Goal: Task Accomplishment & Management: Use online tool/utility

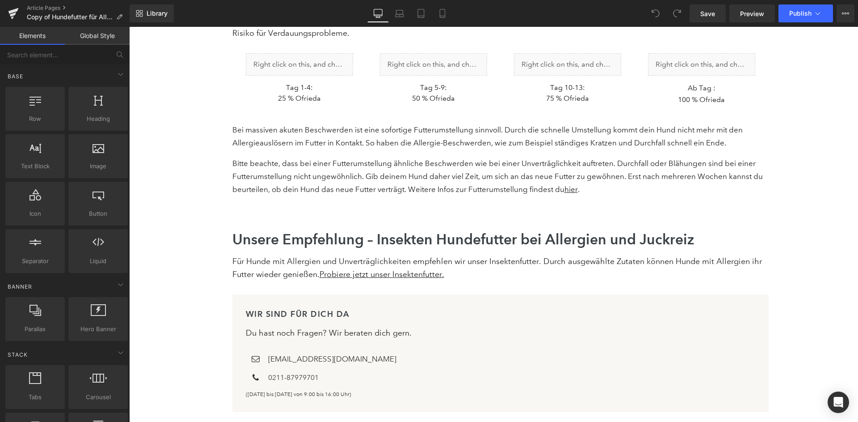
scroll to position [5125, 0]
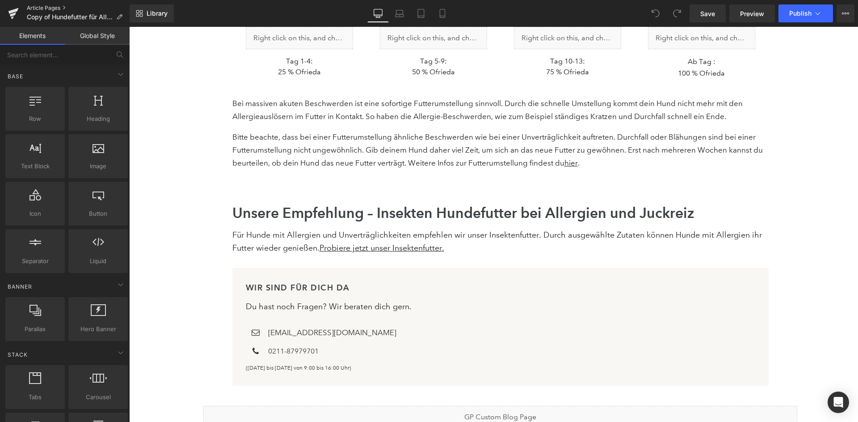
click at [45, 7] on link "Article Pages" at bounding box center [78, 7] width 103 height 7
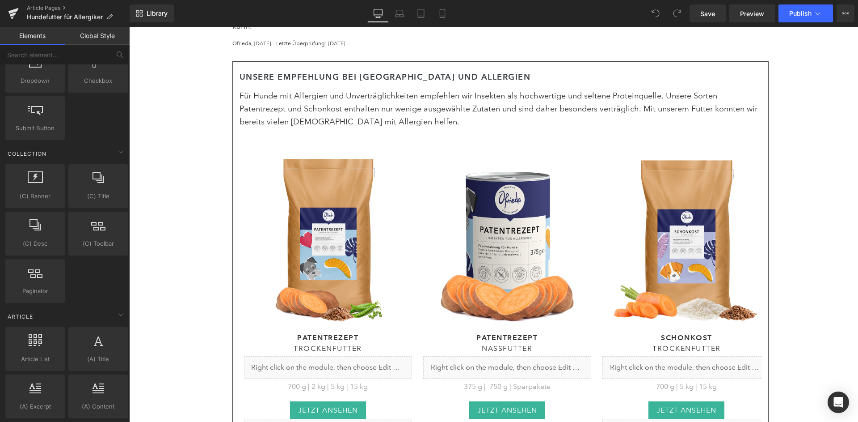
scroll to position [1295, 0]
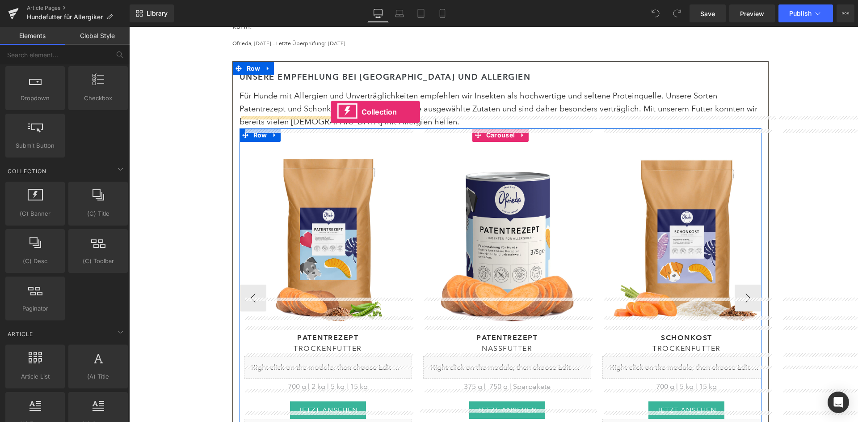
drag, startPoint x: 167, startPoint y: 196, endPoint x: 331, endPoint y: 112, distance: 184.3
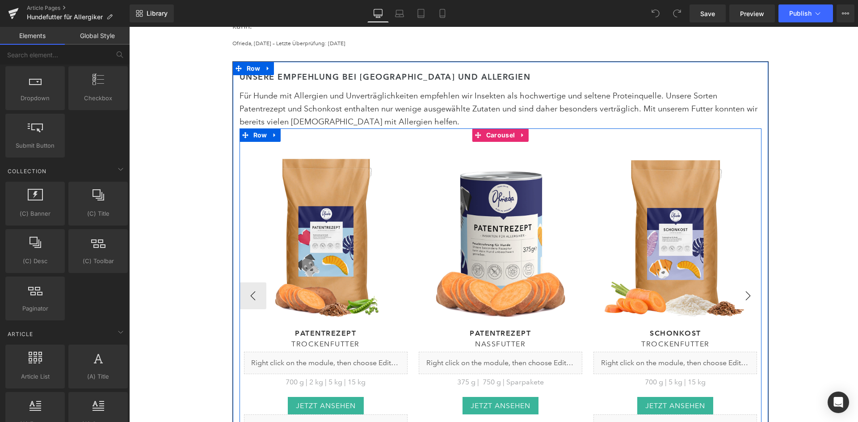
click at [753, 282] on button "›" at bounding box center [748, 295] width 27 height 27
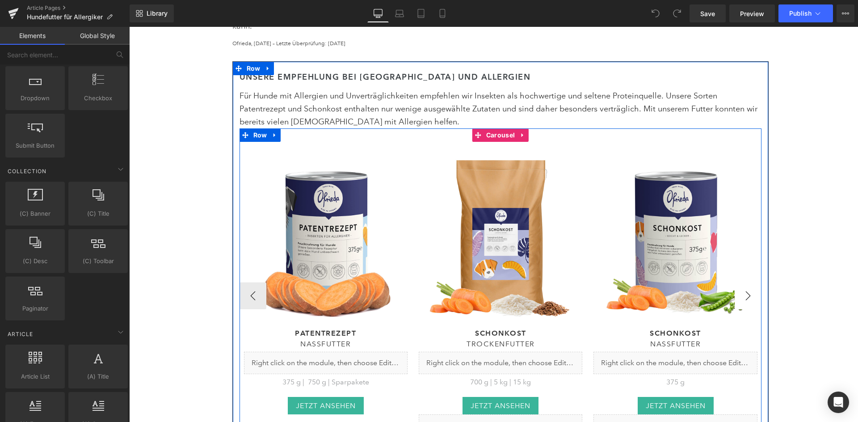
click at [753, 282] on button "›" at bounding box center [748, 295] width 27 height 27
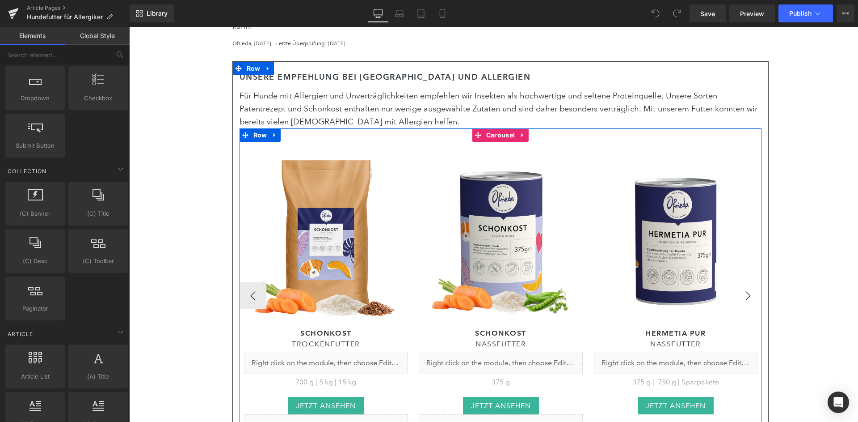
click at [753, 282] on button "›" at bounding box center [748, 295] width 27 height 27
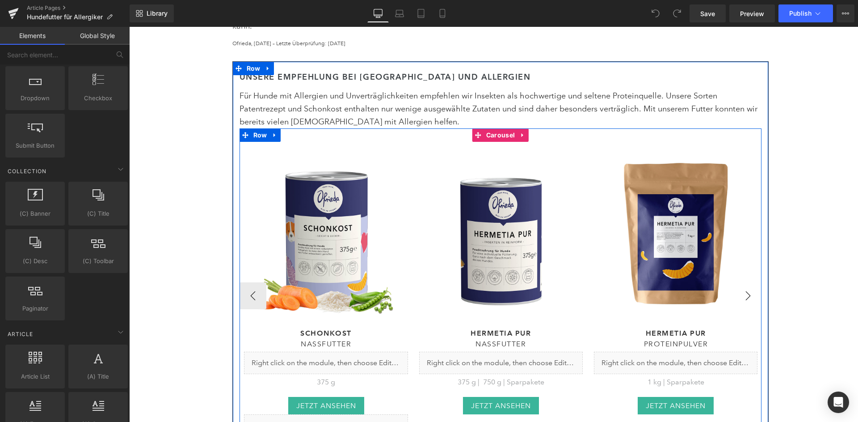
click at [753, 282] on button "›" at bounding box center [748, 295] width 27 height 27
click at [253, 282] on button "‹" at bounding box center [253, 295] width 27 height 27
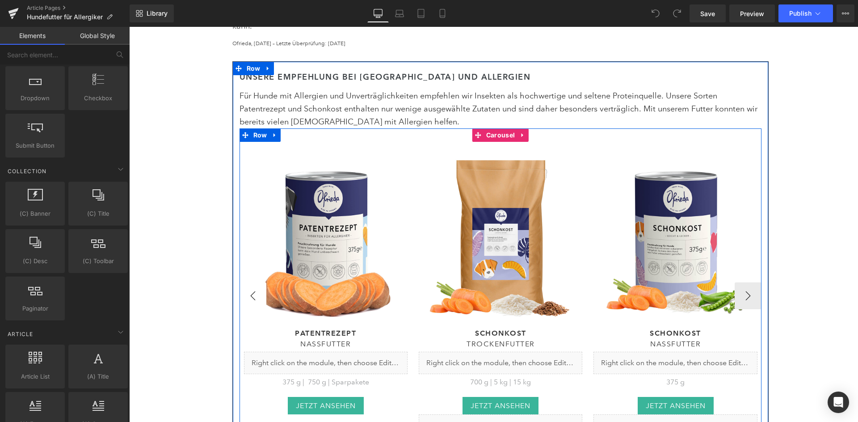
click at [253, 282] on button "‹" at bounding box center [253, 295] width 27 height 27
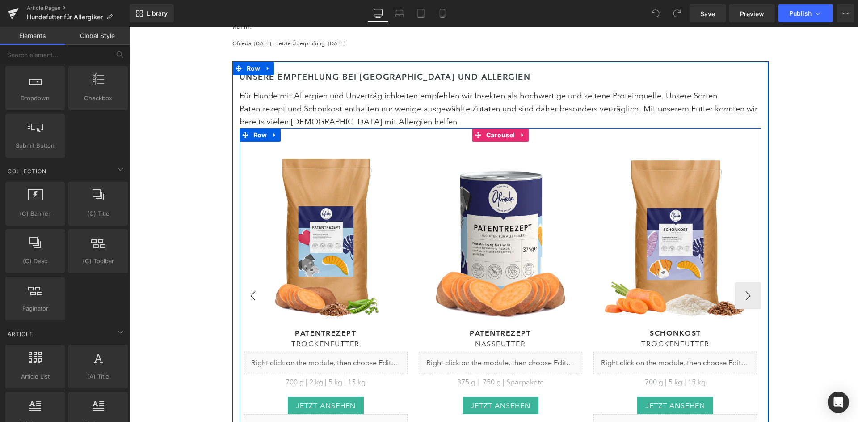
click at [253, 282] on button "‹" at bounding box center [253, 295] width 27 height 27
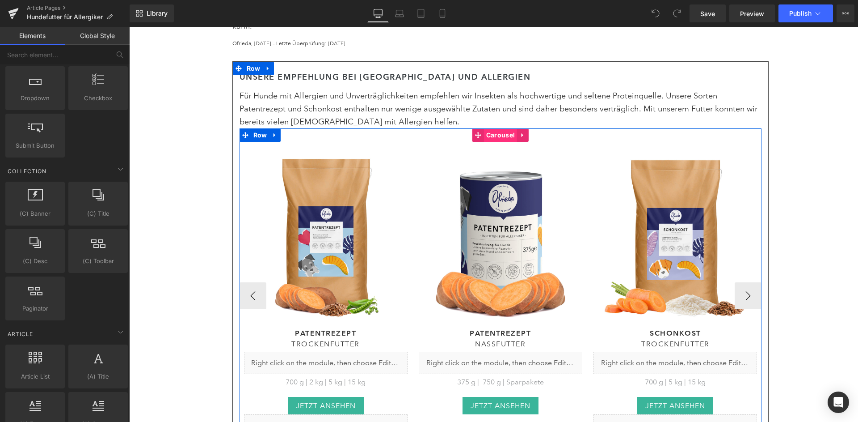
click at [493, 128] on span "Carousel" at bounding box center [500, 134] width 33 height 13
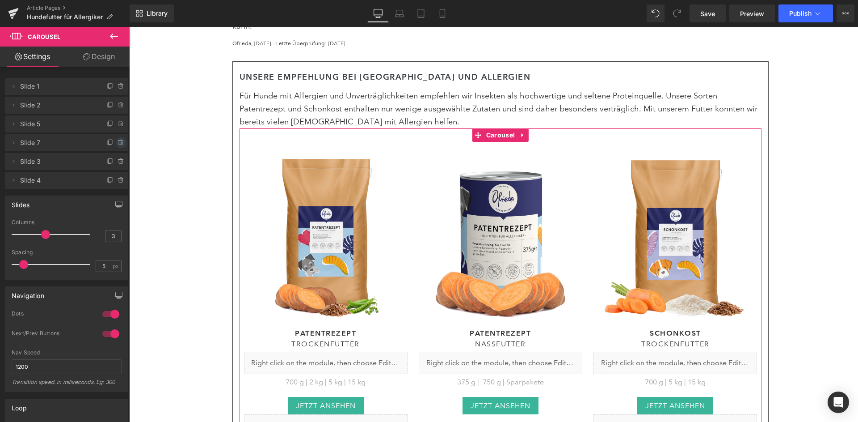
click at [120, 143] on icon at bounding box center [121, 142] width 7 height 7
click at [120, 143] on button "Delete" at bounding box center [111, 143] width 28 height 12
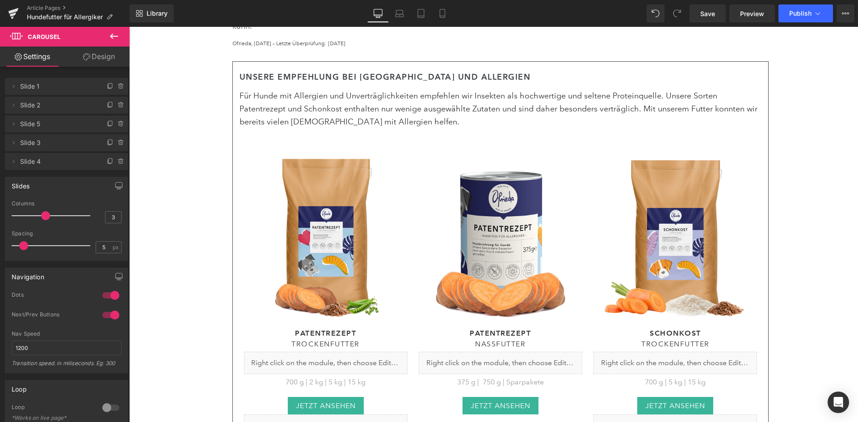
click at [120, 143] on icon at bounding box center [121, 142] width 7 height 7
click at [120, 143] on button "Delete" at bounding box center [111, 143] width 28 height 12
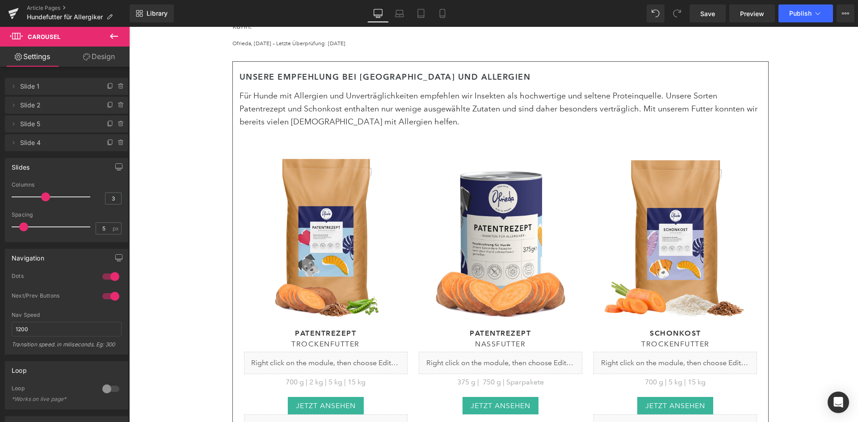
click at [120, 143] on icon at bounding box center [121, 142] width 7 height 7
click at [120, 143] on button "Delete" at bounding box center [111, 143] width 28 height 12
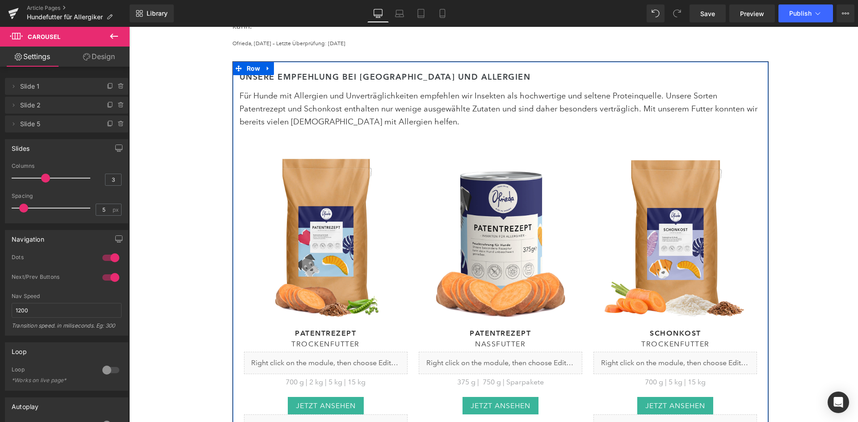
click at [236, 174] on div "Unsere empfehlung bei Juckreiz und Allergien Heading Für Hunde mit Allergien un…" at bounding box center [501, 262] width 536 height 375
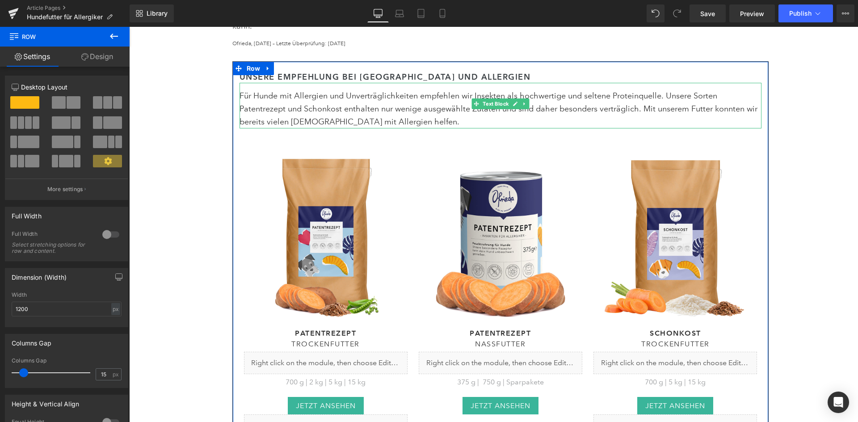
click at [325, 94] on p "Für Hunde mit Allergien und Unverträglichkeiten empfehlen wir Insekten als hoch…" at bounding box center [501, 108] width 522 height 38
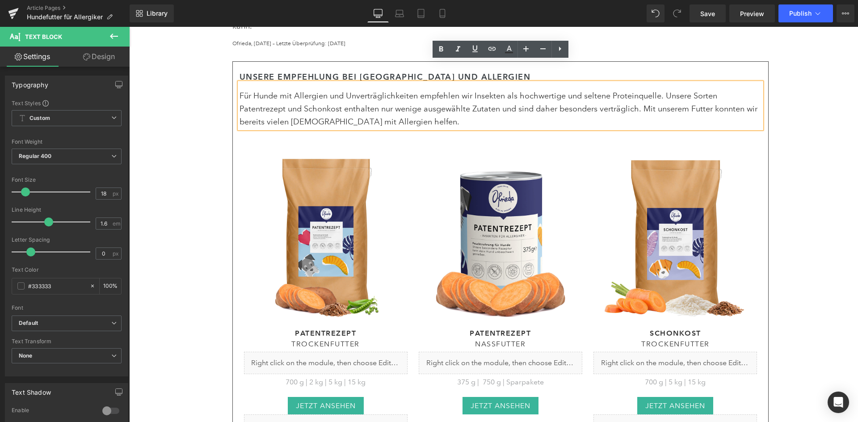
click at [547, 89] on p "Für Hunde mit Allergien und Unverträglichkeiten empfehlen wir Insekten als hoch…" at bounding box center [501, 108] width 522 height 38
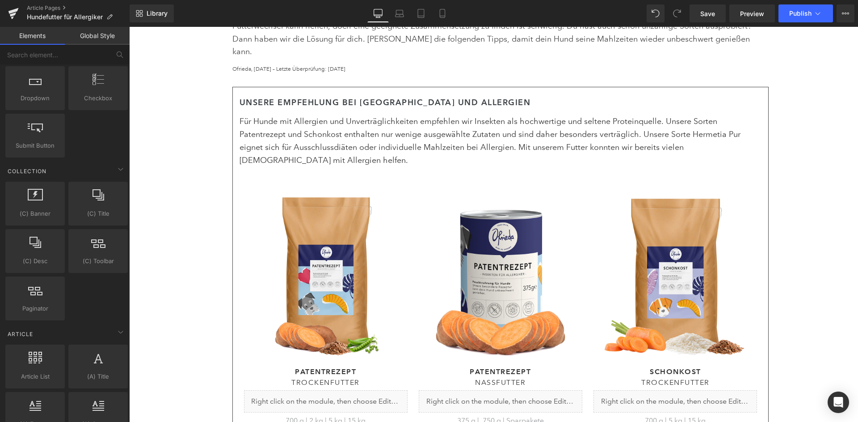
scroll to position [426, 0]
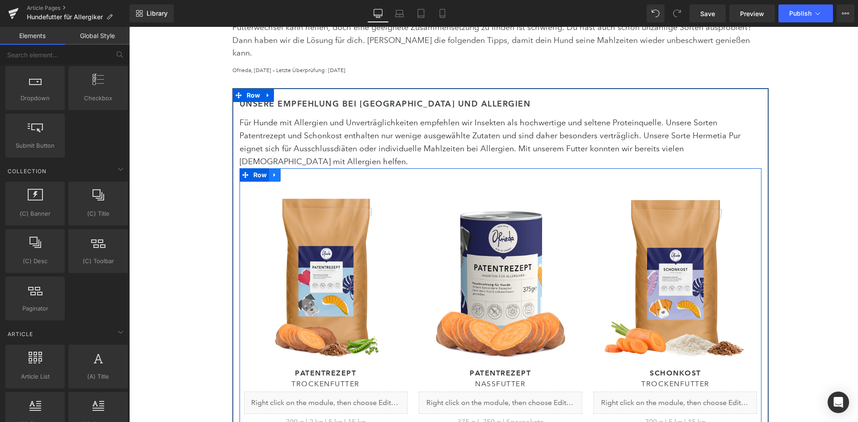
click at [278, 168] on link at bounding box center [275, 174] width 12 height 13
click at [295, 172] on icon at bounding box center [298, 175] width 6 height 6
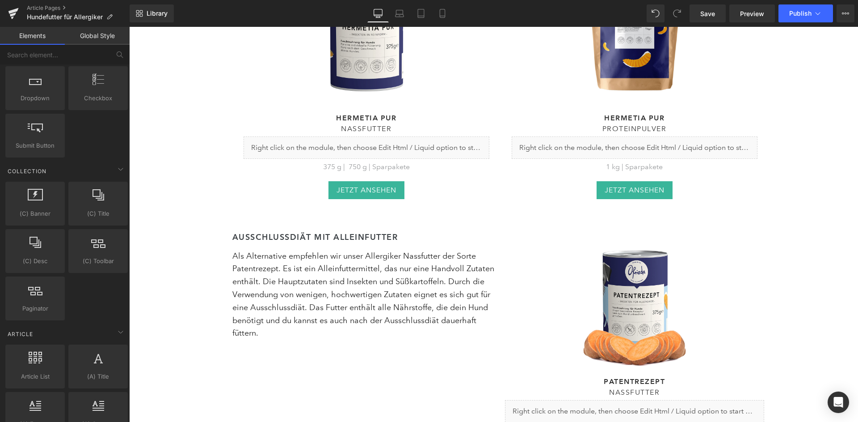
scroll to position [2361, 0]
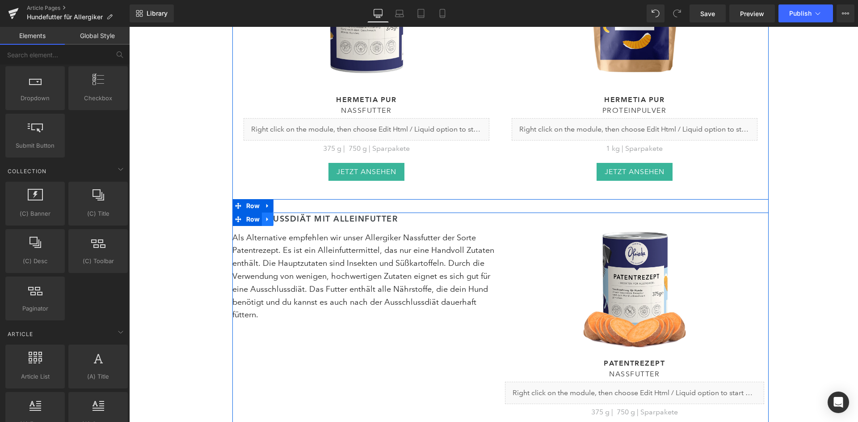
click at [270, 212] on link at bounding box center [268, 218] width 12 height 13
click at [278, 216] on icon at bounding box center [279, 219] width 6 height 6
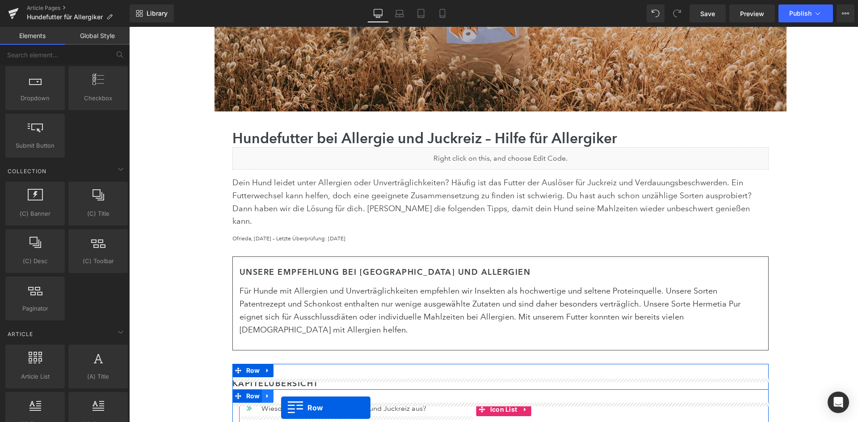
scroll to position [312, 0]
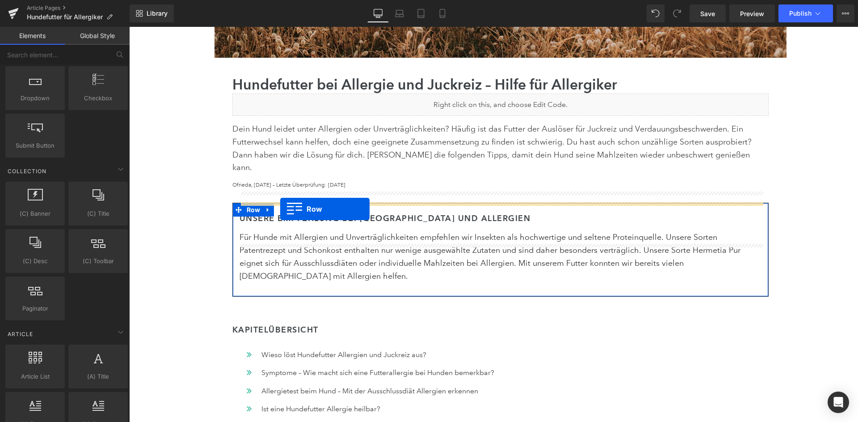
drag, startPoint x: 240, startPoint y: 68, endPoint x: 280, endPoint y: 209, distance: 147.0
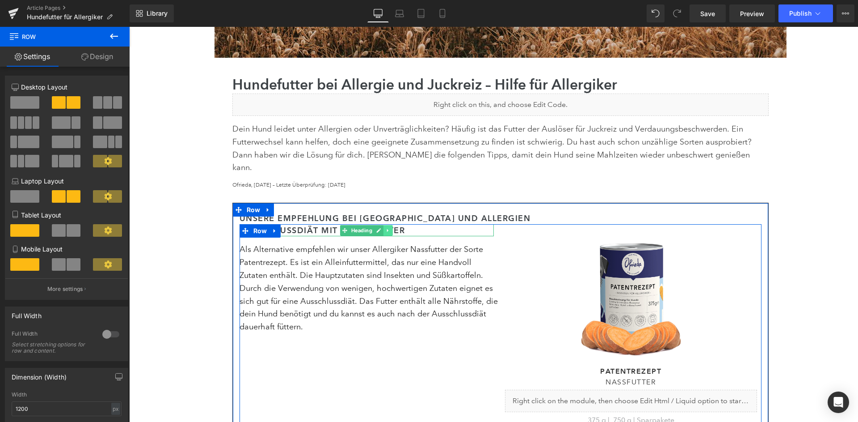
click at [392, 225] on link at bounding box center [388, 230] width 9 height 11
click at [394, 228] on icon at bounding box center [392, 230] width 5 height 5
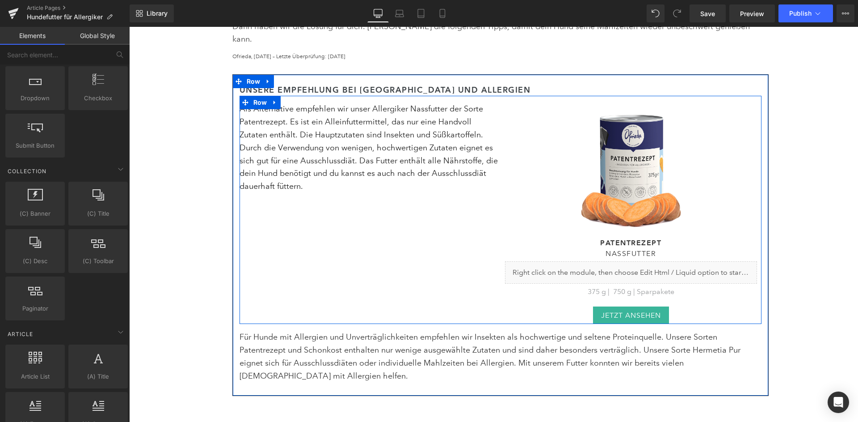
scroll to position [449, 0]
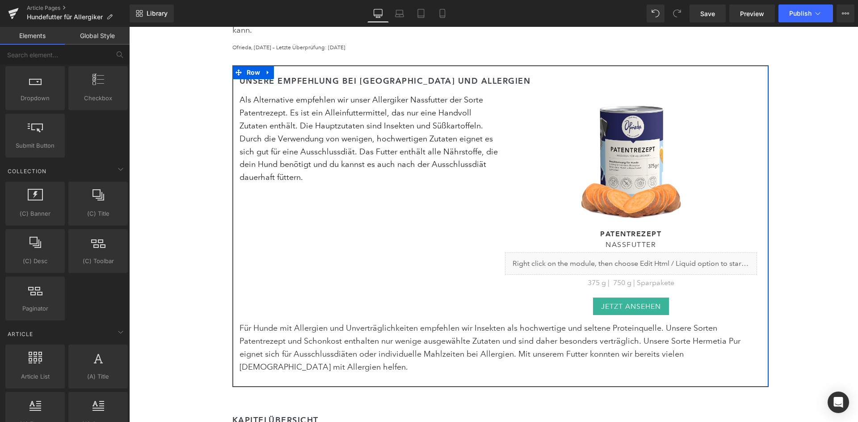
click at [366, 321] on p "Für Hunde mit Allergien und Unverträglichkeiten empfehlen wir Insekten als hoch…" at bounding box center [501, 346] width 522 height 51
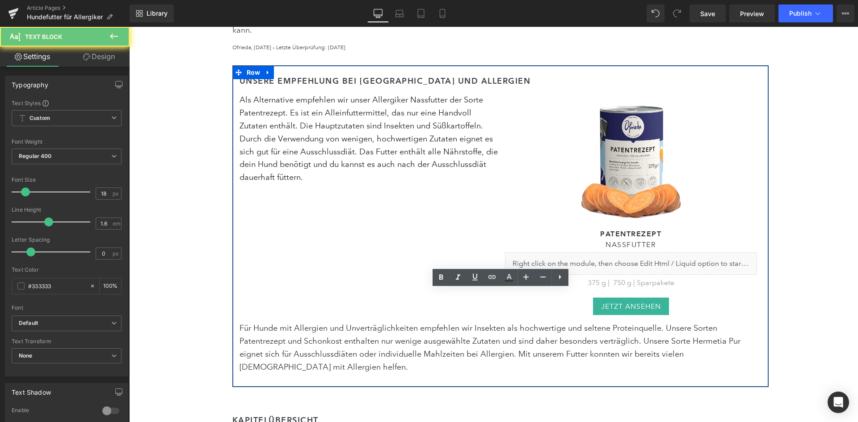
click at [366, 321] on p "Für Hunde mit Allergien und Unverträglichkeiten empfehlen wir Insekten als hoch…" at bounding box center [501, 346] width 522 height 51
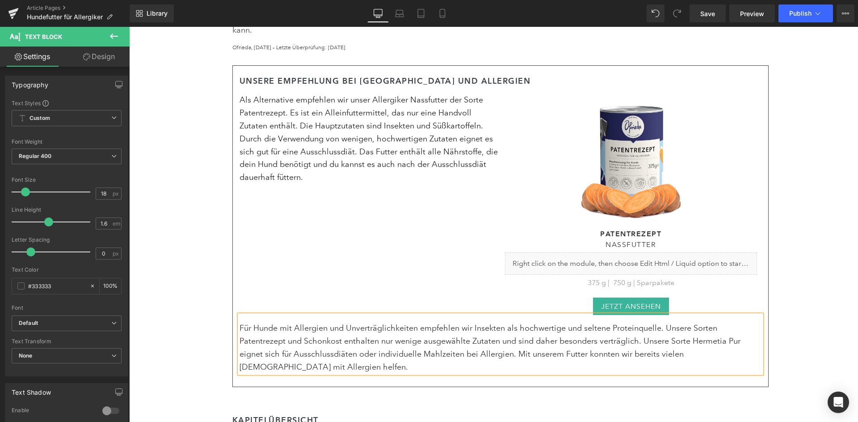
click at [309, 93] on div "Als Alternative empfehlen wir unser Allergiker Nassfutter der Sorte Patentrezep…" at bounding box center [370, 135] width 261 height 97
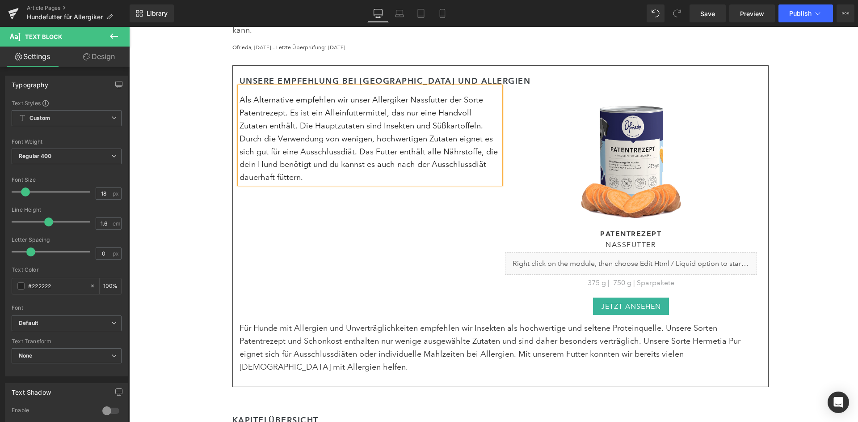
click at [289, 92] on div "Als Alternative empfehlen wir unser Allergiker Nassfutter der Sorte Patentrezep…" at bounding box center [370, 135] width 261 height 97
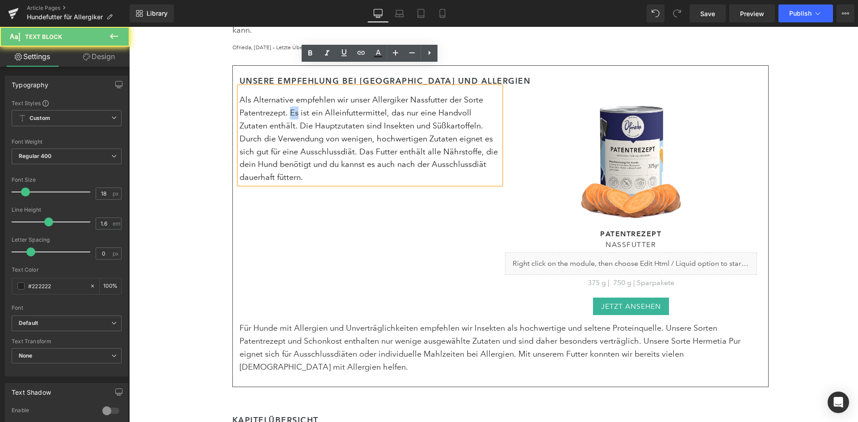
click at [289, 92] on div "Als Alternative empfehlen wir unser Allergiker Nassfutter der Sorte Patentrezep…" at bounding box center [370, 135] width 261 height 97
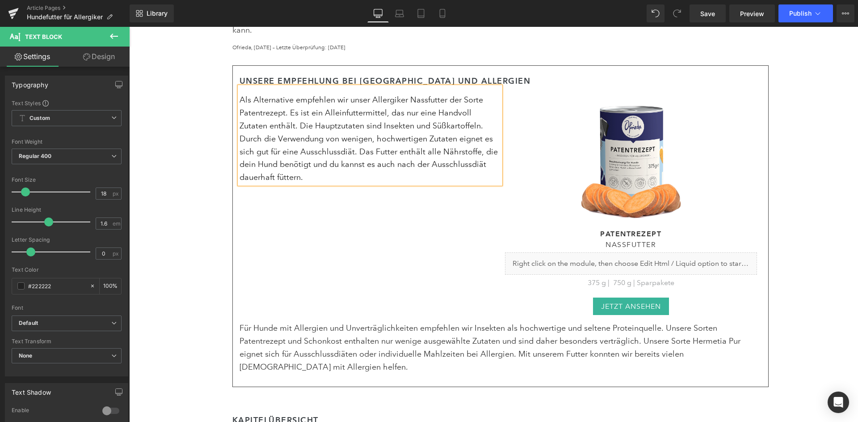
paste div
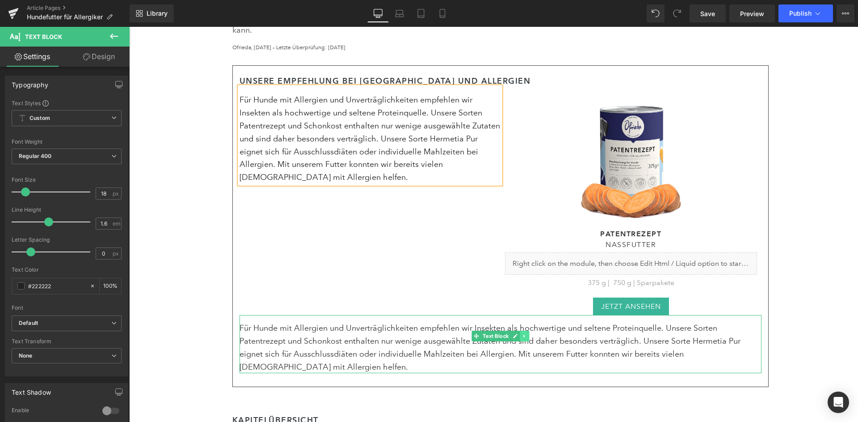
click at [523, 334] on icon at bounding box center [523, 335] width 1 height 3
click at [527, 333] on icon at bounding box center [529, 335] width 5 height 5
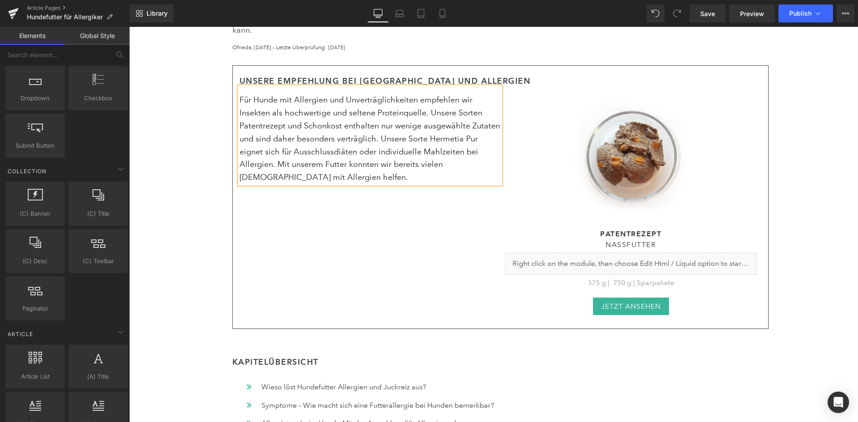
scroll to position [1295, 0]
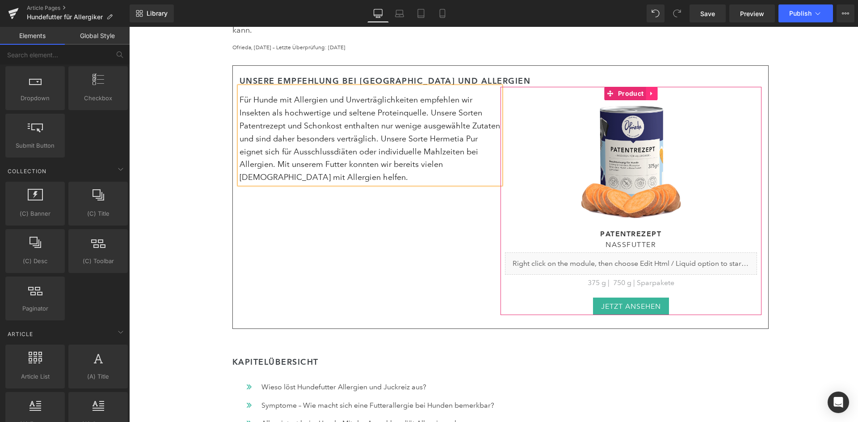
click at [649, 87] on link at bounding box center [652, 93] width 12 height 13
click at [657, 90] on icon at bounding box center [657, 93] width 6 height 6
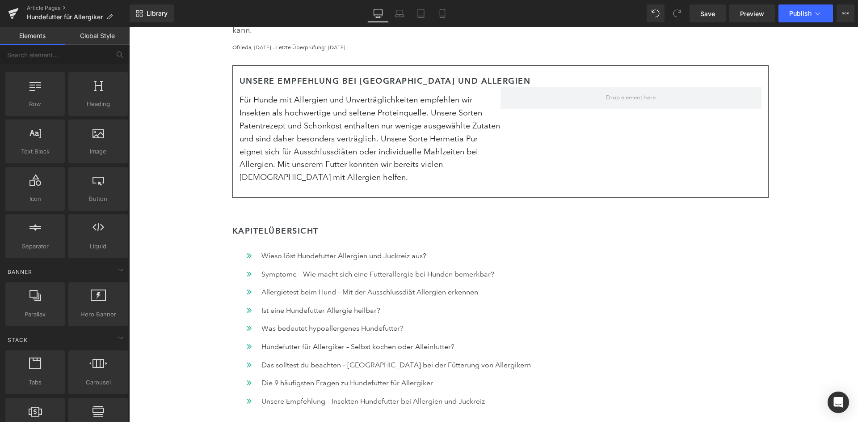
scroll to position [0, 0]
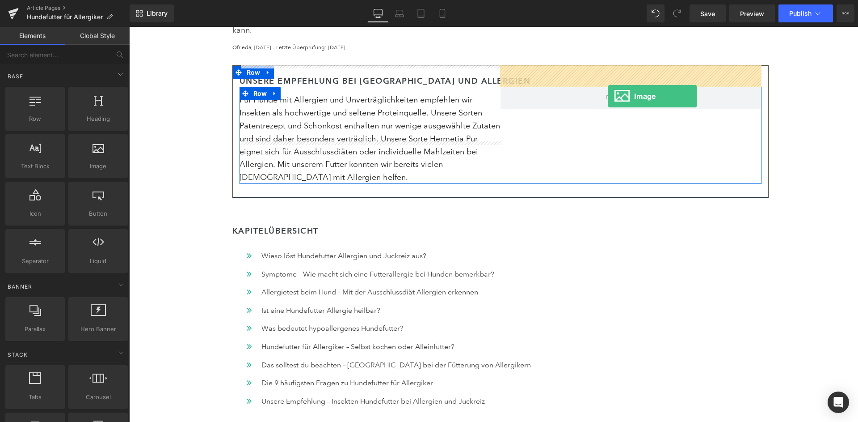
drag, startPoint x: 221, startPoint y: 189, endPoint x: 608, endPoint y: 96, distance: 398.0
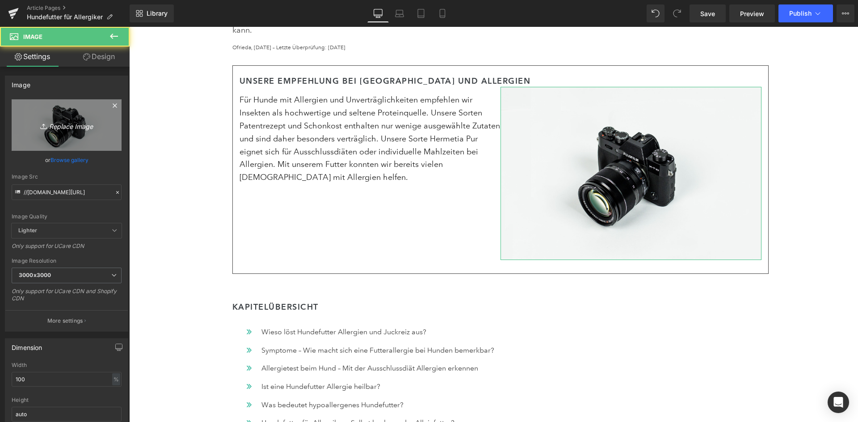
click at [79, 123] on icon "Replace Image" at bounding box center [67, 124] width 72 height 11
type input "C:\fakepath\Patentrezept Schonkost und Hermetia Pur.jpg"
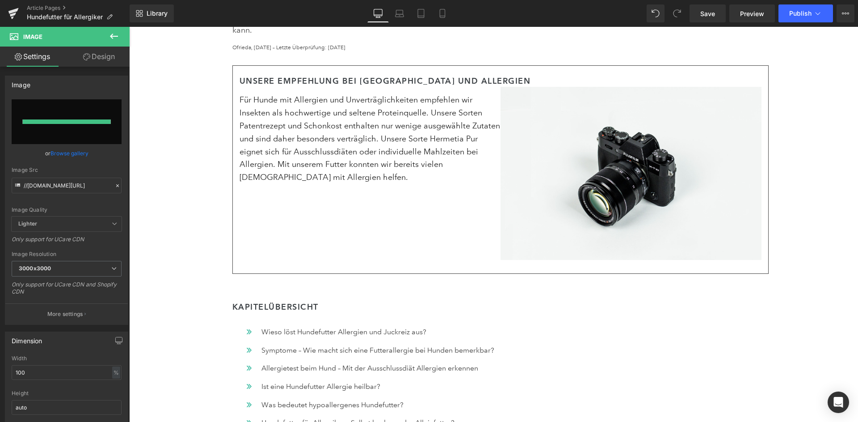
type input "[URL][DOMAIN_NAME]"
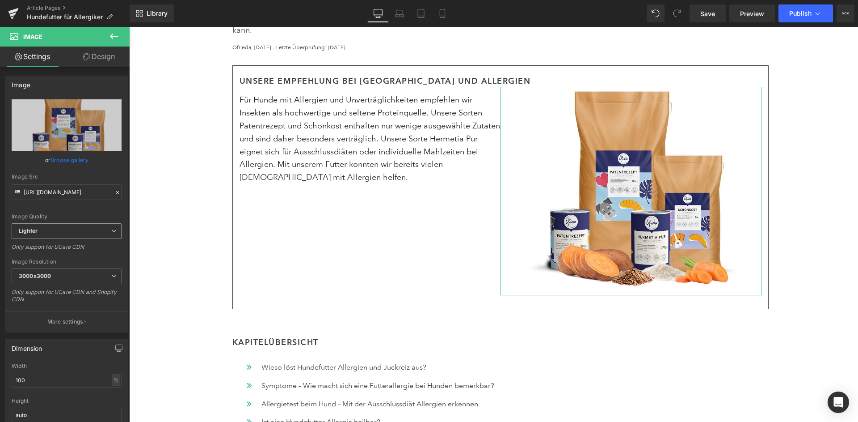
scroll to position [111, 0]
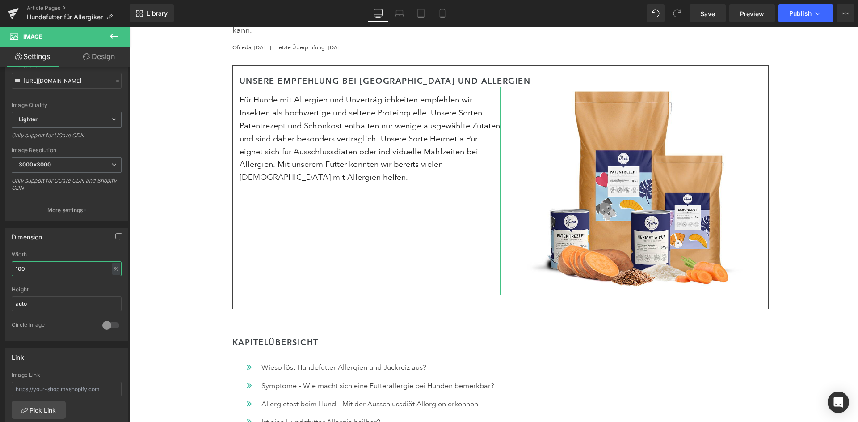
click at [34, 261] on input "100" at bounding box center [67, 268] width 110 height 15
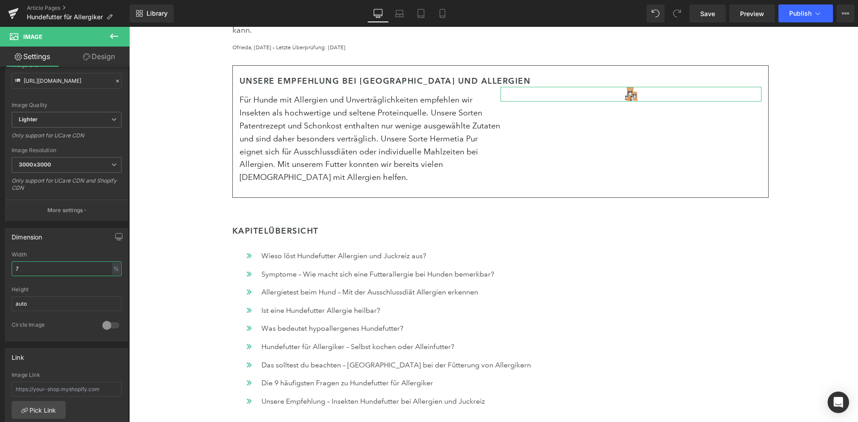
type input "75"
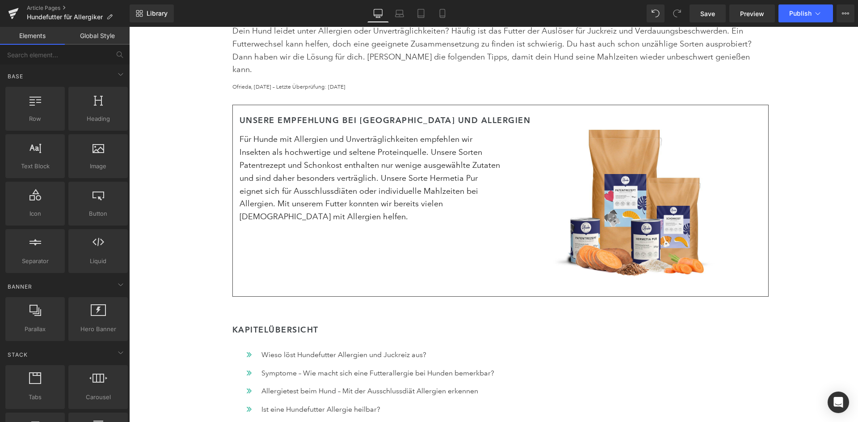
scroll to position [409, 0]
click at [167, 22] on link "Library" at bounding box center [152, 13] width 44 height 18
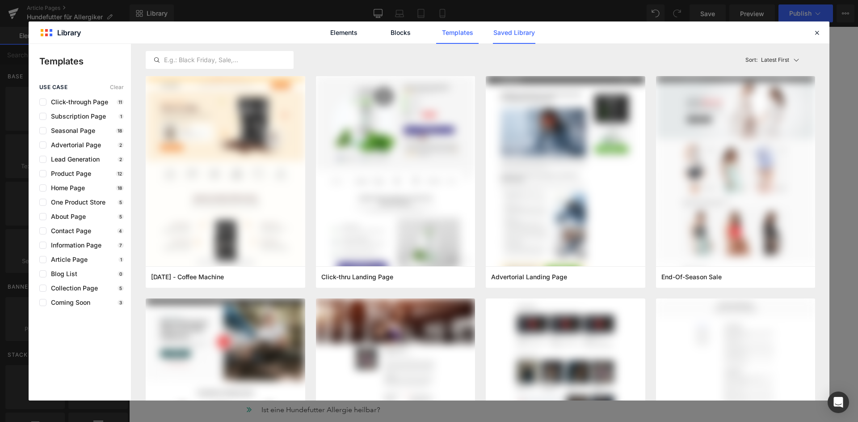
click at [523, 38] on link "Saved Library" at bounding box center [514, 32] width 42 height 22
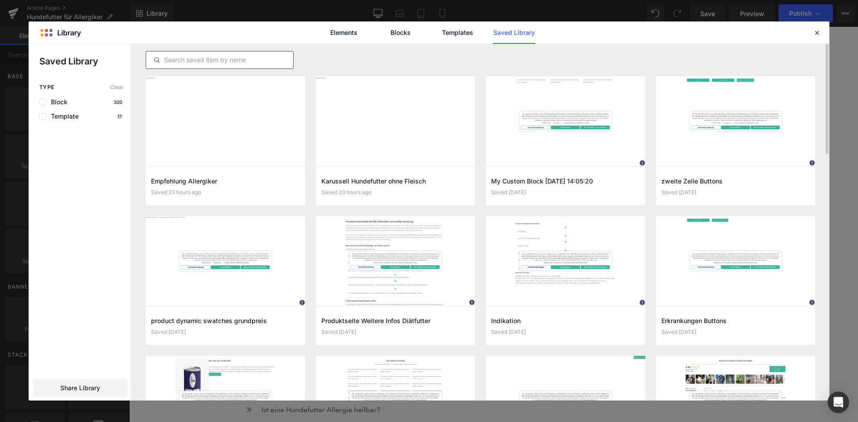
click at [262, 66] on div at bounding box center [220, 60] width 148 height 18
click at [249, 54] on div at bounding box center [220, 60] width 148 height 18
click at [244, 58] on input "text" at bounding box center [219, 60] width 147 height 11
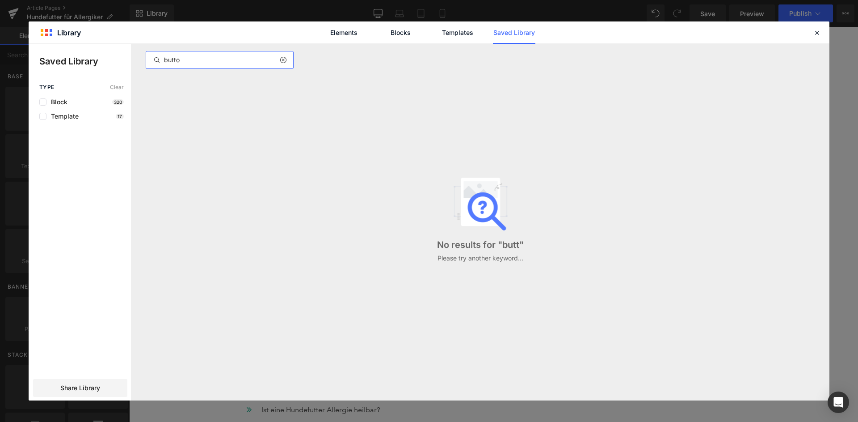
type input "button"
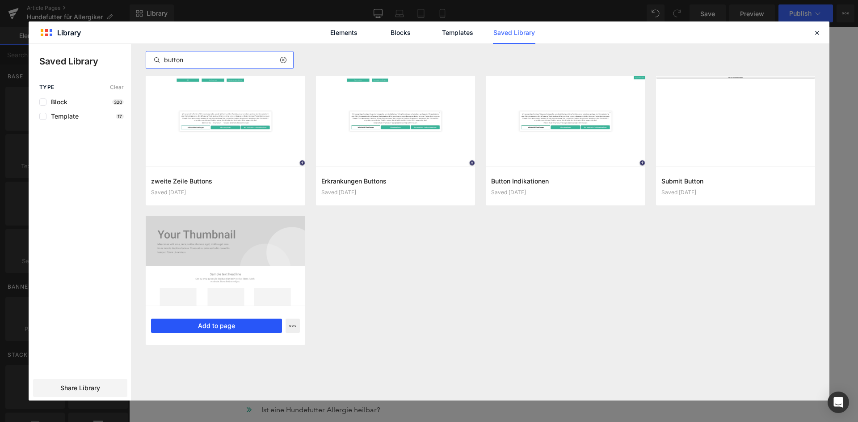
click at [235, 321] on button "Add to page" at bounding box center [216, 325] width 131 height 14
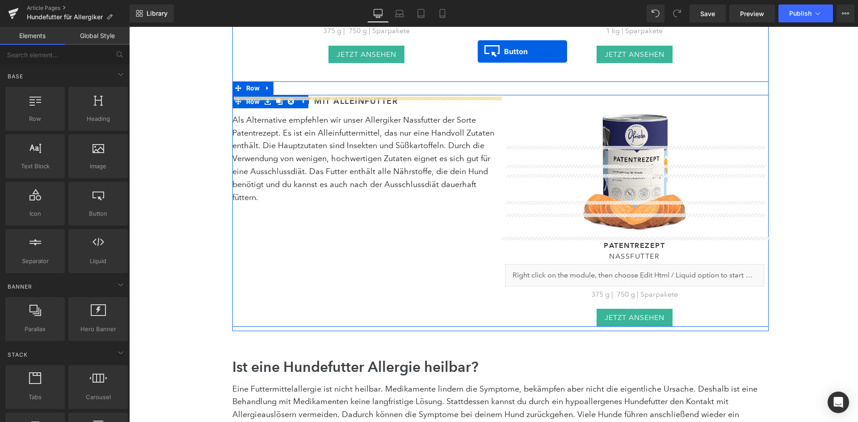
scroll to position [2478, 0]
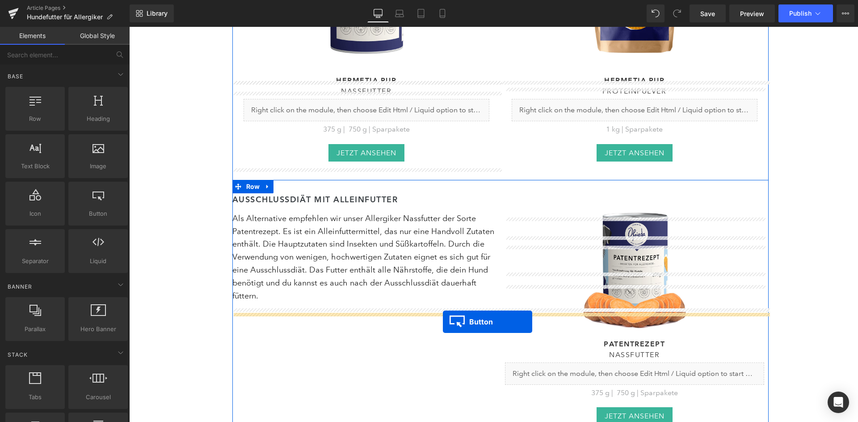
drag, startPoint x: 485, startPoint y: 97, endPoint x: 443, endPoint y: 321, distance: 228.4
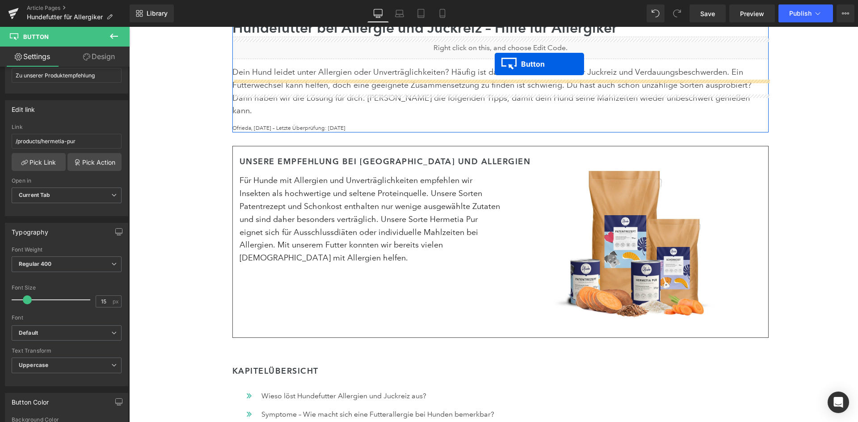
scroll to position [324, 0]
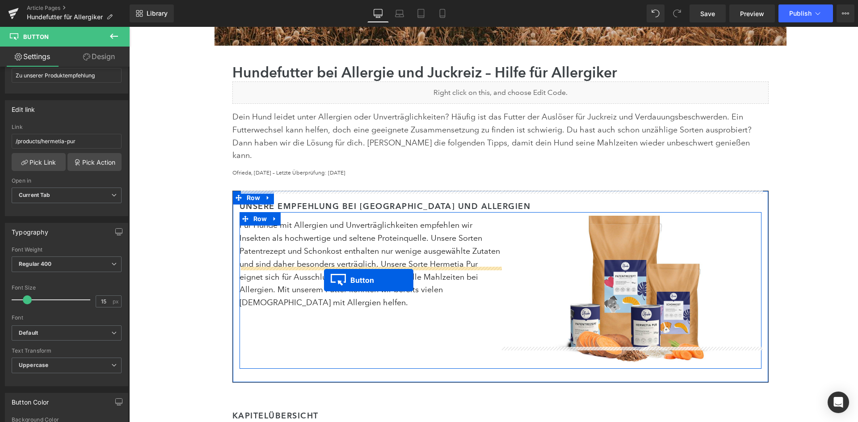
drag, startPoint x: 486, startPoint y: 338, endPoint x: 324, endPoint y: 280, distance: 172.1
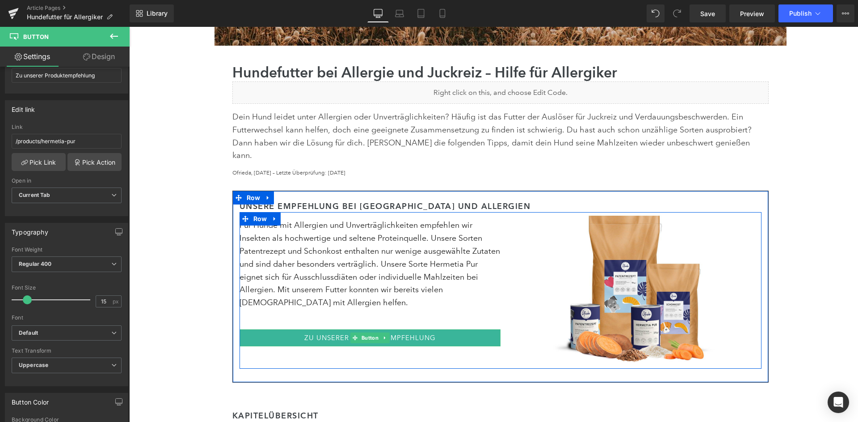
click at [328, 329] on link "Zu unserer Produktempfehlung" at bounding box center [370, 337] width 261 height 17
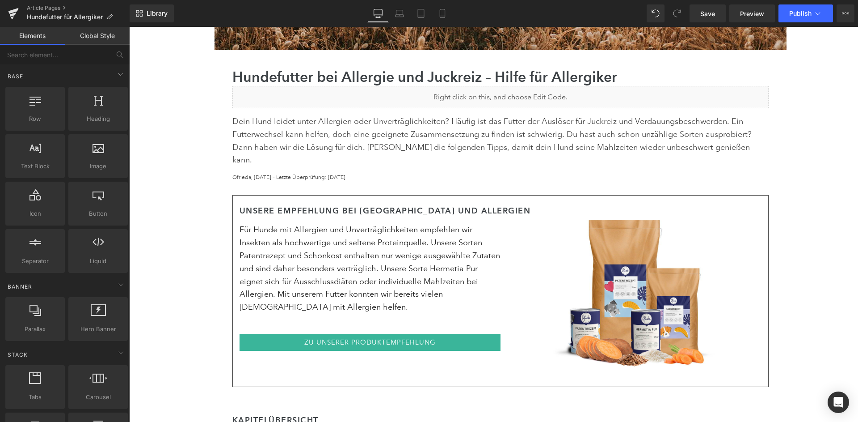
scroll to position [319, 0]
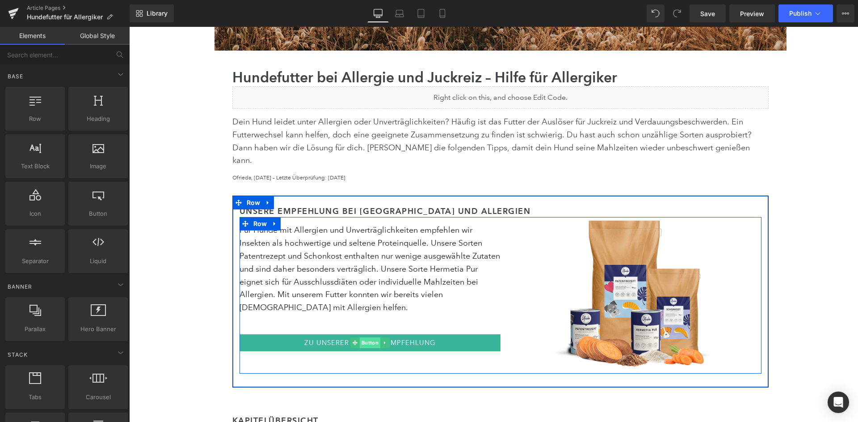
click at [366, 337] on span "Button" at bounding box center [370, 342] width 21 height 11
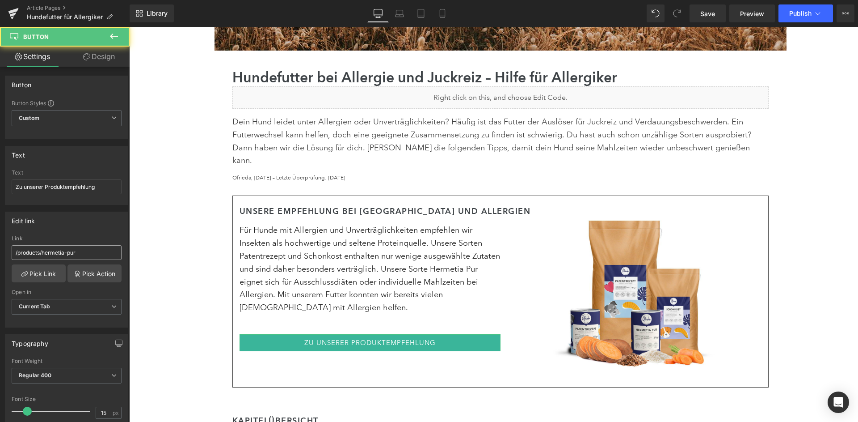
scroll to position [111, 0]
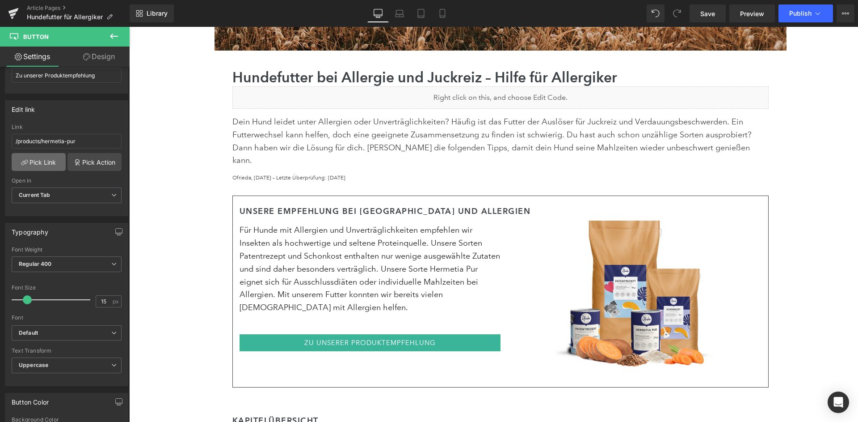
click at [46, 159] on link "Pick Link" at bounding box center [39, 162] width 54 height 18
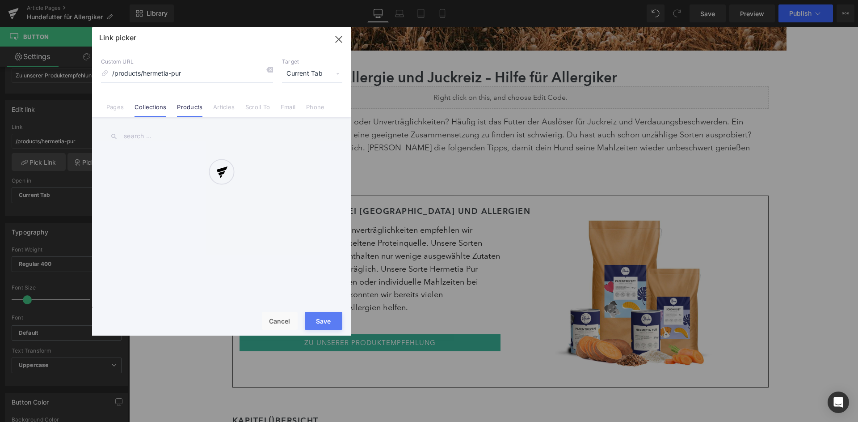
click at [146, 107] on link "Collections" at bounding box center [151, 109] width 32 height 13
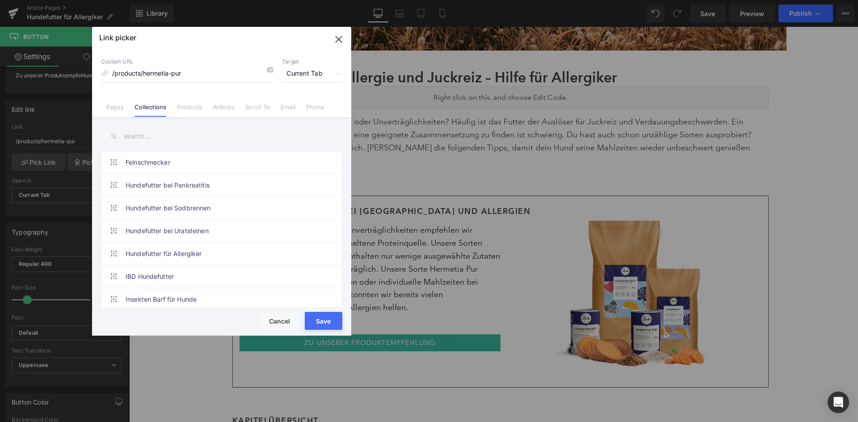
click at [154, 135] on input "text" at bounding box center [221, 136] width 241 height 20
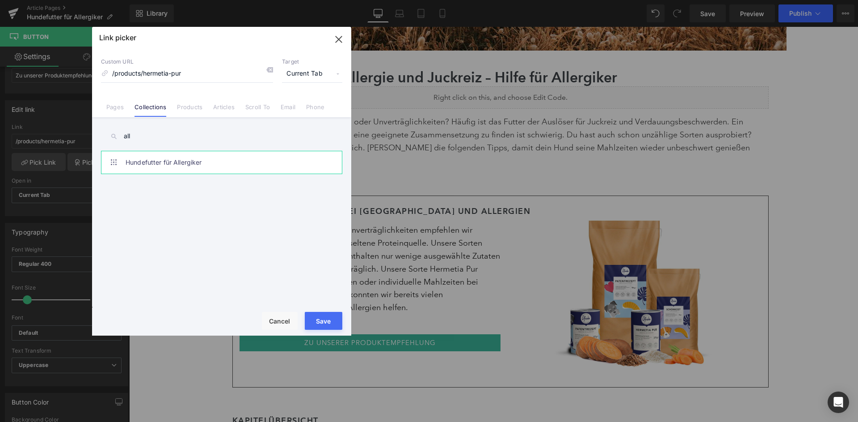
type input "all"
click at [189, 160] on link "Hundefutter für Allergiker" at bounding box center [224, 162] width 197 height 22
type input "/collections/hund-allergiker"
click at [318, 317] on button "Save" at bounding box center [324, 321] width 38 height 18
type input "/collections/hund-allergiker"
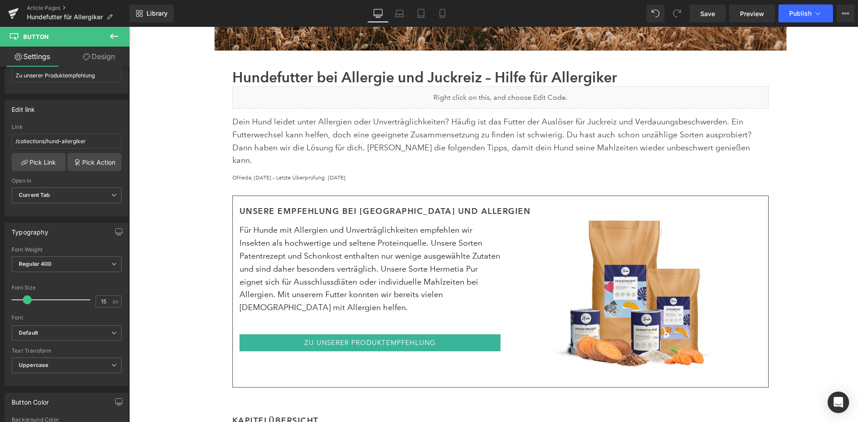
scroll to position [149, 0]
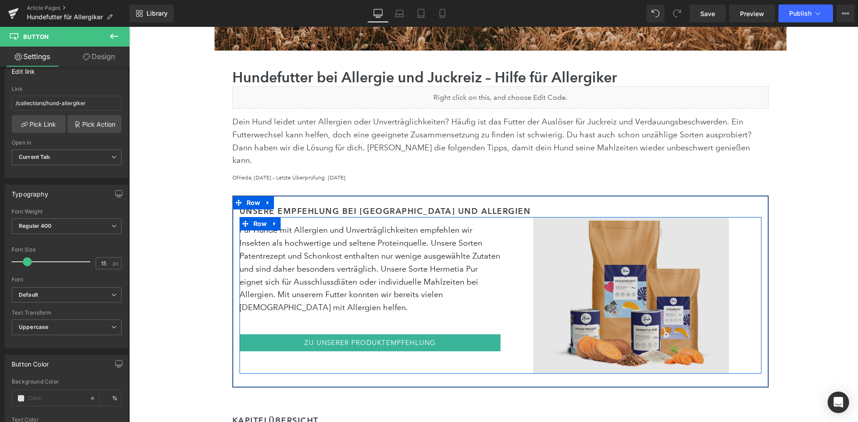
click at [644, 244] on img at bounding box center [631, 295] width 196 height 156
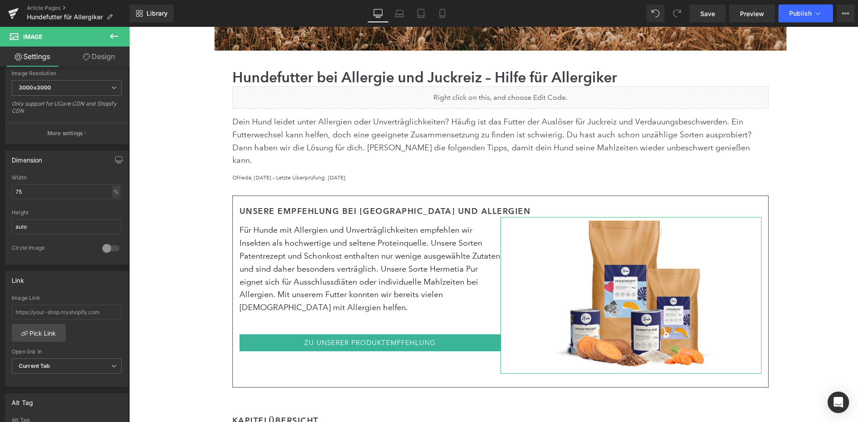
scroll to position [192, 0]
click at [41, 320] on link "Pick Link" at bounding box center [39, 329] width 54 height 18
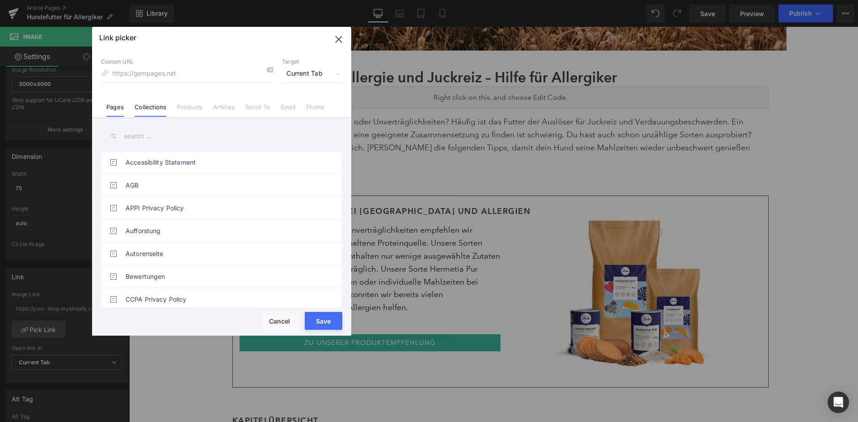
click at [148, 111] on link "Collections" at bounding box center [151, 109] width 32 height 13
click at [152, 139] on input "text" at bounding box center [221, 136] width 241 height 20
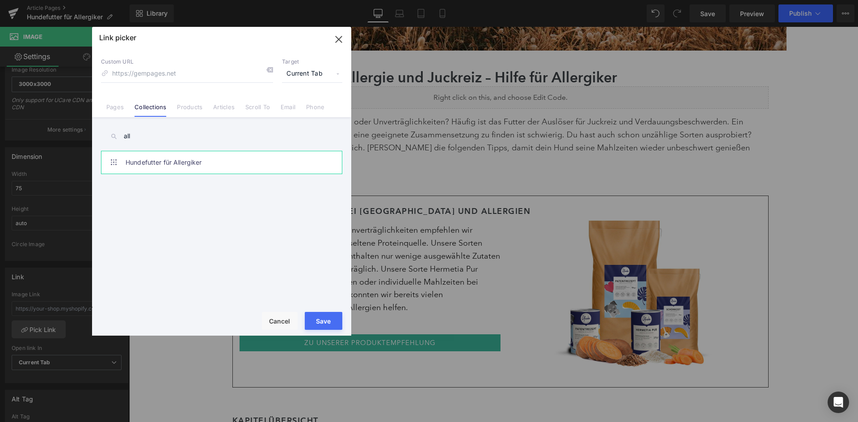
type input "all"
click at [165, 159] on link "Hundefutter für Allergiker" at bounding box center [224, 162] width 197 height 22
type input "/collections/hund-allergiker"
click at [325, 323] on button "Save" at bounding box center [324, 321] width 38 height 18
type input "/collections/hund-allergiker"
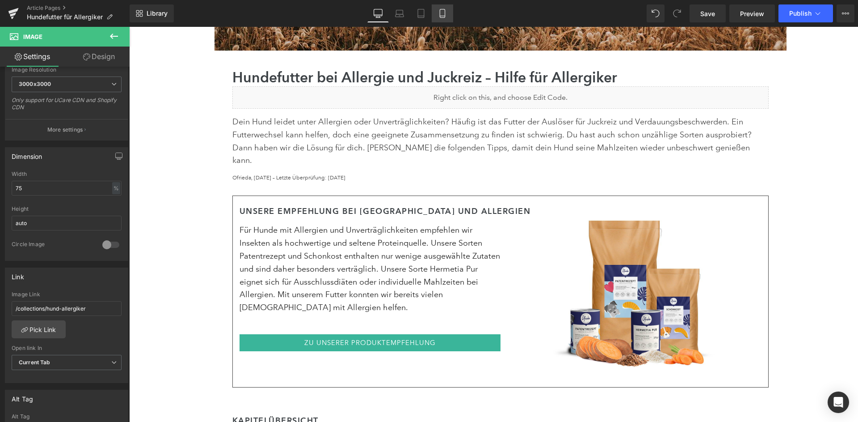
click at [438, 10] on link "Mobile" at bounding box center [442, 13] width 21 height 18
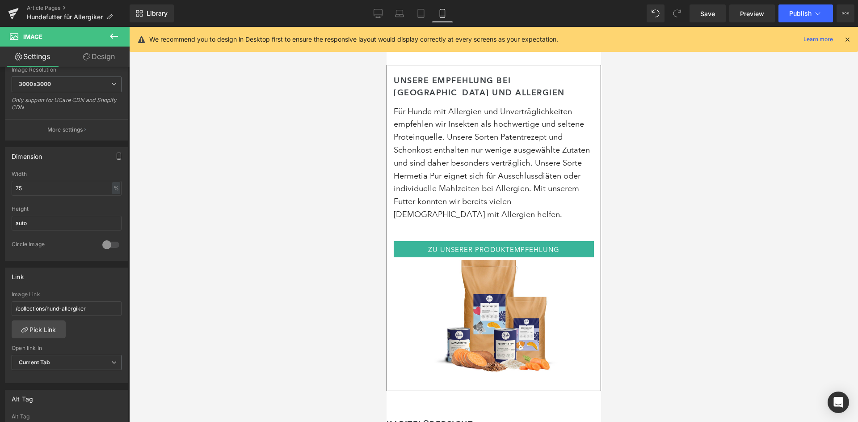
scroll to position [320, 0]
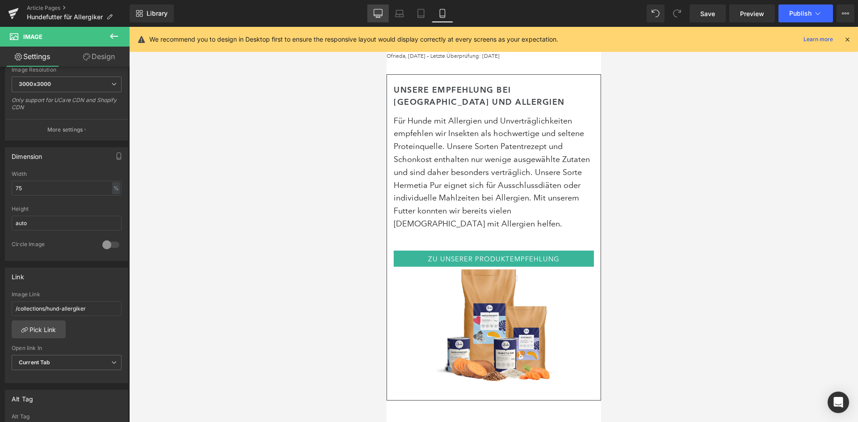
click at [383, 15] on icon at bounding box center [378, 15] width 8 height 0
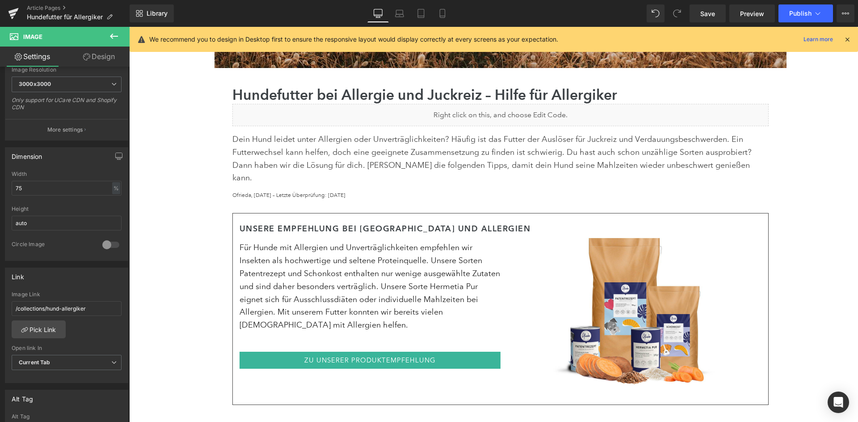
scroll to position [296, 0]
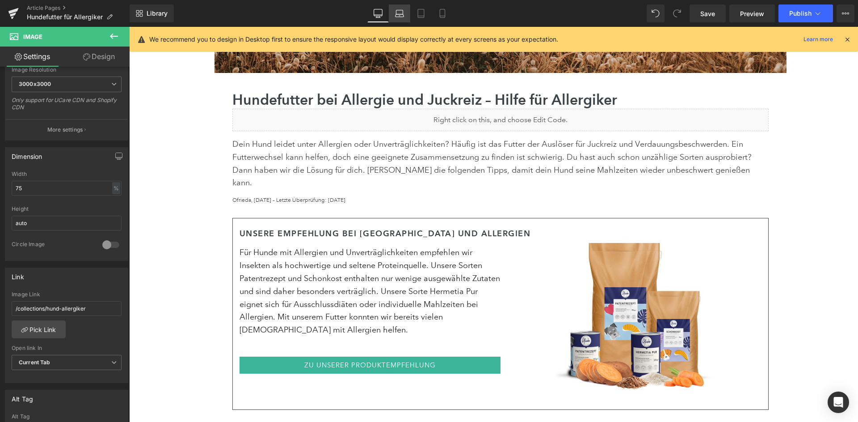
click at [400, 16] on icon at bounding box center [399, 13] width 9 height 9
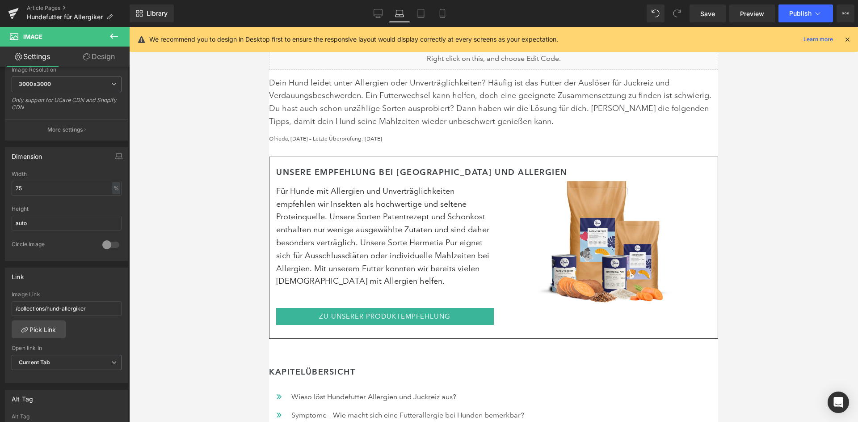
scroll to position [246, 0]
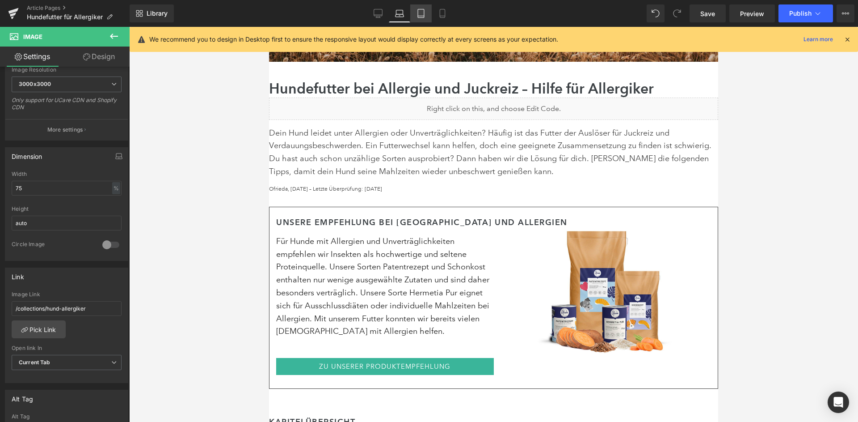
click at [428, 12] on link "Tablet" at bounding box center [420, 13] width 21 height 18
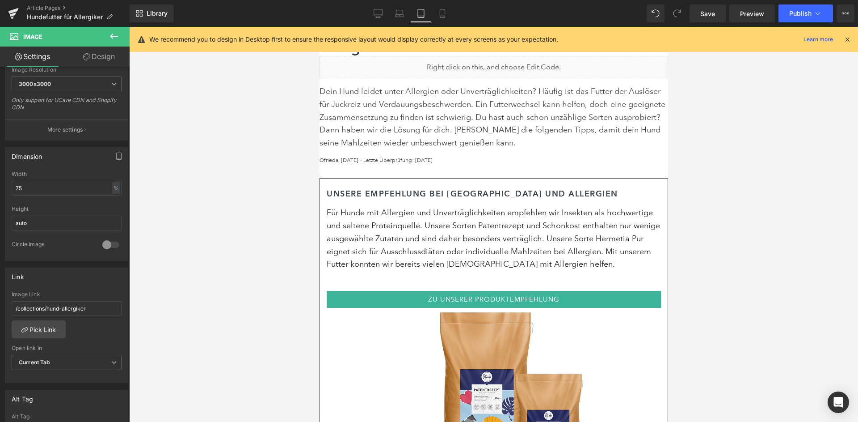
scroll to position [300, 0]
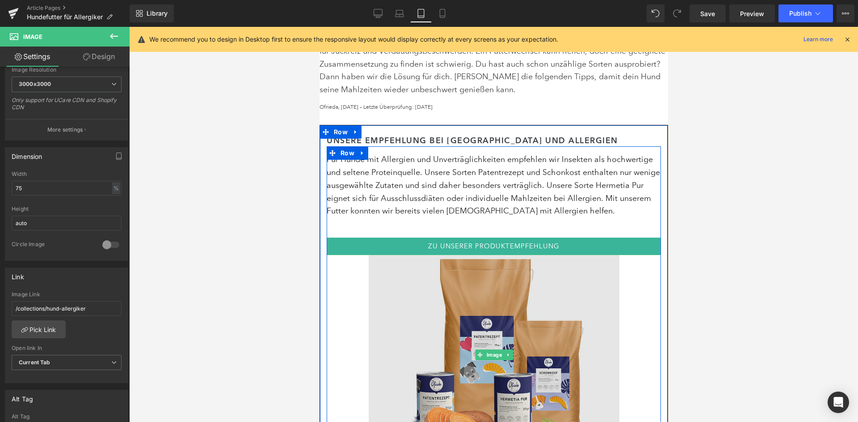
click at [499, 254] on img at bounding box center [493, 354] width 251 height 200
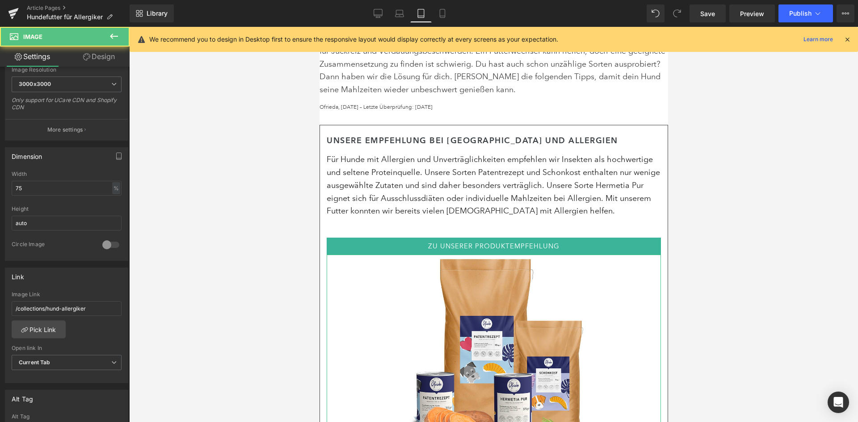
click at [101, 51] on link "Design" at bounding box center [99, 56] width 65 height 20
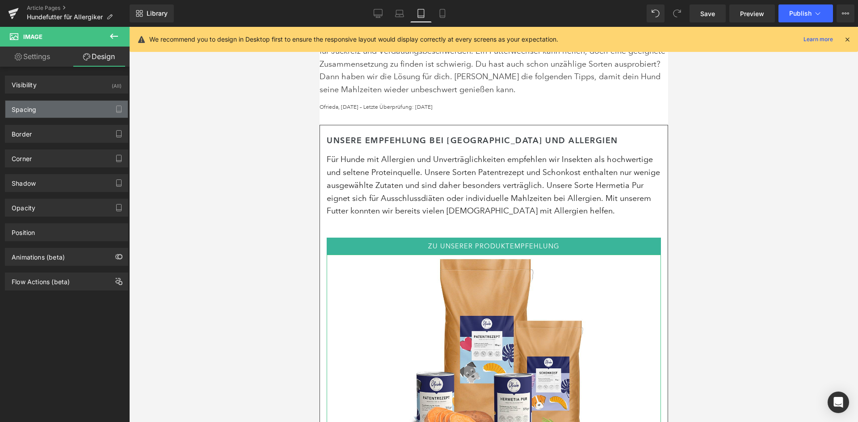
click at [48, 111] on div "Spacing" at bounding box center [66, 109] width 122 height 17
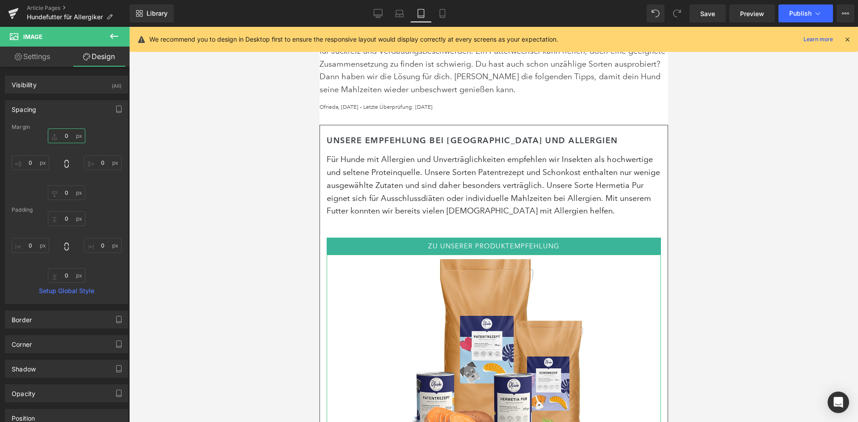
click at [70, 135] on input "0" at bounding box center [67, 135] width 38 height 15
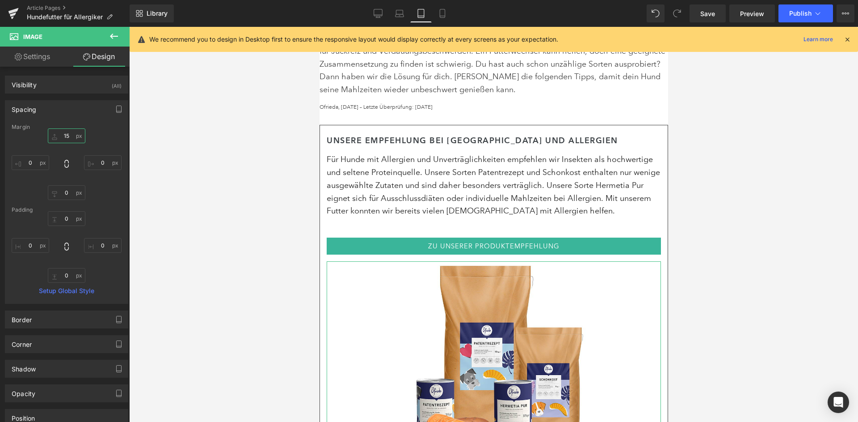
type input "1"
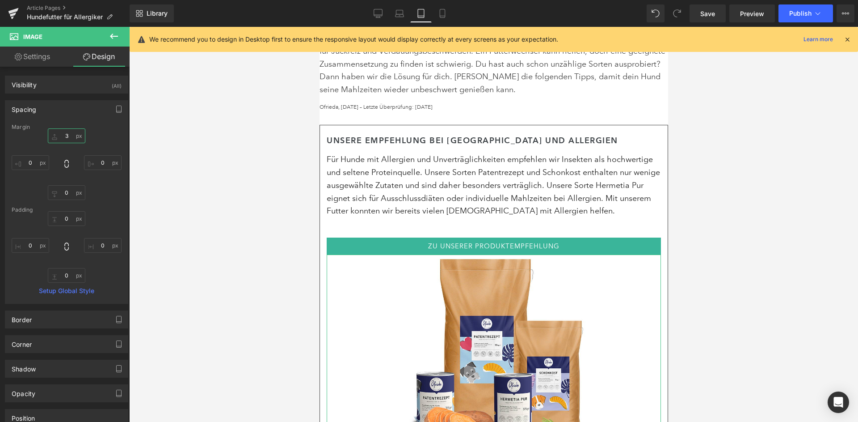
type input "30"
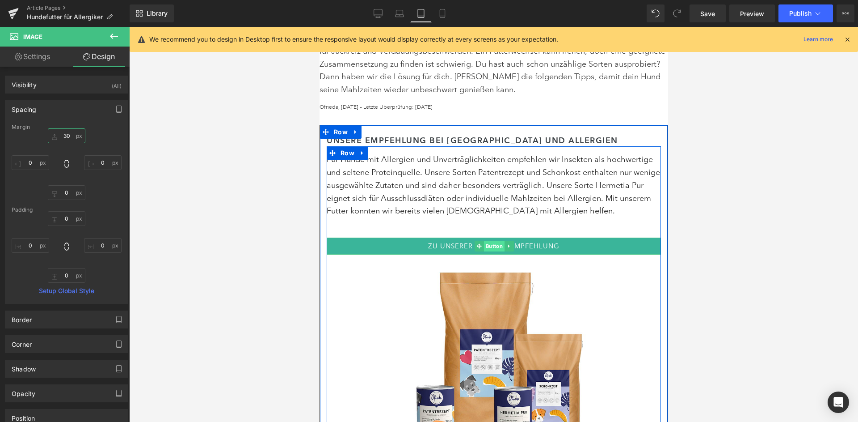
click at [494, 241] on span "Button" at bounding box center [493, 246] width 21 height 11
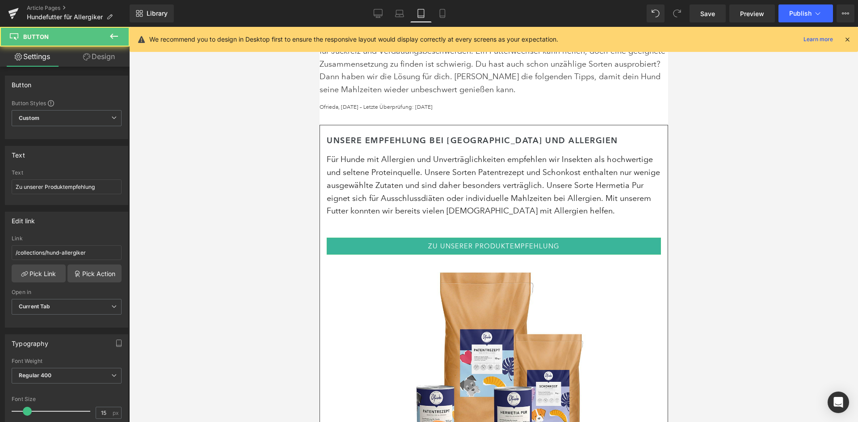
scroll to position [192, 0]
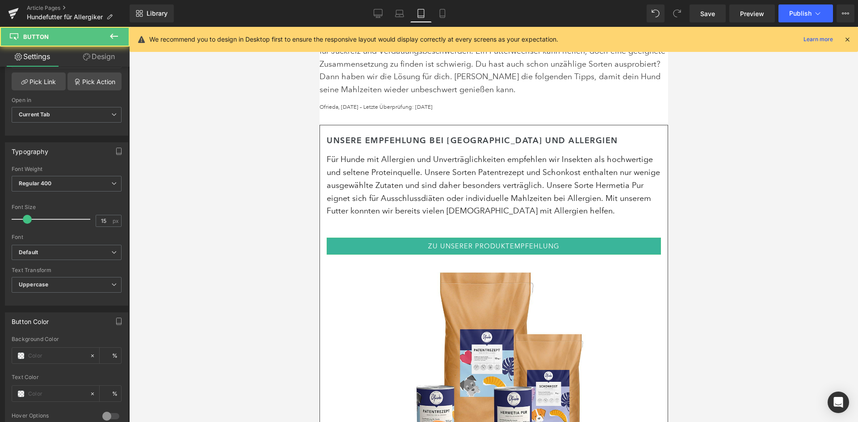
click at [93, 62] on link "Design" at bounding box center [99, 56] width 65 height 20
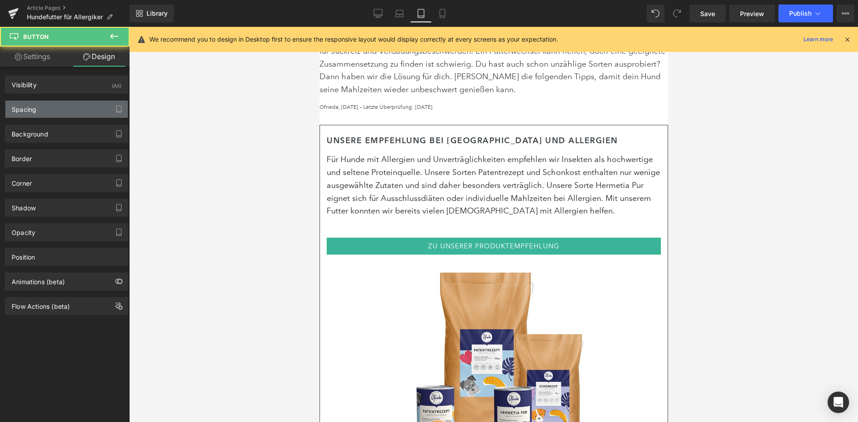
click at [67, 110] on div "Spacing" at bounding box center [66, 109] width 122 height 17
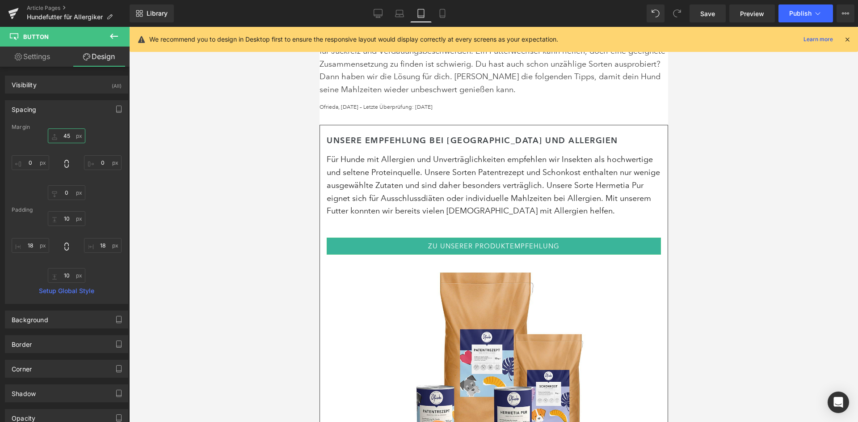
click at [68, 136] on input "45" at bounding box center [67, 135] width 38 height 15
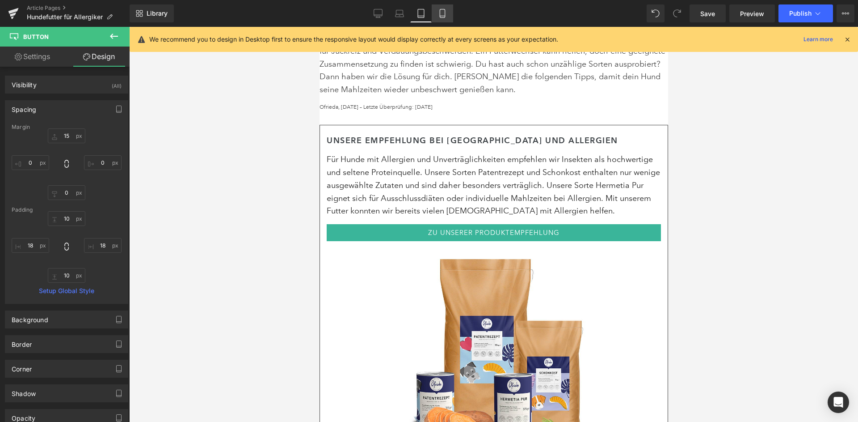
click at [450, 11] on link "Mobile" at bounding box center [442, 13] width 21 height 18
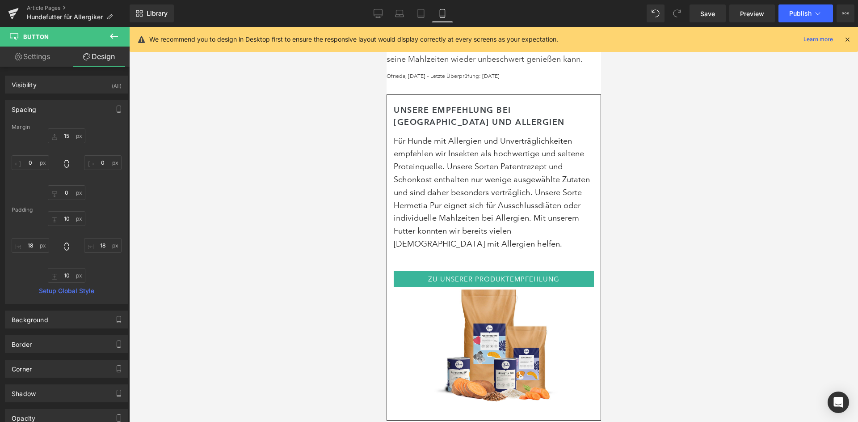
type input "45"
type input "0"
type input "10"
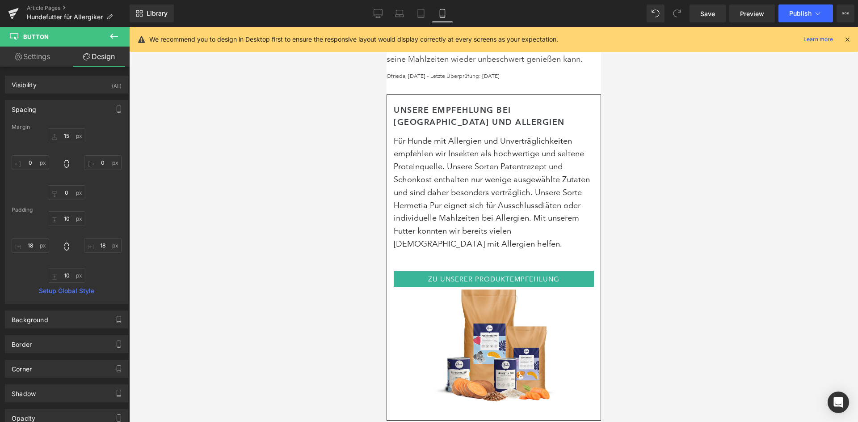
type input "15"
type input "8"
type input "15"
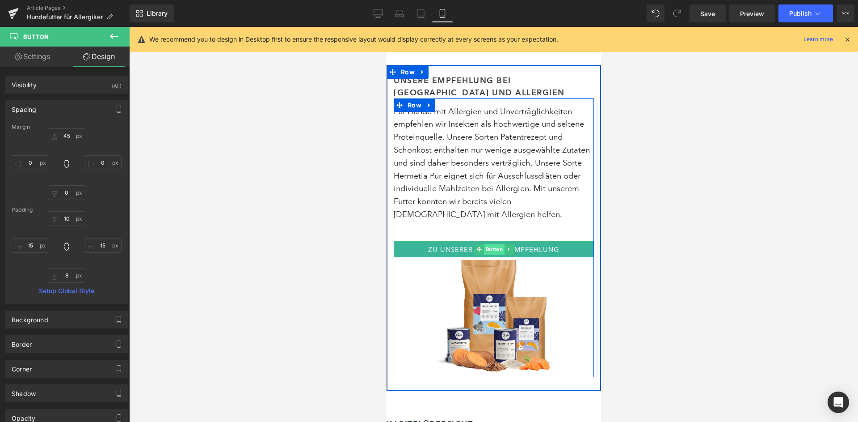
click at [486, 244] on span "Button" at bounding box center [493, 249] width 21 height 11
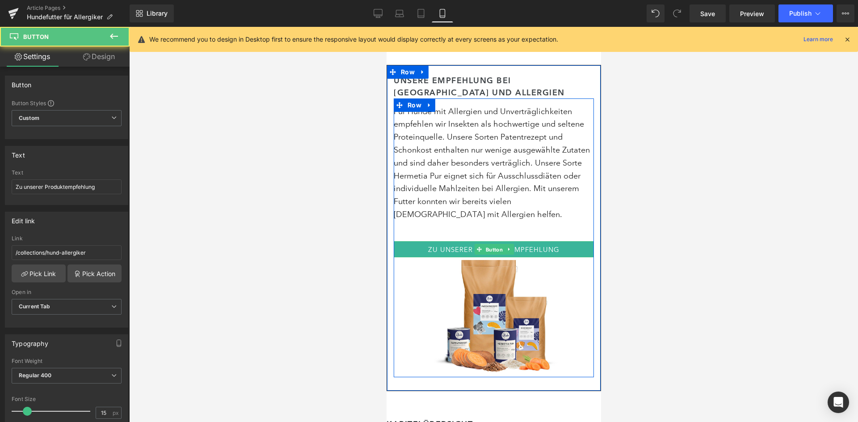
scroll to position [192, 0]
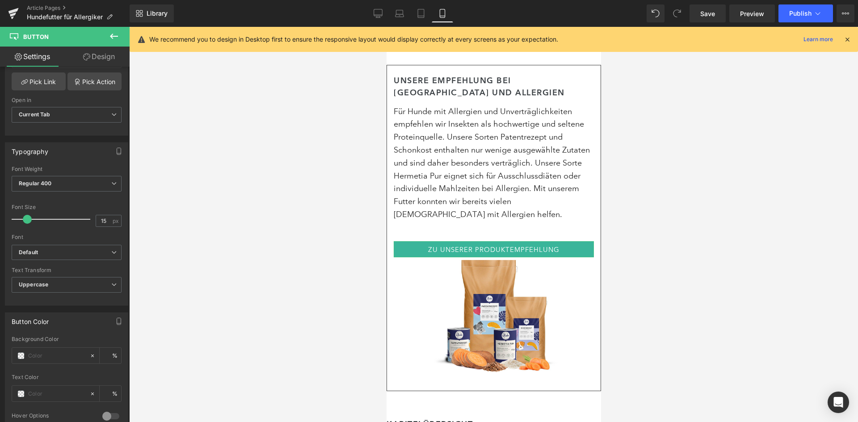
click at [113, 51] on link "Design" at bounding box center [99, 56] width 65 height 20
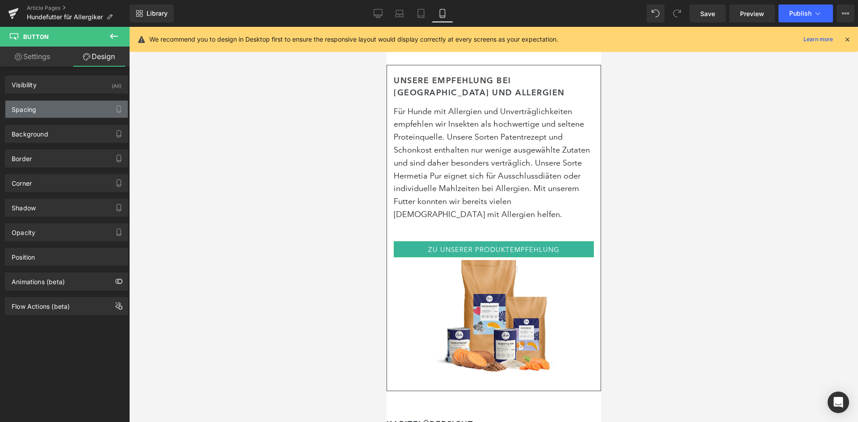
click at [59, 105] on div "Spacing" at bounding box center [66, 109] width 122 height 17
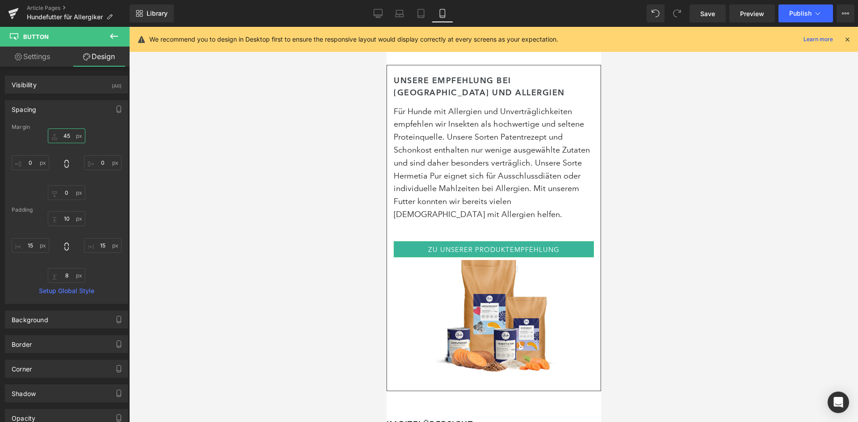
click at [68, 137] on input "45" at bounding box center [67, 135] width 38 height 15
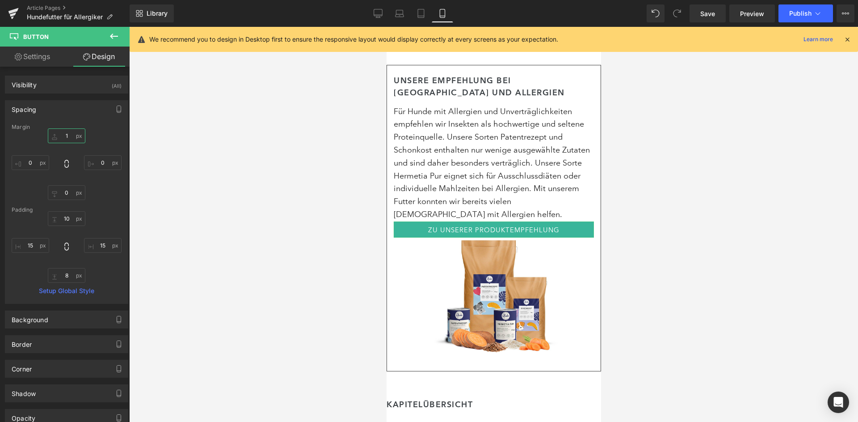
type input "15"
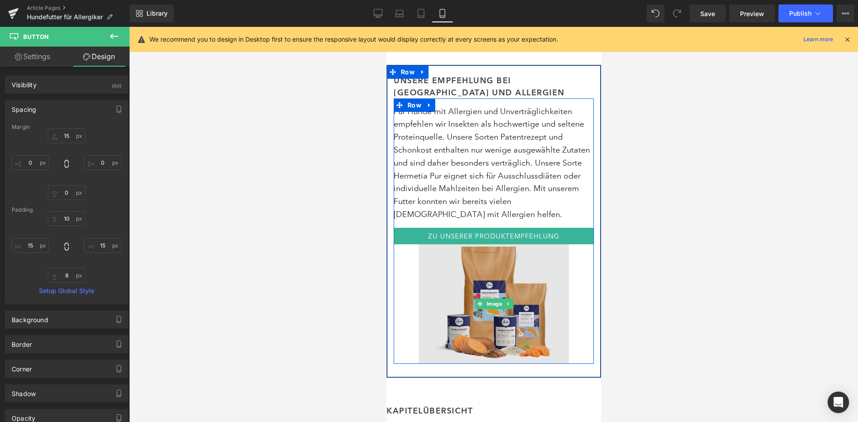
click at [471, 244] on img at bounding box center [493, 304] width 150 height 120
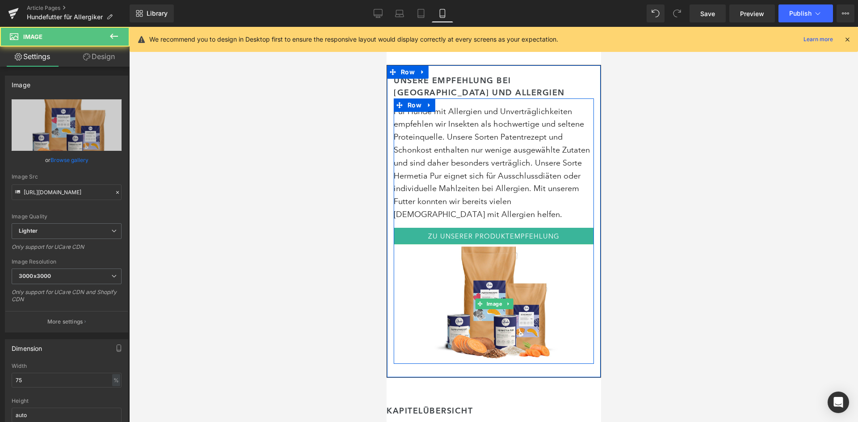
scroll to position [166, 0]
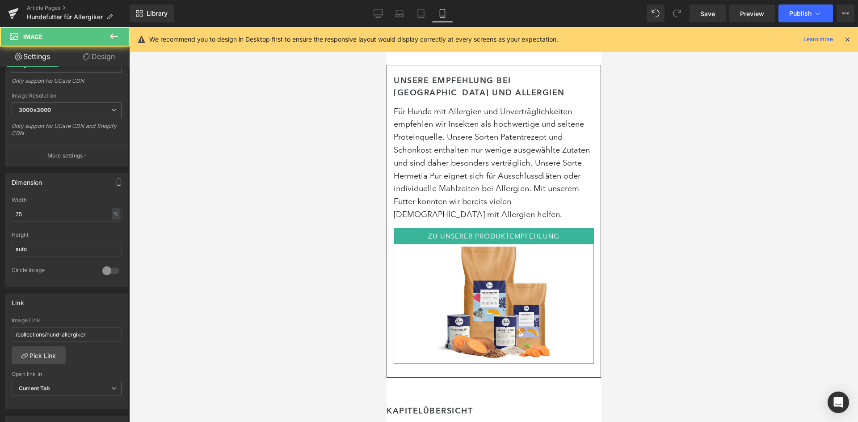
click at [106, 58] on link "Design" at bounding box center [99, 56] width 65 height 20
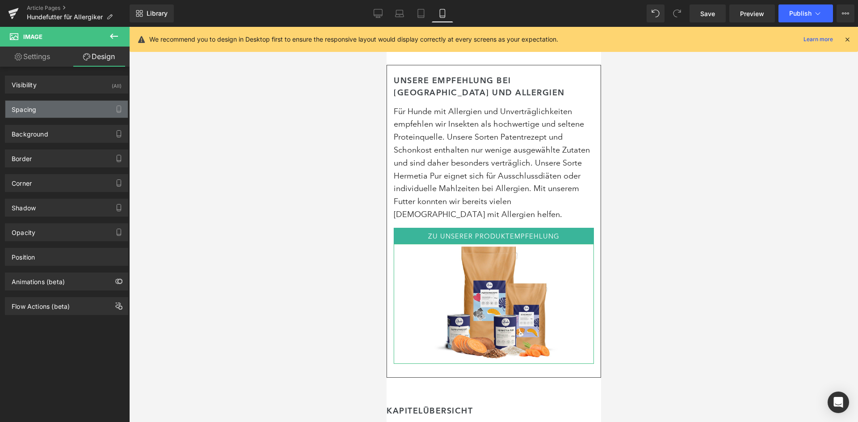
click at [55, 112] on div "Spacing" at bounding box center [66, 109] width 122 height 17
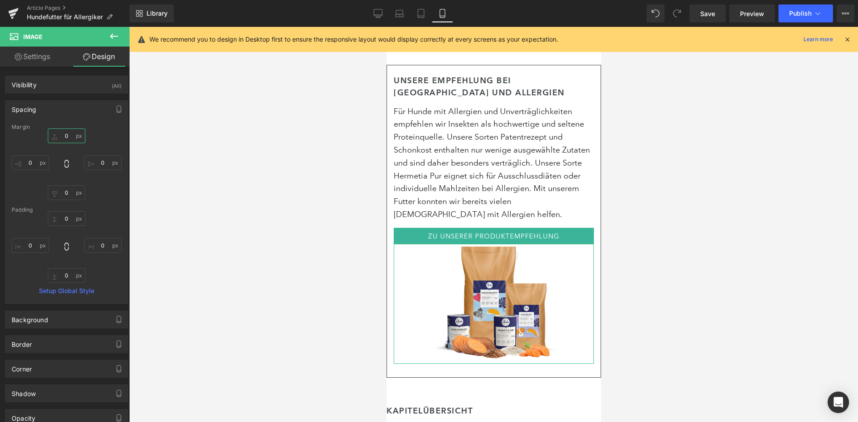
click at [65, 136] on input "0" at bounding box center [67, 135] width 38 height 15
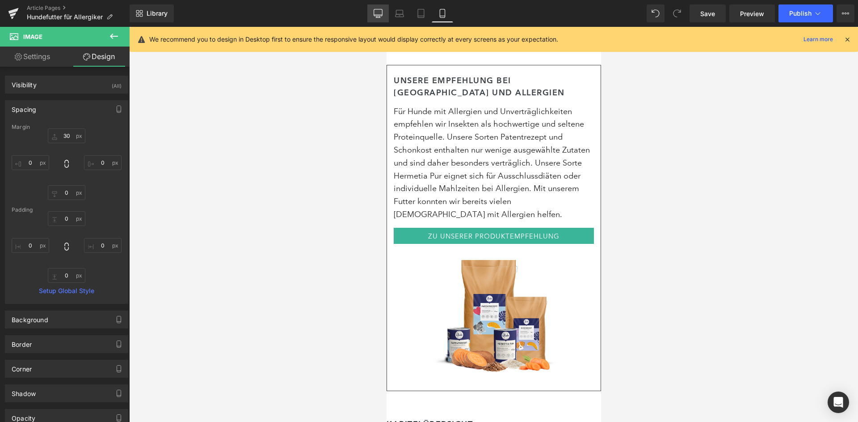
click at [380, 13] on icon at bounding box center [378, 13] width 9 height 9
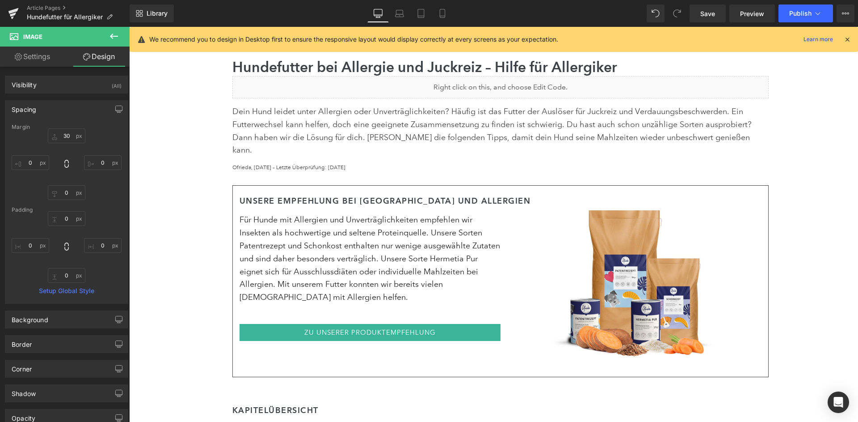
type input "0"
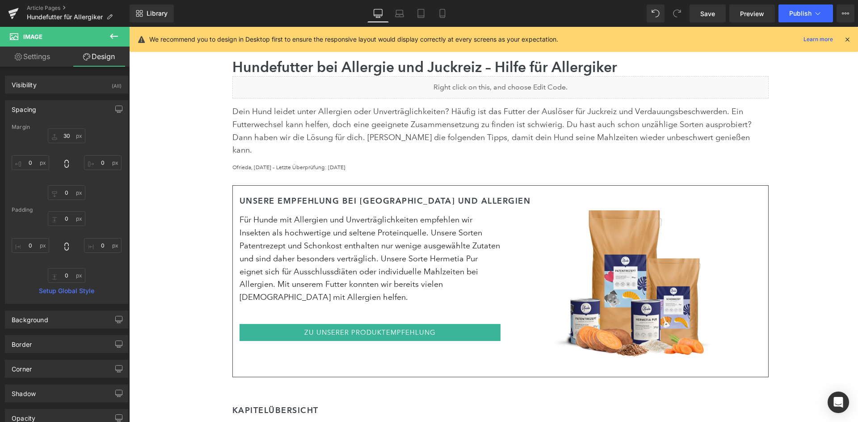
type input "0"
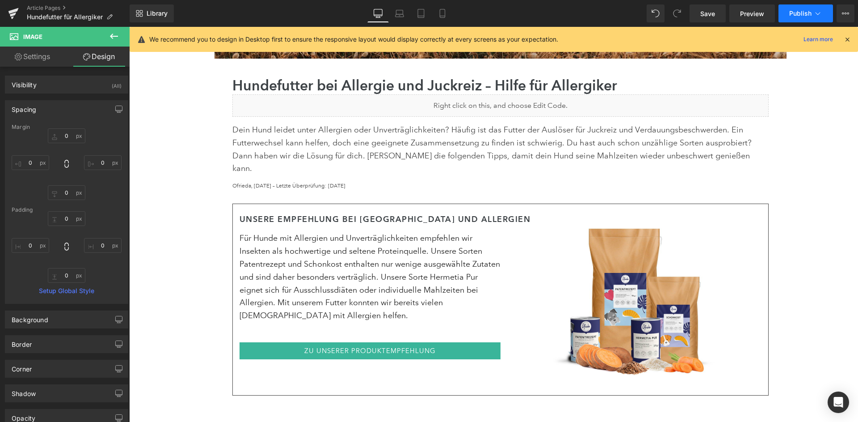
click at [816, 18] on button "Publish" at bounding box center [806, 13] width 55 height 18
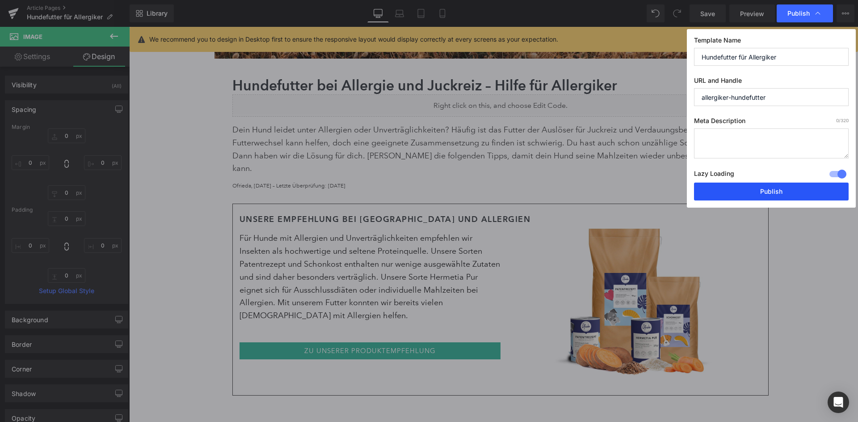
click at [768, 189] on button "Publish" at bounding box center [771, 191] width 155 height 18
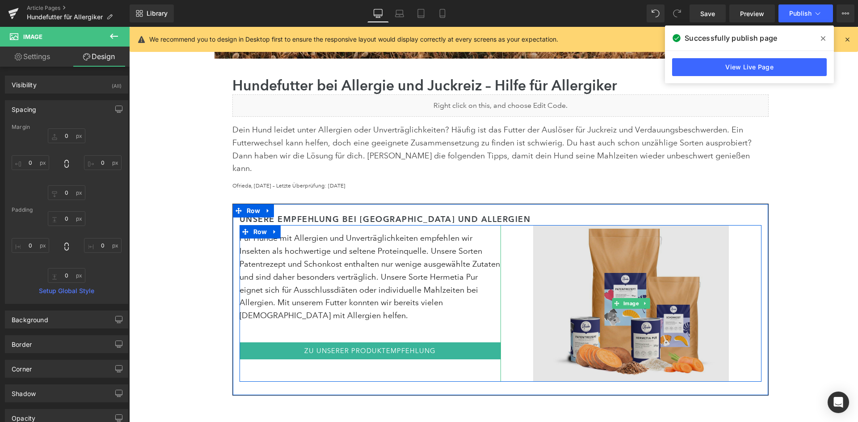
click at [607, 243] on img at bounding box center [631, 303] width 196 height 156
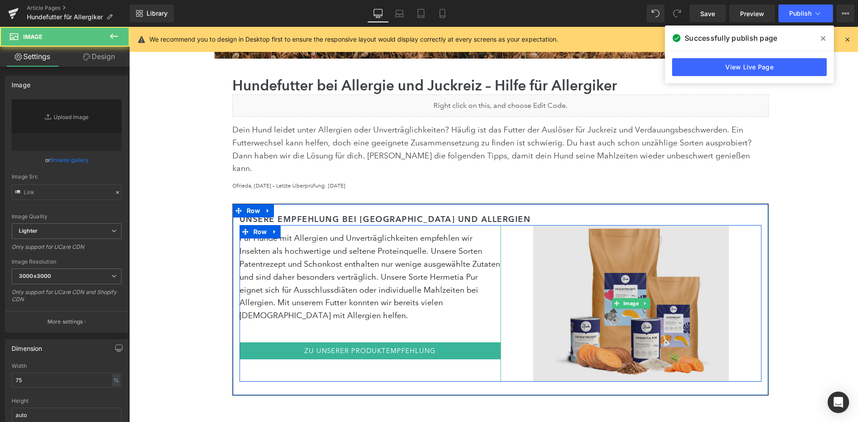
type input "[URL][DOMAIN_NAME]"
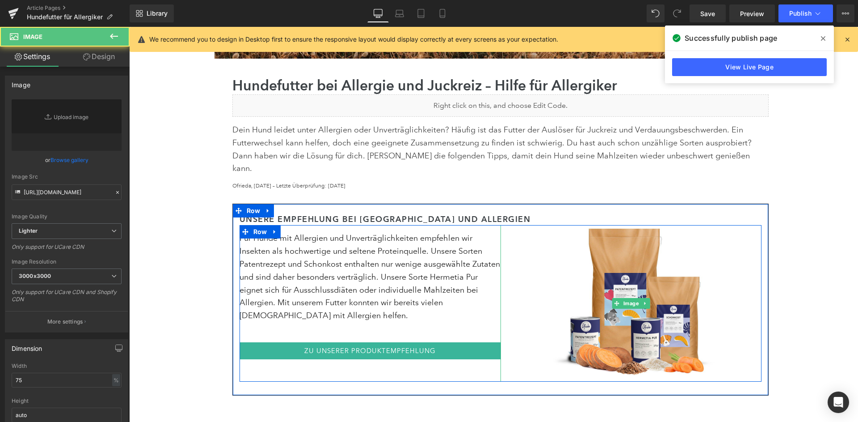
scroll to position [166, 0]
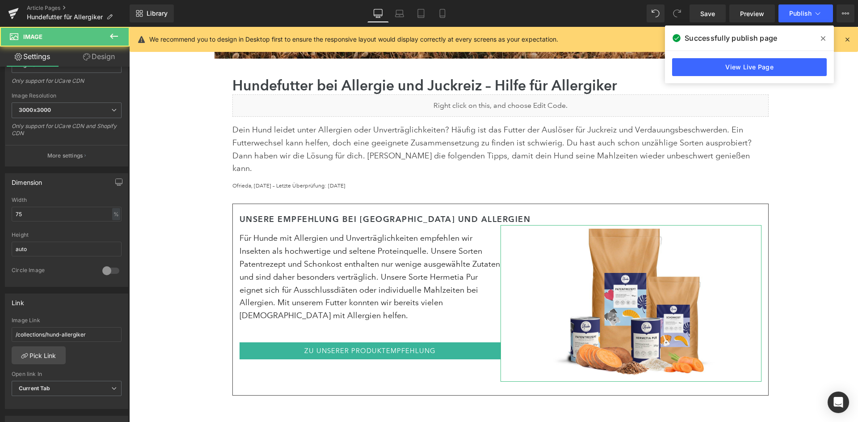
click at [92, 50] on link "Design" at bounding box center [99, 56] width 65 height 20
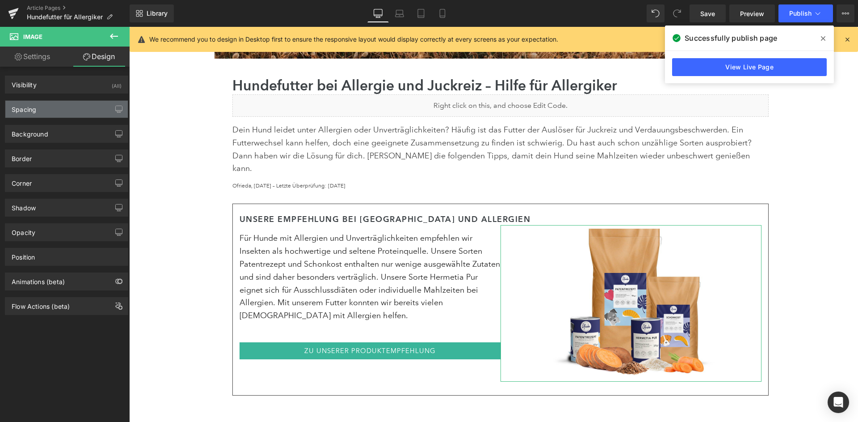
click at [77, 104] on div "Spacing" at bounding box center [66, 109] width 122 height 17
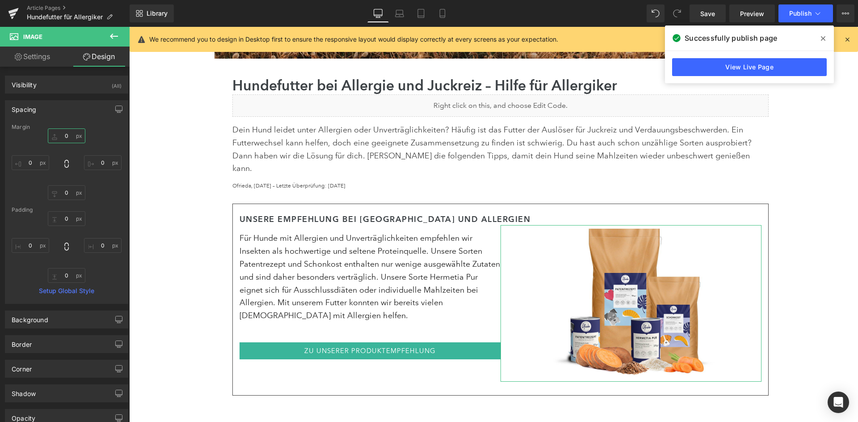
click at [64, 139] on input "0" at bounding box center [67, 135] width 38 height 15
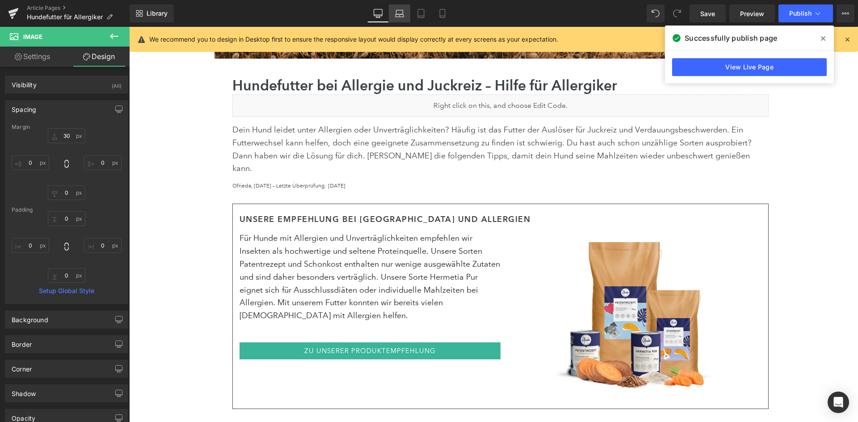
click at [408, 8] on link "Laptop" at bounding box center [399, 13] width 21 height 18
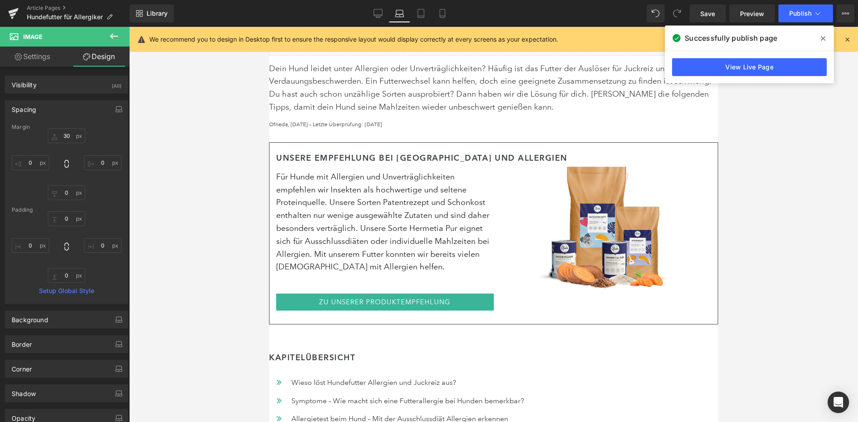
type input "0"
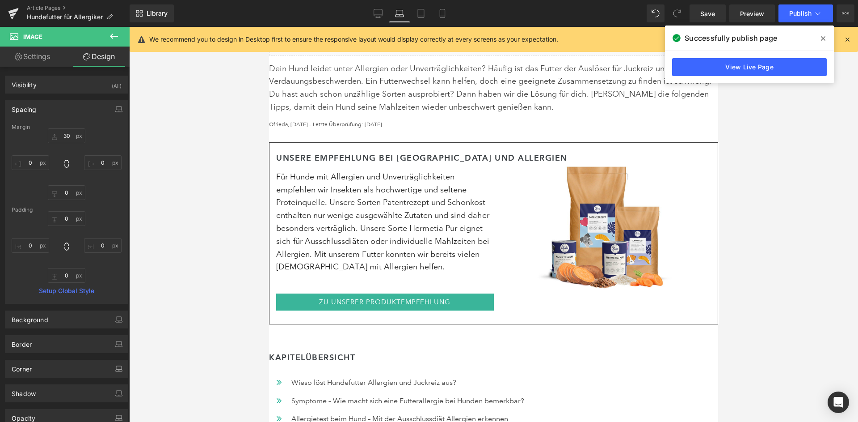
type input "0"
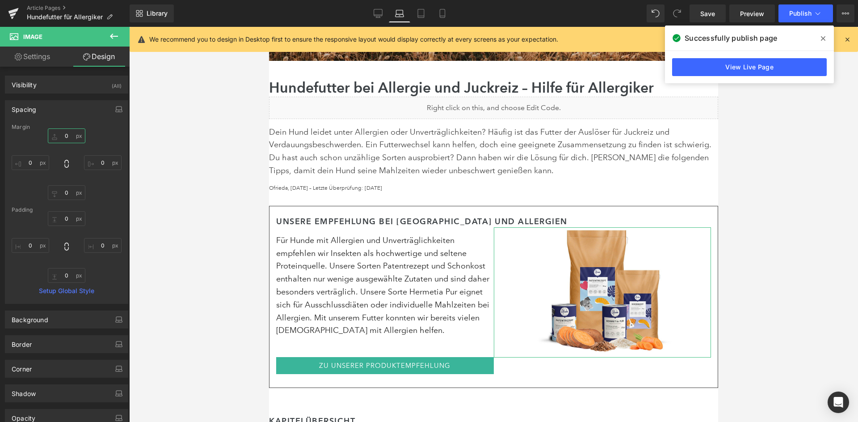
click at [68, 131] on input "0" at bounding box center [67, 135] width 38 height 15
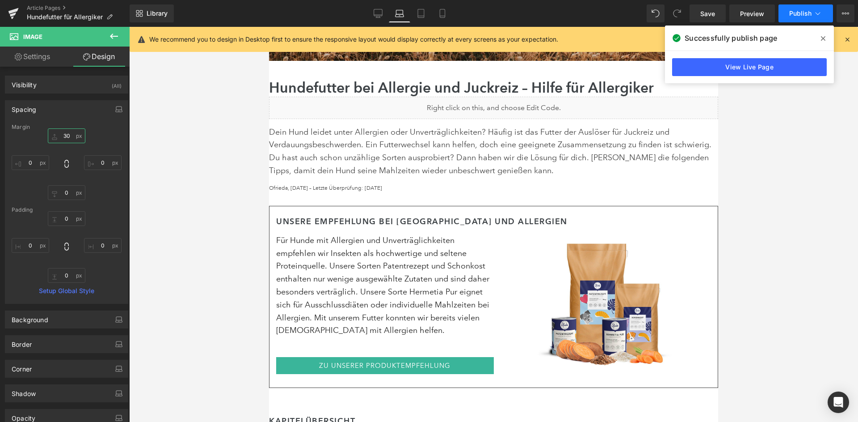
type input "30"
click at [808, 10] on span "Publish" at bounding box center [800, 13] width 22 height 7
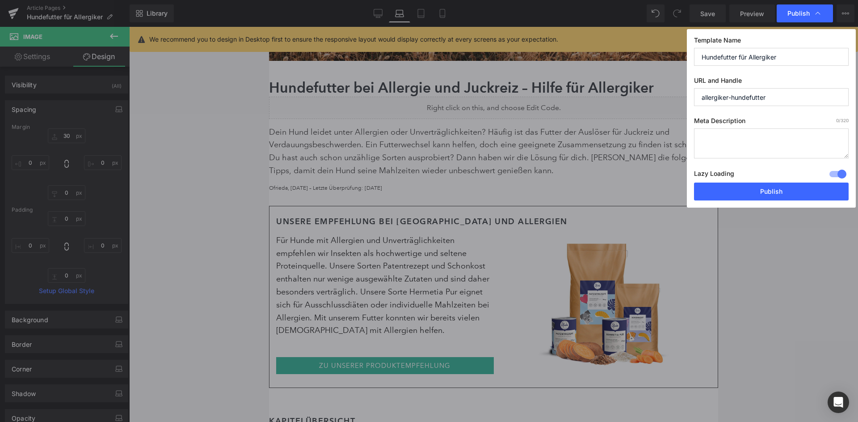
click at [744, 172] on div "Lazy Loading Build Upgrade plan to unlock" at bounding box center [771, 175] width 155 height 15
click at [745, 182] on button "Publish" at bounding box center [771, 191] width 155 height 18
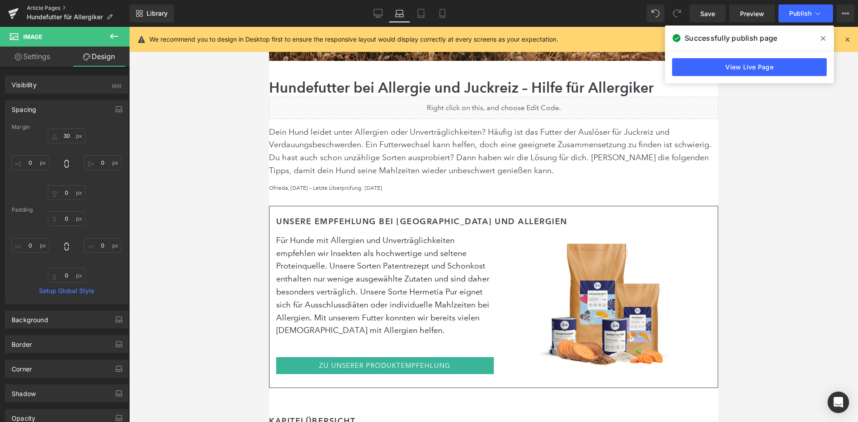
click at [55, 8] on link "Article Pages" at bounding box center [78, 7] width 103 height 7
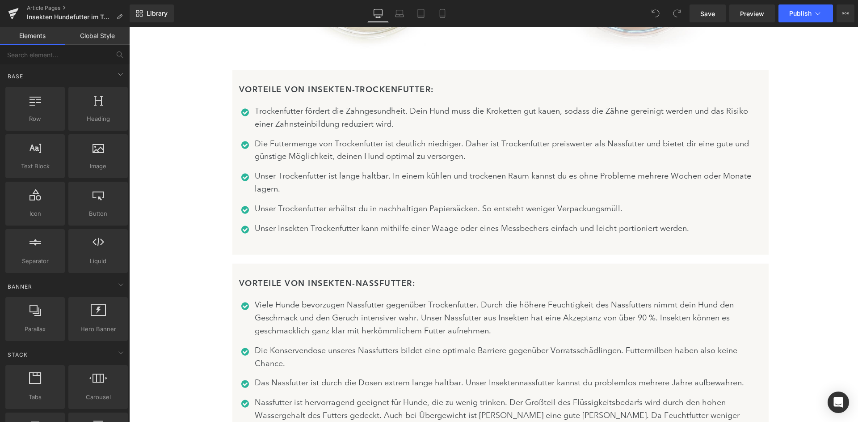
scroll to position [5965, 0]
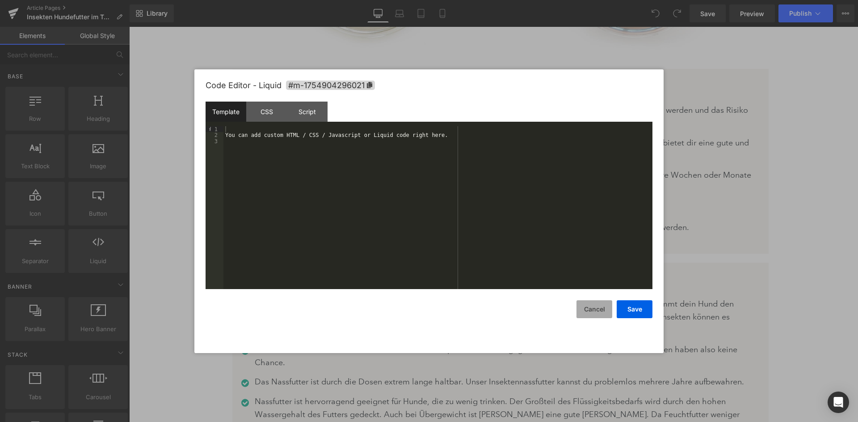
click at [596, 309] on button "Cancel" at bounding box center [595, 309] width 36 height 18
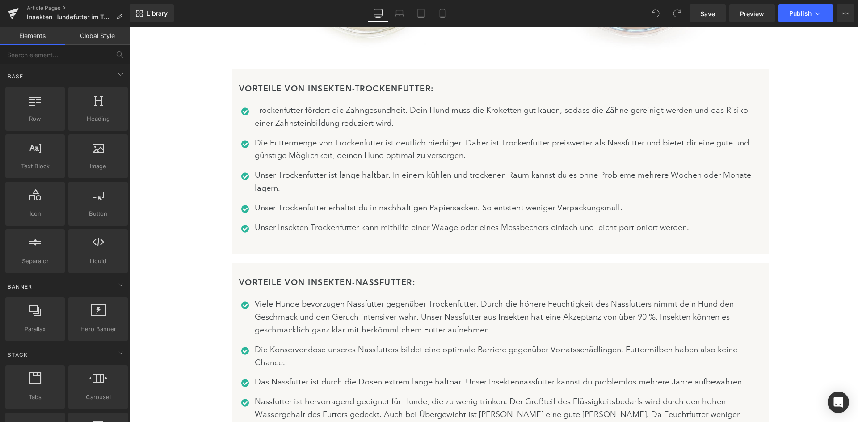
click at [800, 23] on div "Library Desktop Desktop Laptop Tablet Mobile Save Preview Publish Scheduled Vie…" at bounding box center [494, 13] width 729 height 27
click at [809, 15] on span "Publish" at bounding box center [800, 13] width 22 height 7
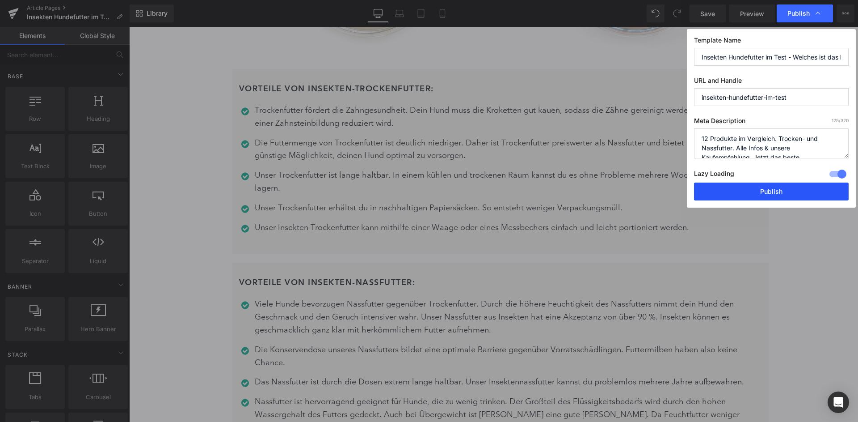
click at [768, 186] on button "Publish" at bounding box center [771, 191] width 155 height 18
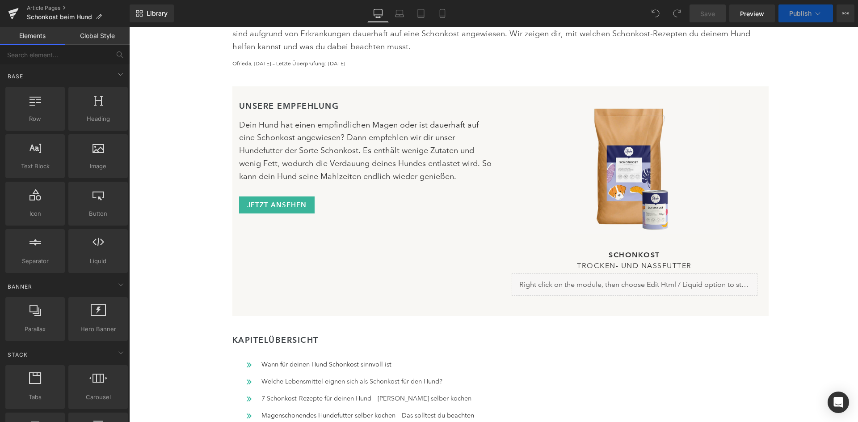
scroll to position [423, 0]
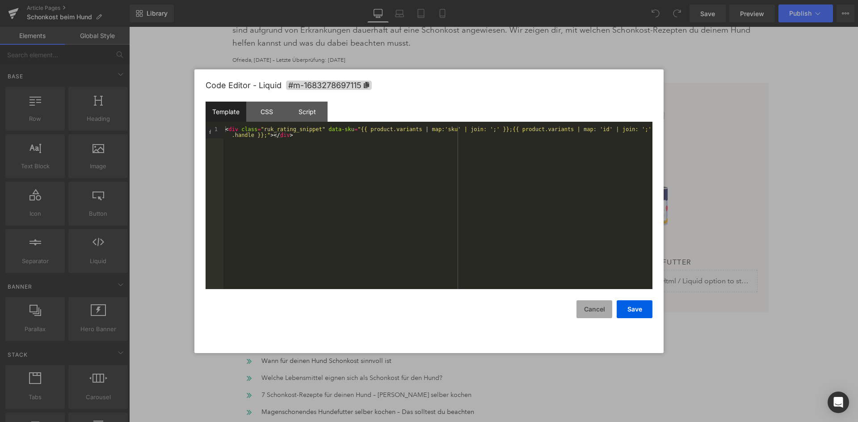
click at [603, 308] on button "Cancel" at bounding box center [595, 309] width 36 height 18
click at [603, 309] on button "Cancel" at bounding box center [595, 309] width 36 height 18
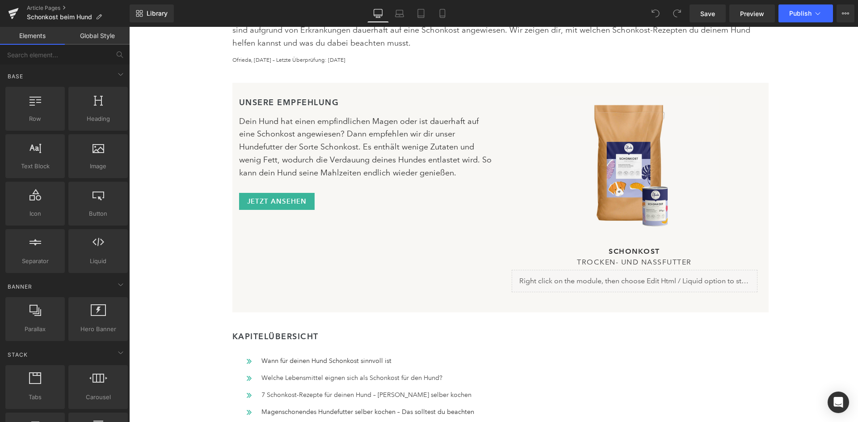
scroll to position [414, 0]
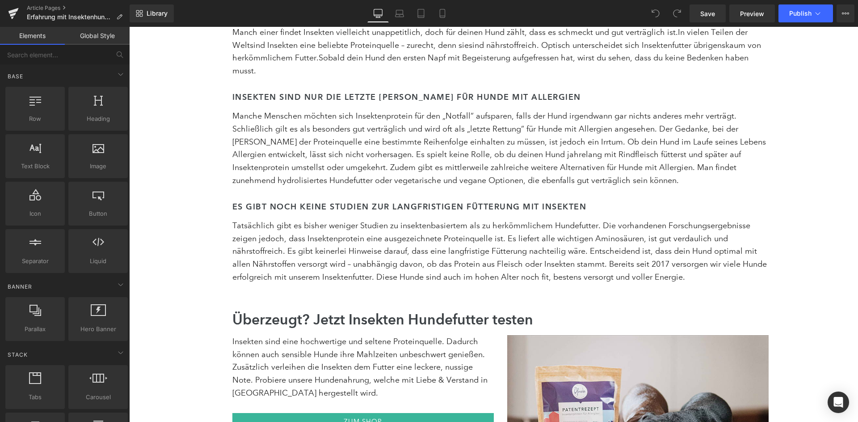
scroll to position [3294, 0]
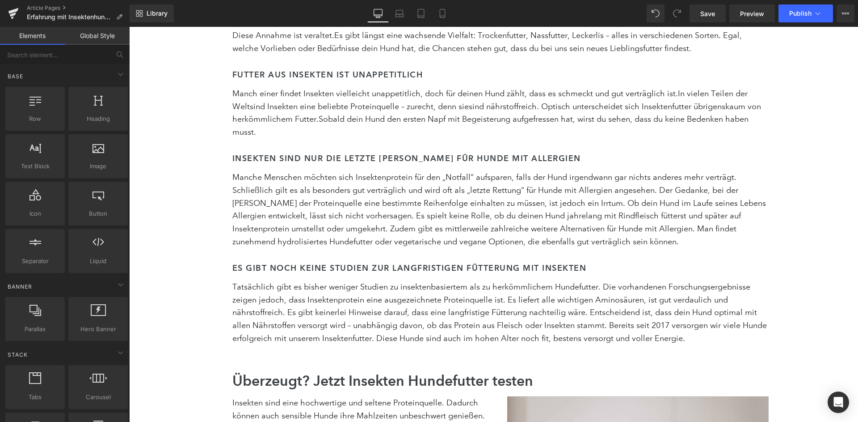
scroll to position [3249, 0]
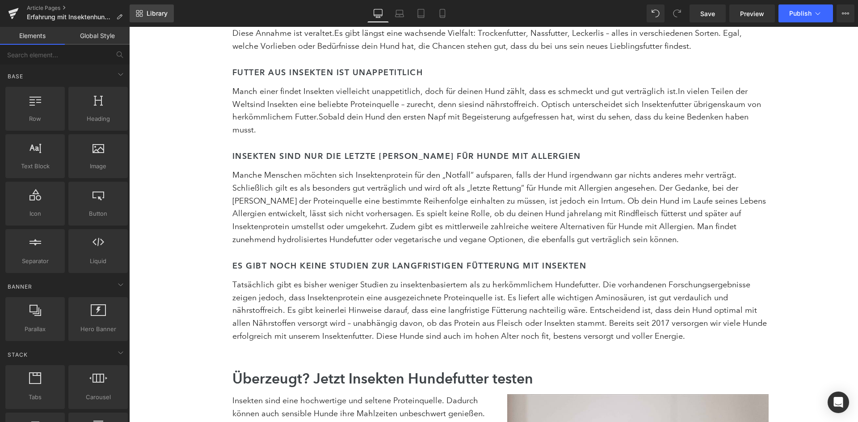
click at [152, 15] on span "Library" at bounding box center [157, 13] width 21 height 8
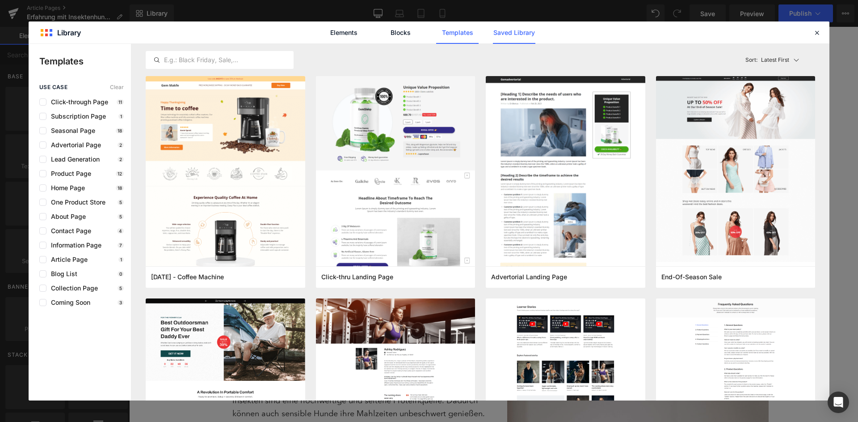
click at [0, 0] on link "Saved Library" at bounding box center [0, 0] width 0 height 0
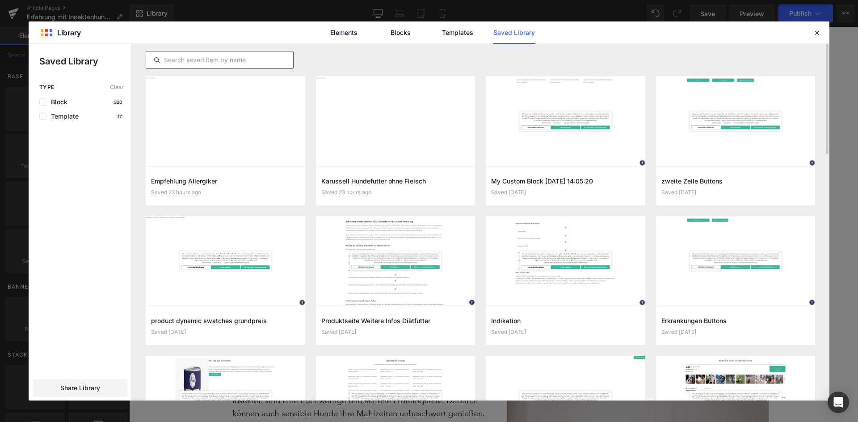
click at [269, 60] on input "text" at bounding box center [219, 60] width 147 height 11
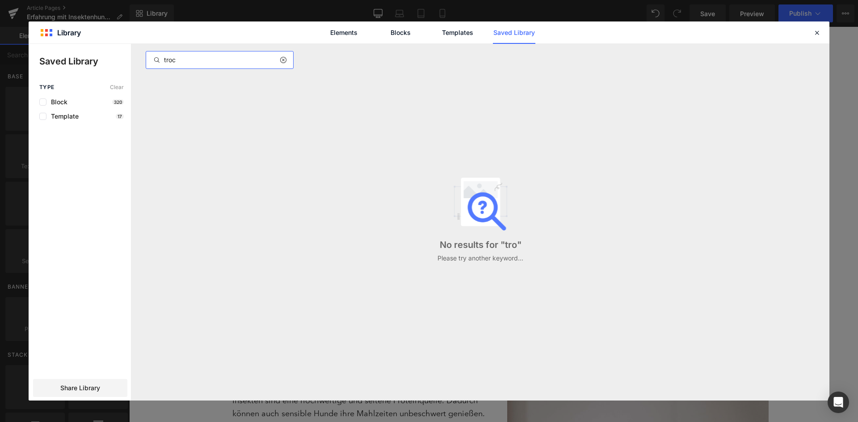
type input "trock"
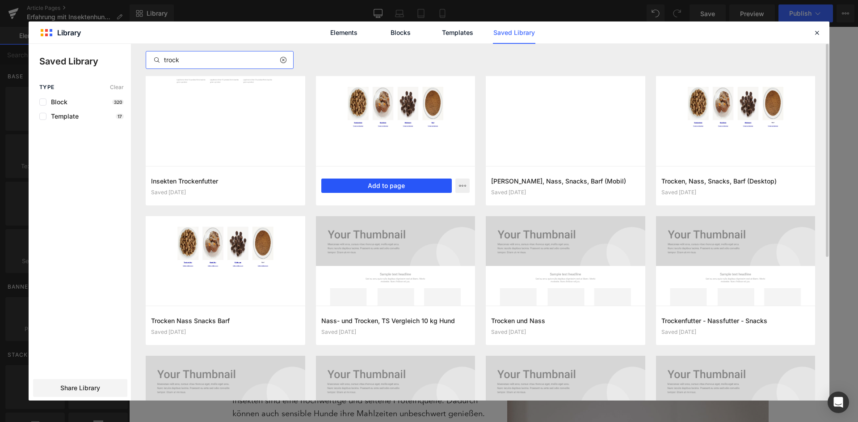
click at [360, 184] on button "Add to page" at bounding box center [386, 185] width 131 height 14
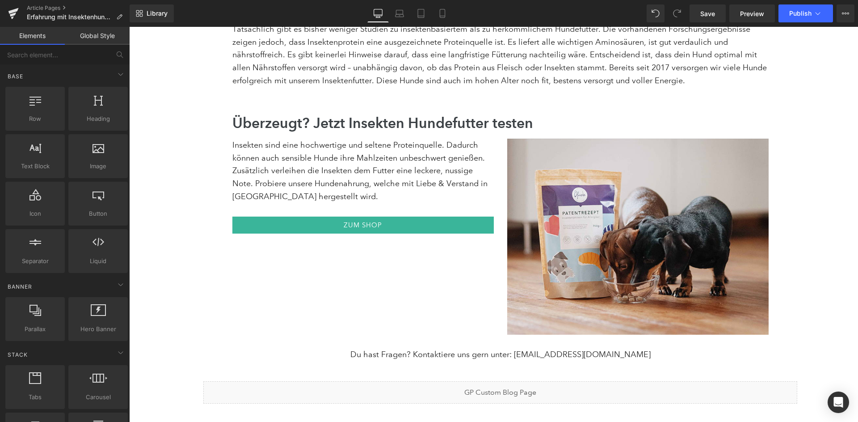
scroll to position [3509, 0]
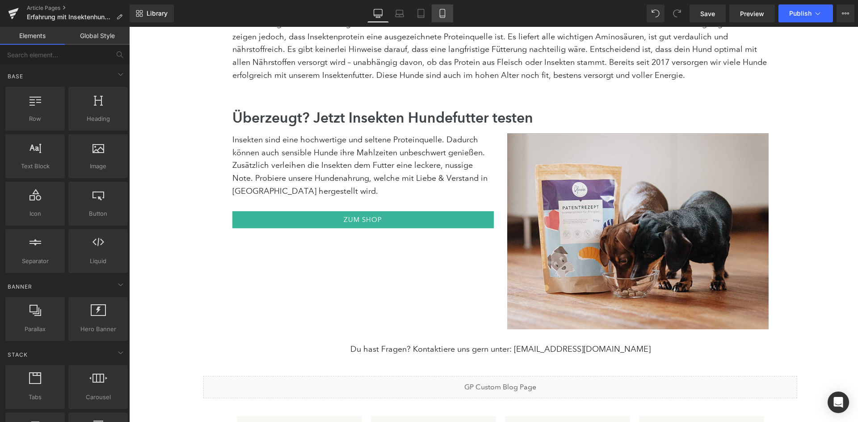
click at [445, 6] on link "Mobile" at bounding box center [442, 13] width 21 height 18
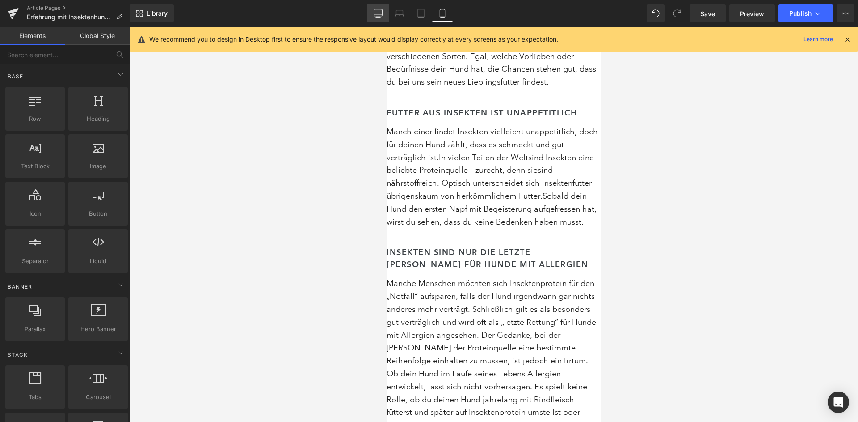
click at [383, 11] on icon at bounding box center [378, 13] width 9 height 9
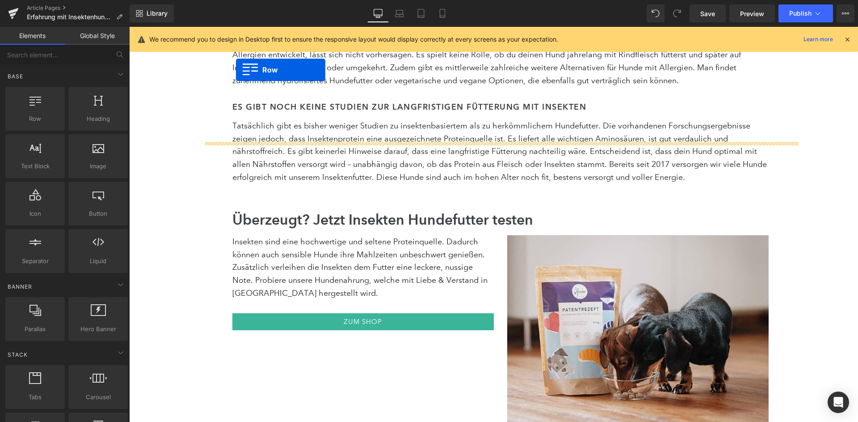
scroll to position [3363, 0]
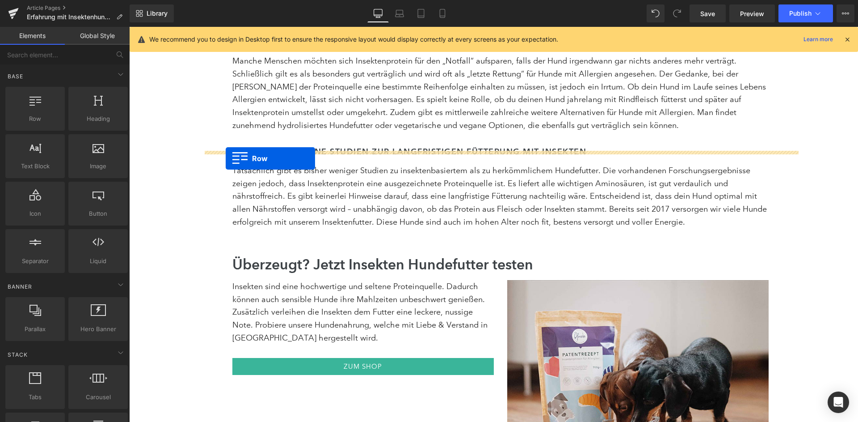
drag, startPoint x: 240, startPoint y: 102, endPoint x: 226, endPoint y: 158, distance: 57.6
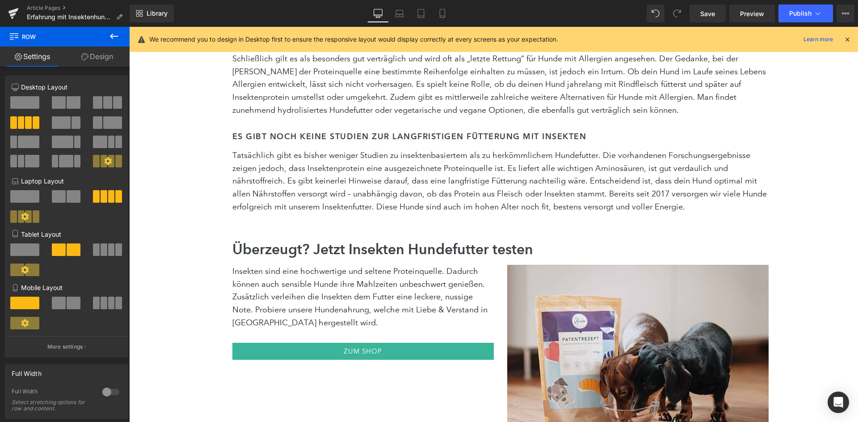
scroll to position [3370, 0]
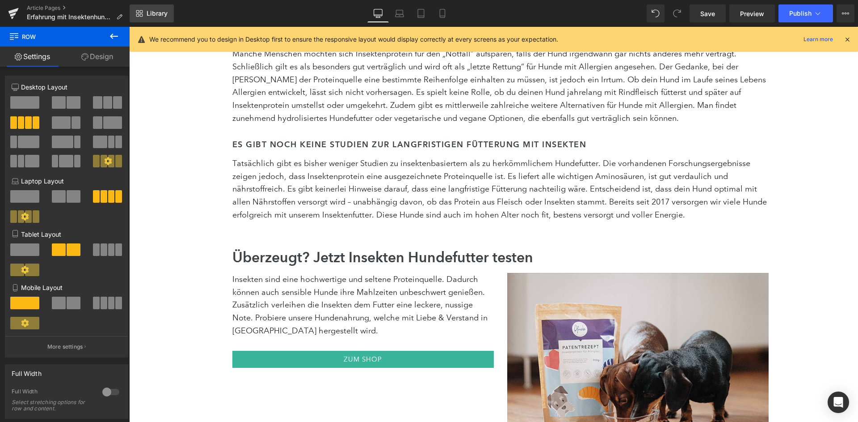
click at [157, 13] on span "Library" at bounding box center [157, 13] width 21 height 8
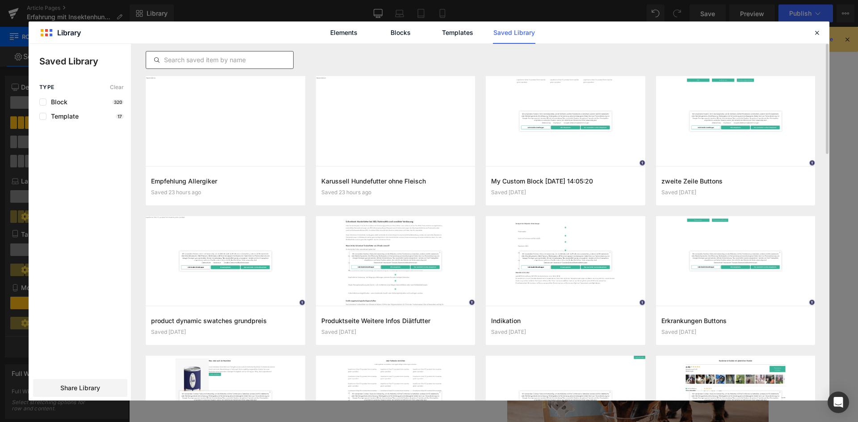
click at [260, 57] on input "text" at bounding box center [219, 60] width 147 height 11
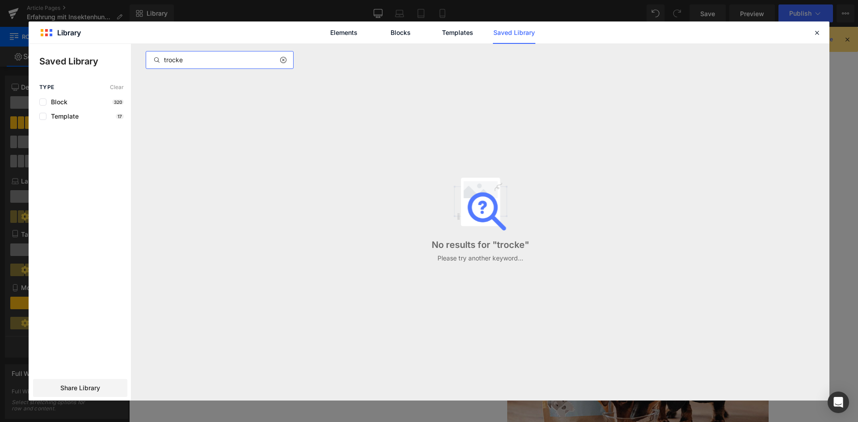
type input "trocken"
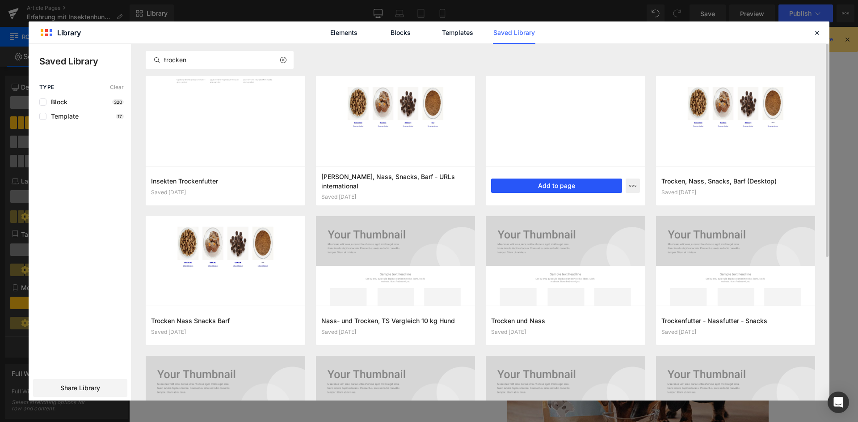
click at [546, 183] on button "Add to page" at bounding box center [556, 185] width 131 height 14
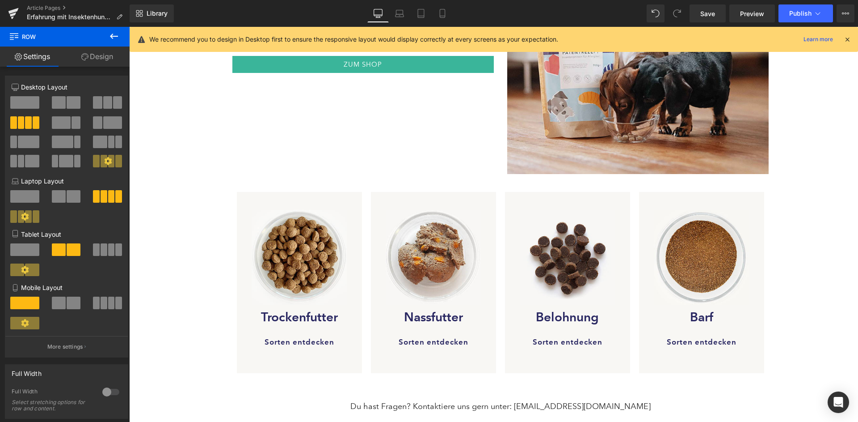
scroll to position [3664, 0]
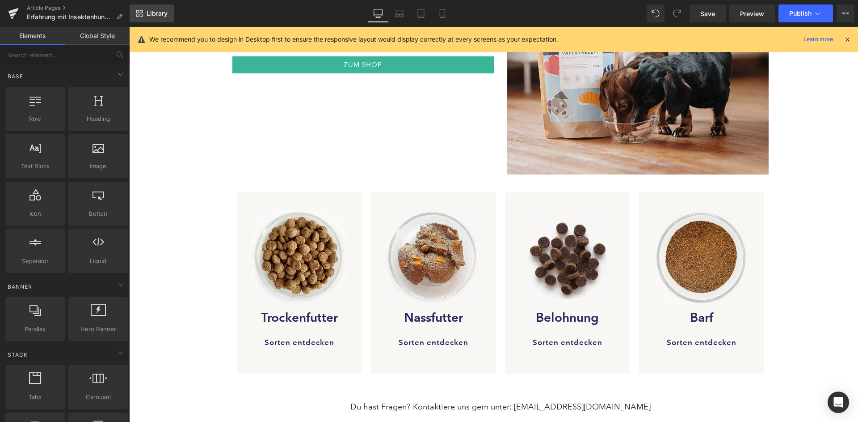
click at [149, 9] on link "Library" at bounding box center [152, 13] width 44 height 18
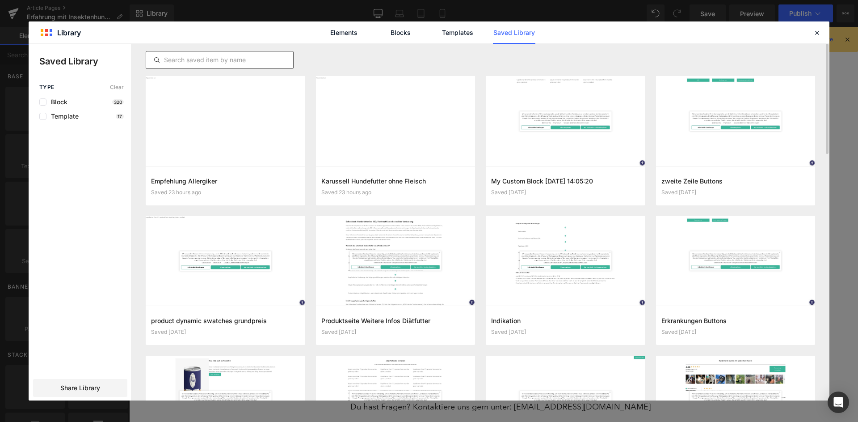
click at [270, 58] on input "text" at bounding box center [219, 60] width 147 height 11
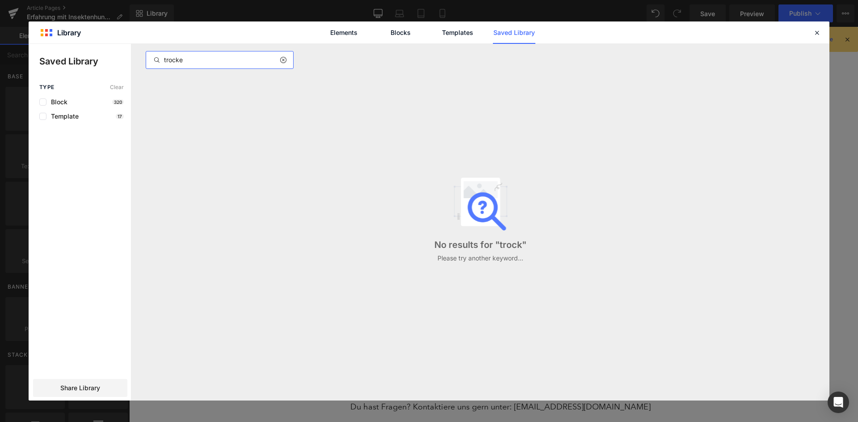
type input "trocken"
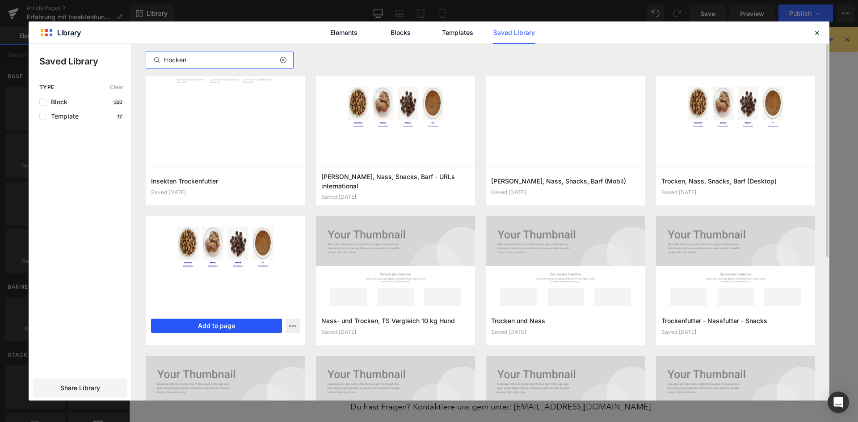
click at [205, 327] on button "Add to page" at bounding box center [216, 325] width 131 height 14
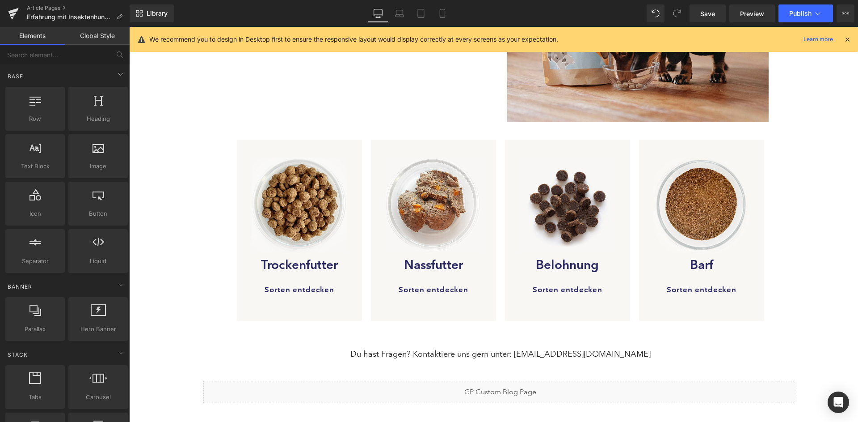
scroll to position [3718, 0]
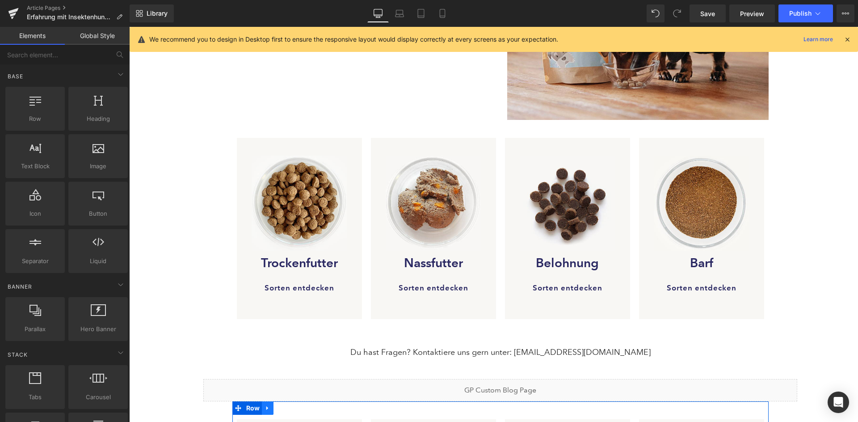
click at [269, 405] on icon at bounding box center [268, 408] width 6 height 7
click at [289, 405] on icon at bounding box center [291, 408] width 6 height 6
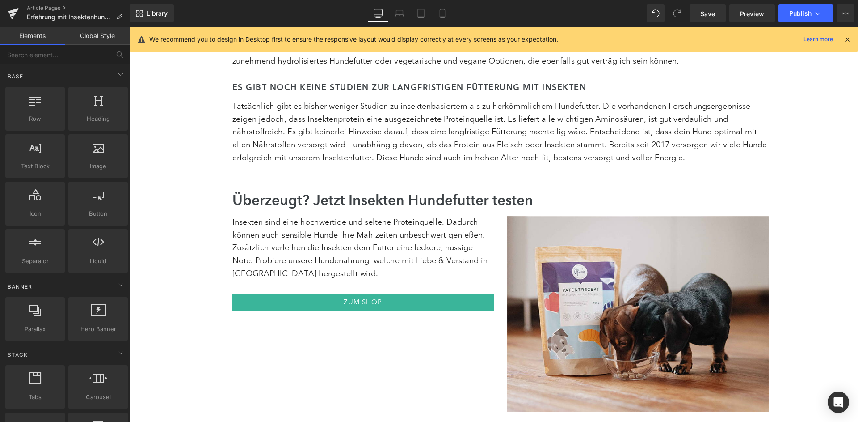
scroll to position [3396, 0]
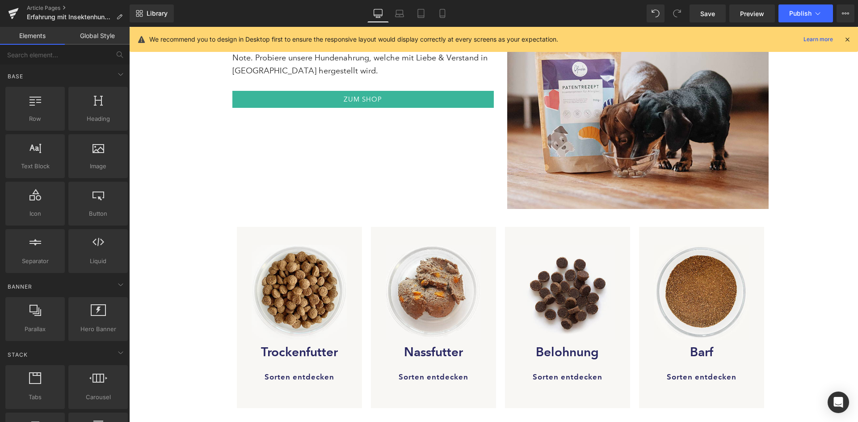
scroll to position [3625, 0]
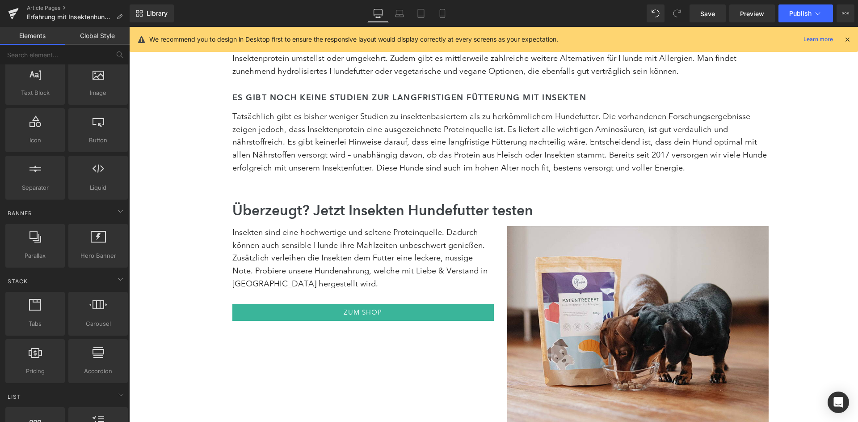
scroll to position [99, 0]
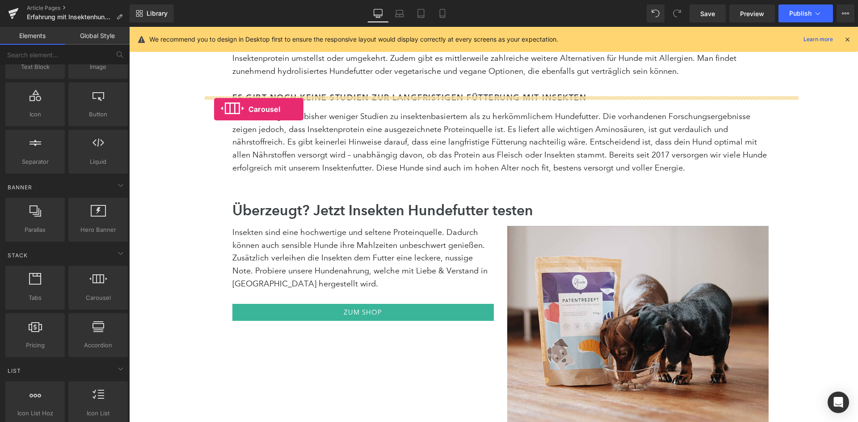
drag, startPoint x: 229, startPoint y: 299, endPoint x: 214, endPoint y: 109, distance: 190.6
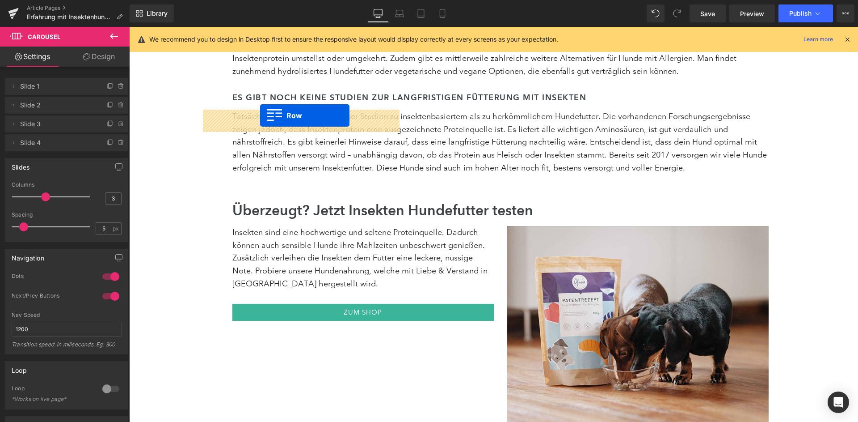
drag, startPoint x: 244, startPoint y: 165, endPoint x: 260, endPoint y: 116, distance: 52.2
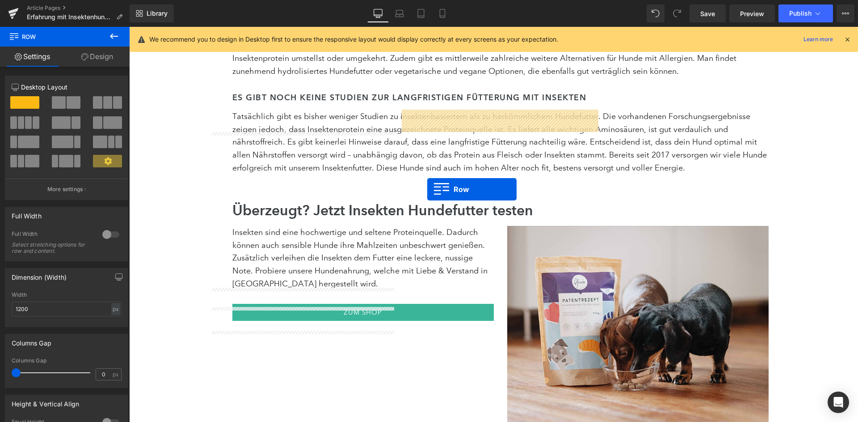
drag, startPoint x: 379, startPoint y: 374, endPoint x: 427, endPoint y: 190, distance: 190.9
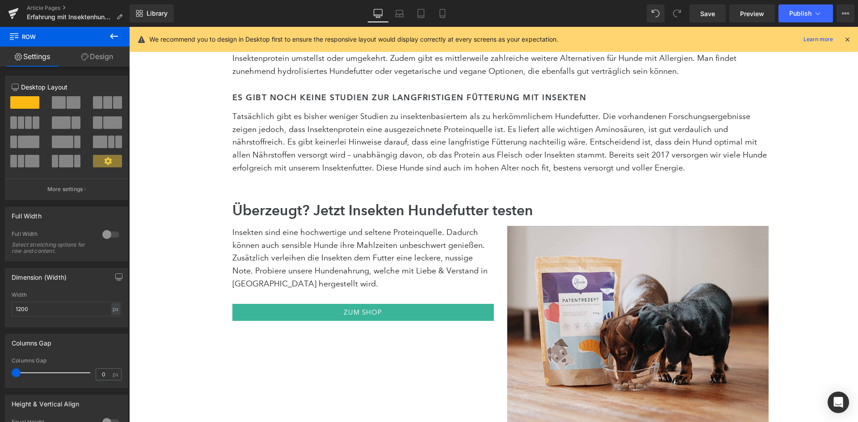
click at [500, 421] on span "Carousel" at bounding box center [500, 428] width 33 height 13
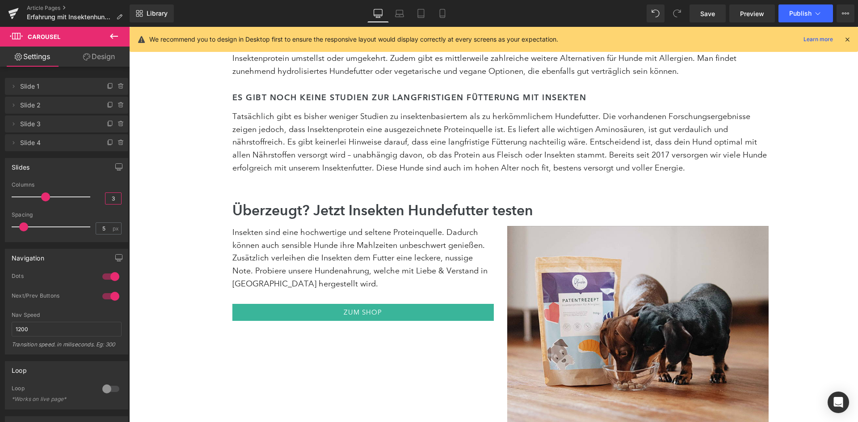
click at [115, 195] on input "3" at bounding box center [113, 198] width 16 height 11
type input "4"
click at [106, 223] on input "5" at bounding box center [104, 228] width 16 height 11
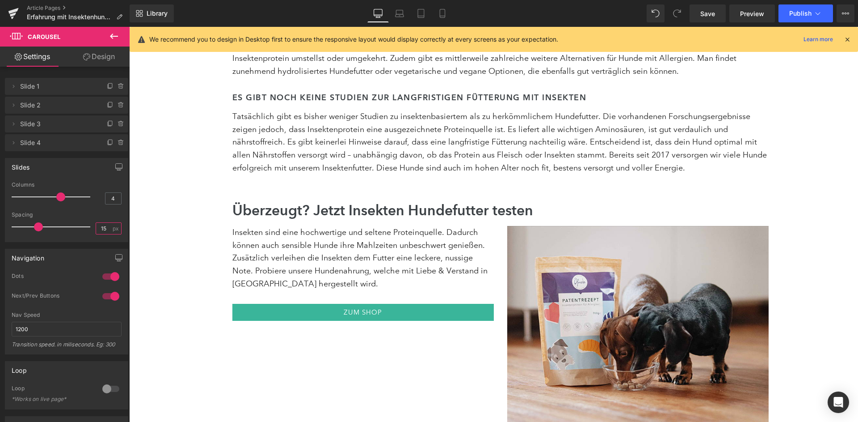
type input "15"
click at [96, 178] on div "Slides 3 Columns 4 3 Columns 3 3 Columns 3 1 Columns 1 5px Spacing 15 px 5px Sp…" at bounding box center [66, 200] width 123 height 84
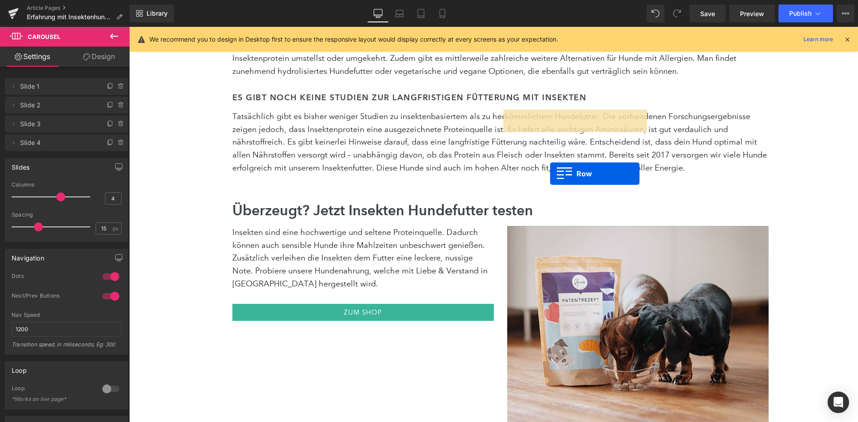
drag, startPoint x: 512, startPoint y: 328, endPoint x: 550, endPoint y: 173, distance: 159.4
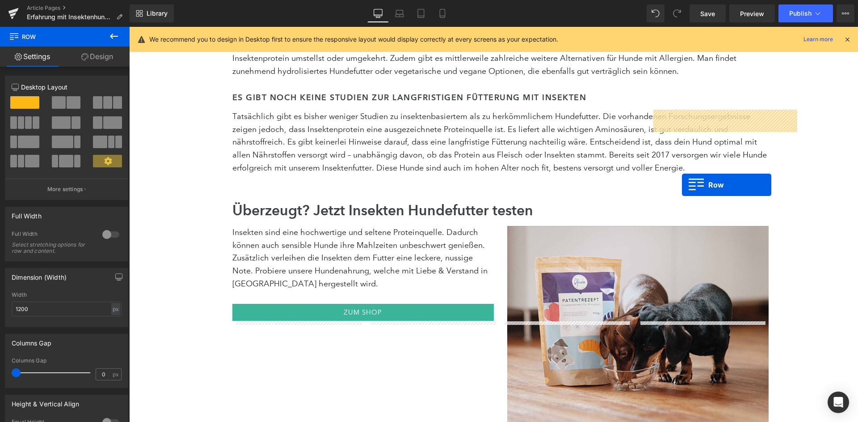
drag, startPoint x: 647, startPoint y: 332, endPoint x: 682, endPoint y: 185, distance: 151.6
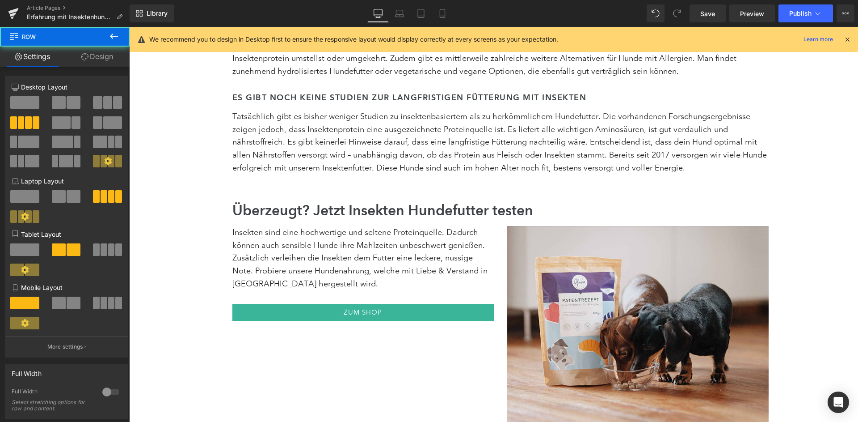
click at [25, 95] on div at bounding box center [67, 135] width 110 height 87
click at [25, 102] on span at bounding box center [24, 102] width 29 height 13
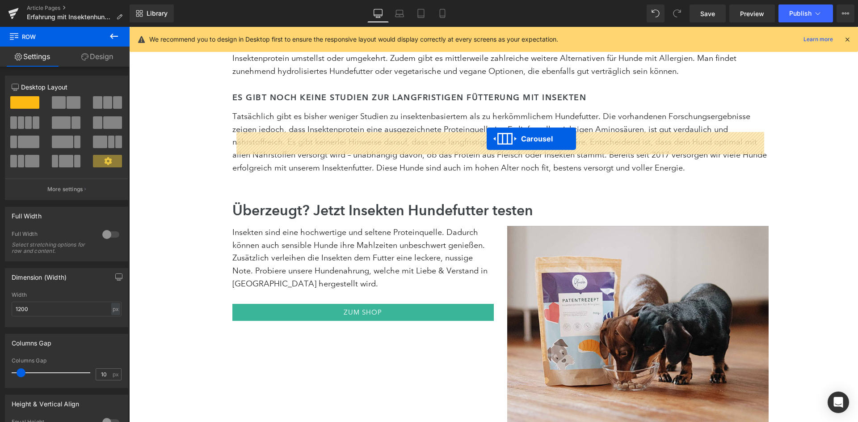
drag, startPoint x: 483, startPoint y: 105, endPoint x: 487, endPoint y: 139, distance: 34.2
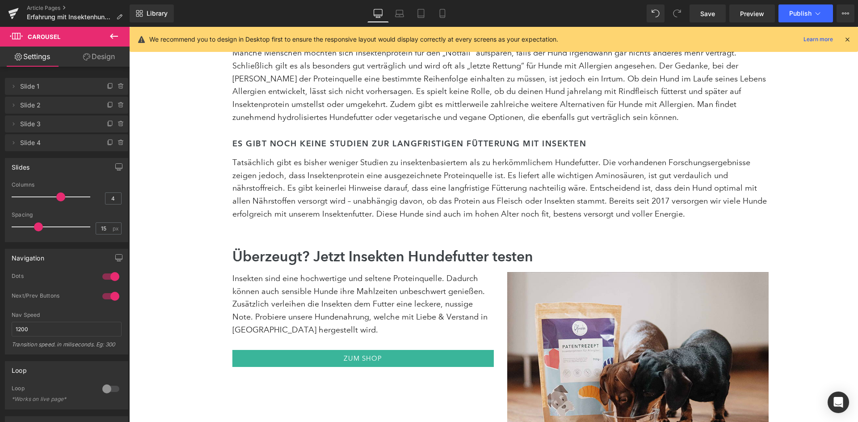
scroll to position [3374, 0]
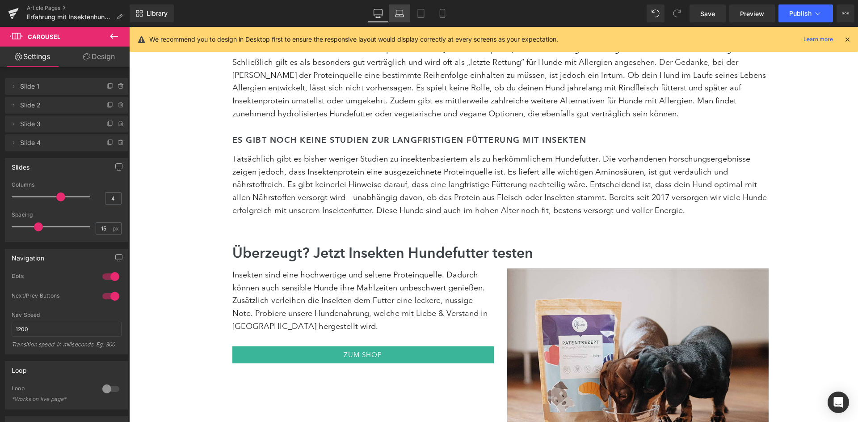
click at [400, 16] on icon at bounding box center [399, 13] width 9 height 9
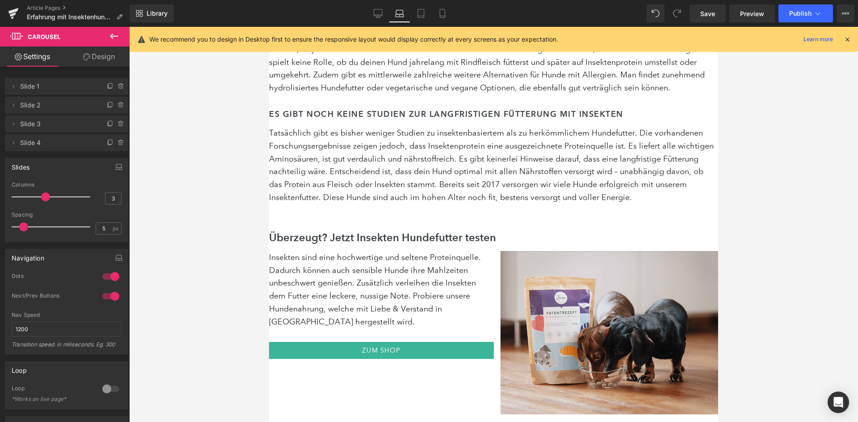
scroll to position [3322, 0]
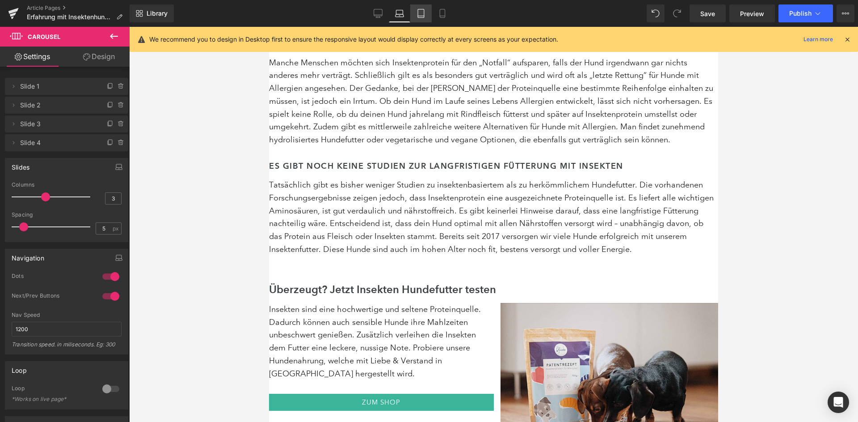
click at [424, 9] on icon at bounding box center [421, 13] width 6 height 8
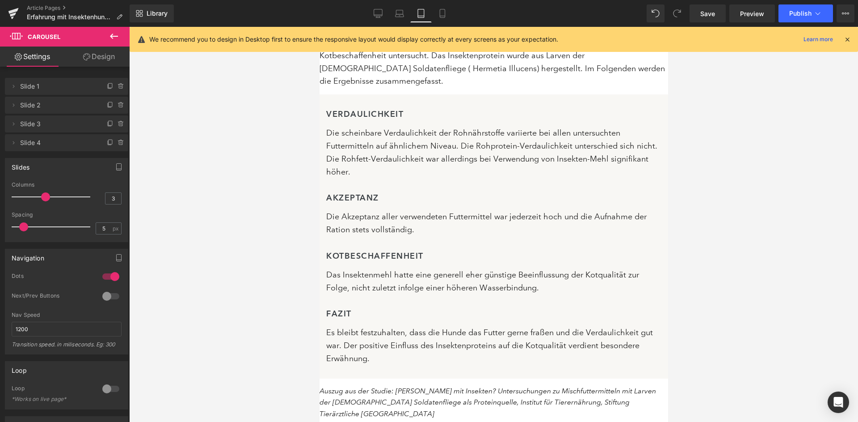
scroll to position [4796, 0]
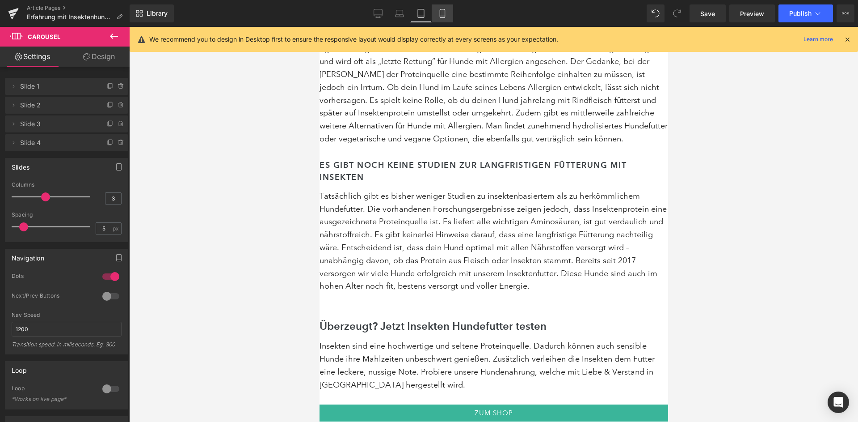
click at [453, 11] on link "Mobile" at bounding box center [442, 13] width 21 height 18
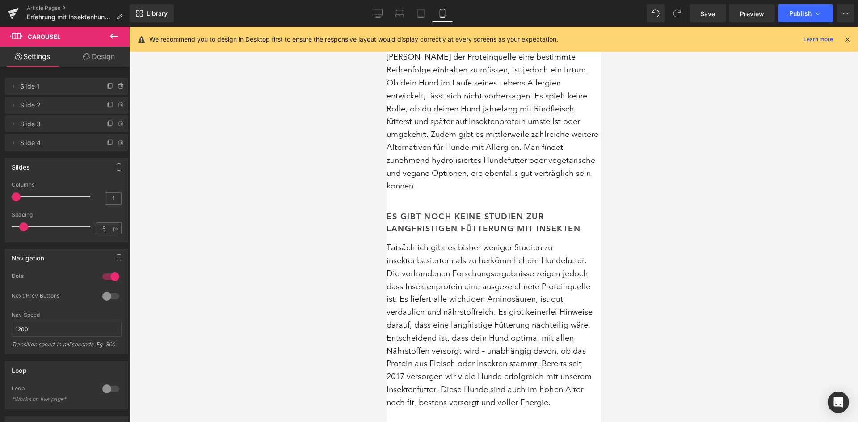
scroll to position [5336, 0]
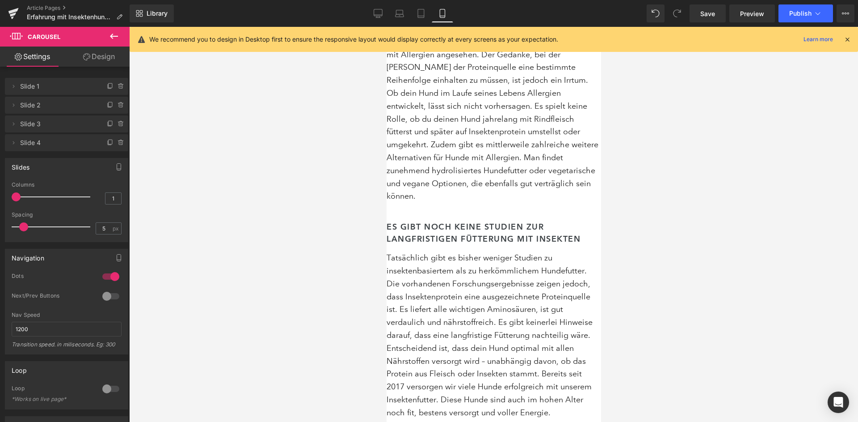
click at [378, 9] on icon at bounding box center [378, 12] width 8 height 7
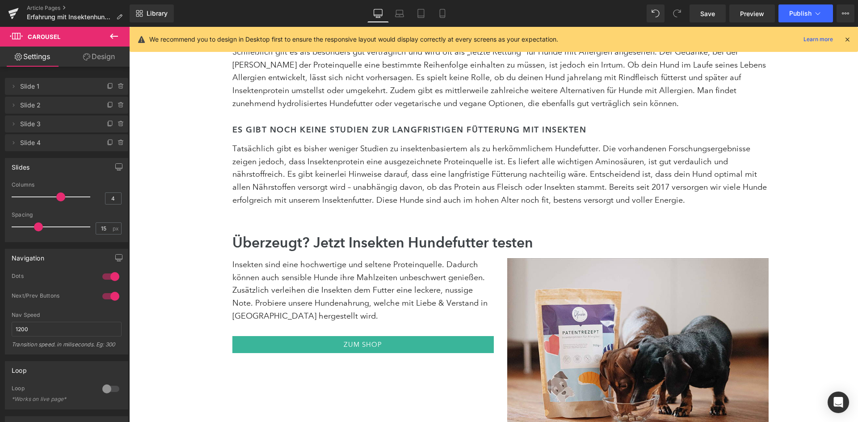
scroll to position [3379, 0]
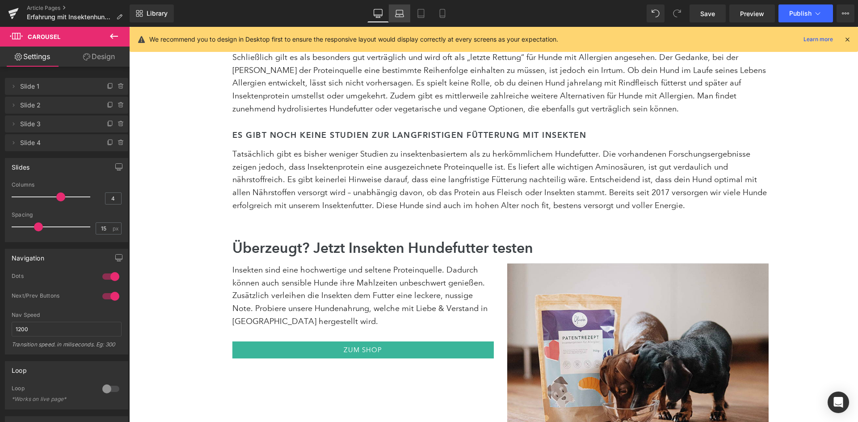
click at [410, 16] on link "Laptop" at bounding box center [399, 13] width 21 height 18
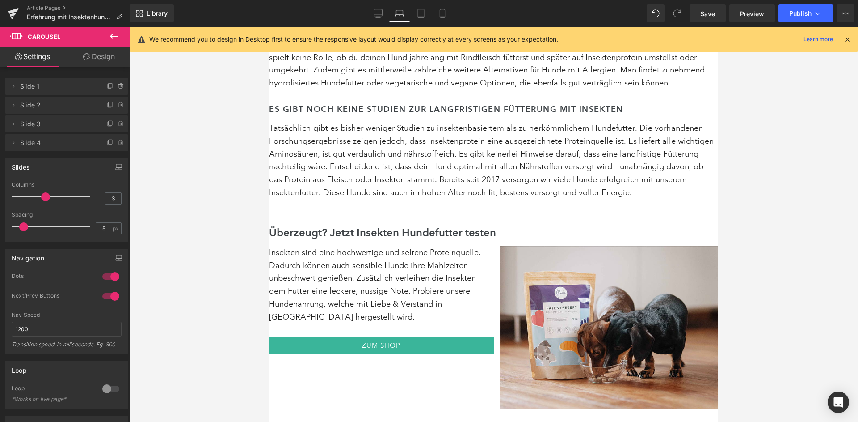
scroll to position [3327, 0]
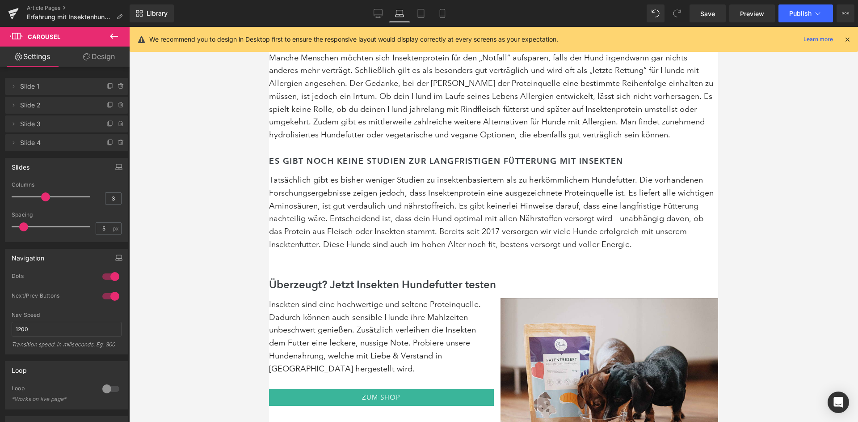
click at [114, 194] on input "3" at bounding box center [113, 198] width 16 height 11
type input "4"
click at [83, 172] on div "Slides" at bounding box center [66, 166] width 122 height 17
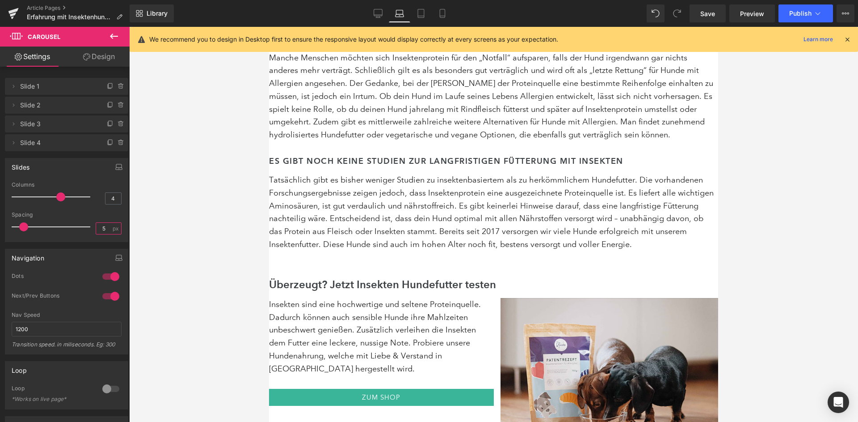
click at [105, 227] on input "5" at bounding box center [104, 228] width 16 height 11
type input "10"
click at [89, 178] on div "Slides 4 Columns 4 3 Columns 4 3 Columns 3 1 Columns 1 15px Spacing 15 px 5px S…" at bounding box center [66, 200] width 123 height 84
click at [372, 19] on link "Desktop" at bounding box center [377, 13] width 21 height 18
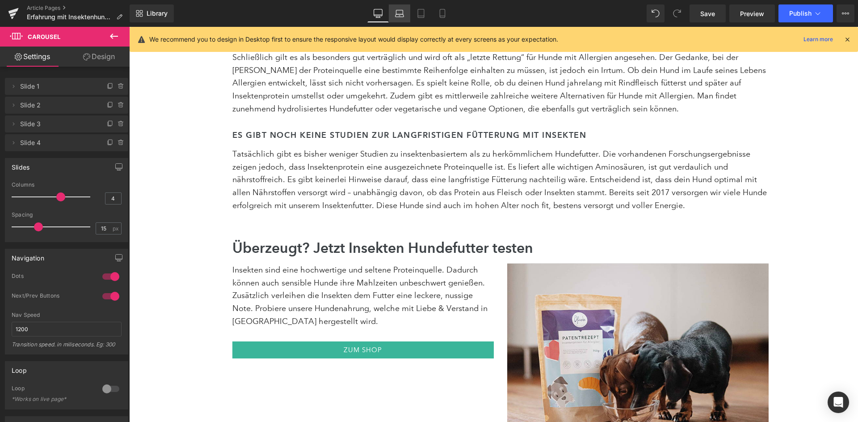
click at [398, 13] on icon at bounding box center [399, 13] width 9 height 9
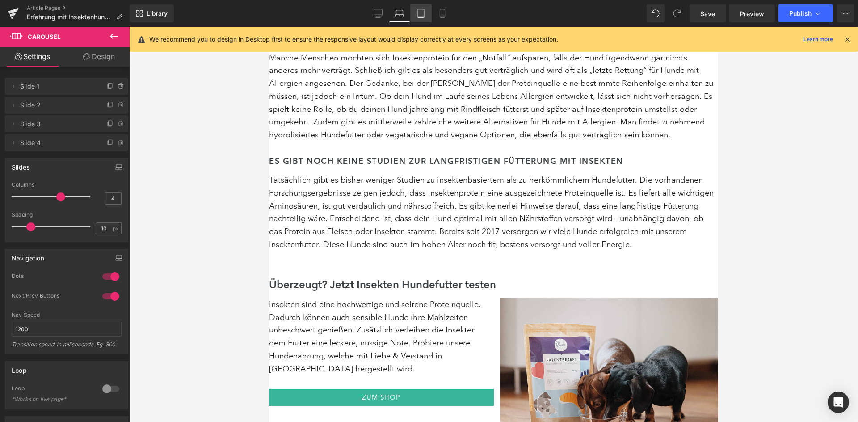
click at [426, 12] on icon at bounding box center [421, 13] width 9 height 9
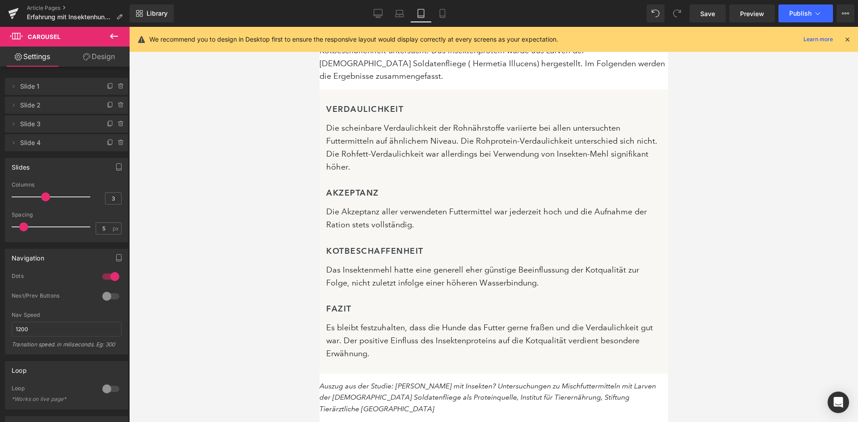
scroll to position [4801, 0]
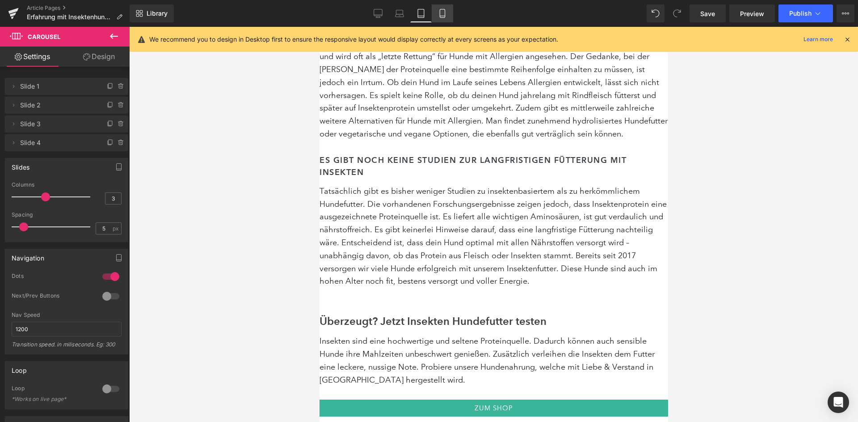
click at [447, 15] on icon at bounding box center [442, 13] width 9 height 9
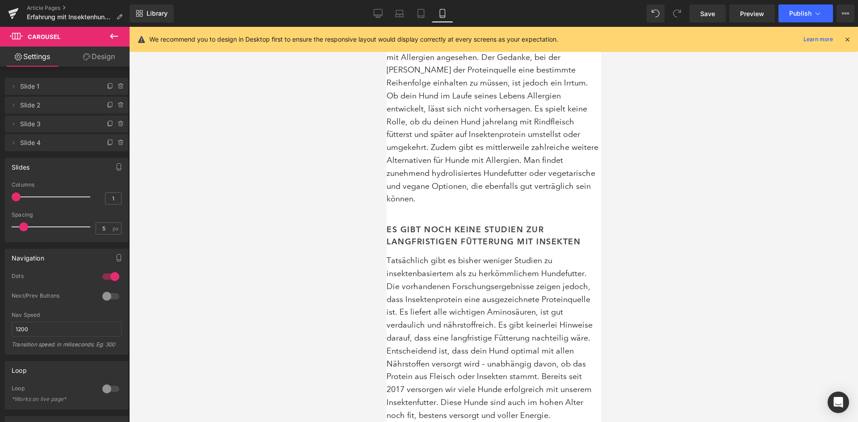
scroll to position [5346, 0]
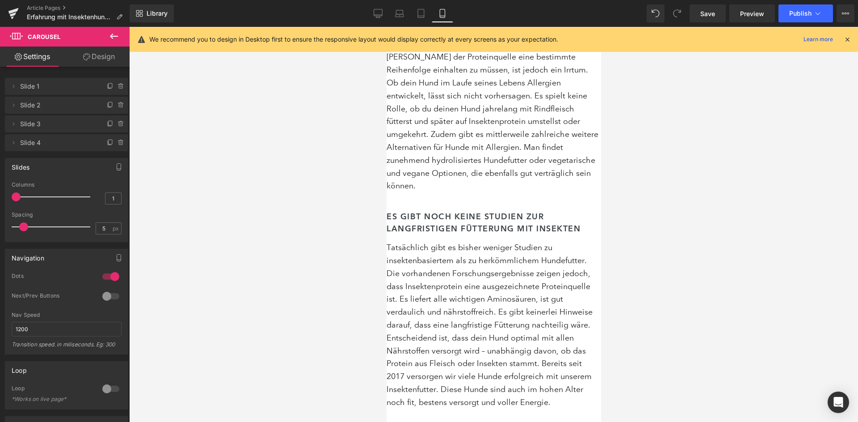
click at [385, 25] on div "Library Mobile Desktop Laptop Tablet Mobile Save Preview Publish Scheduled View…" at bounding box center [494, 13] width 729 height 27
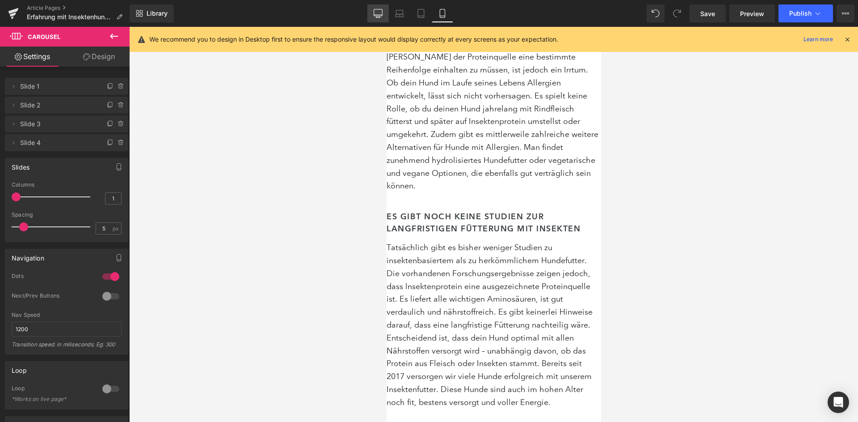
click at [379, 12] on icon at bounding box center [378, 13] width 9 height 9
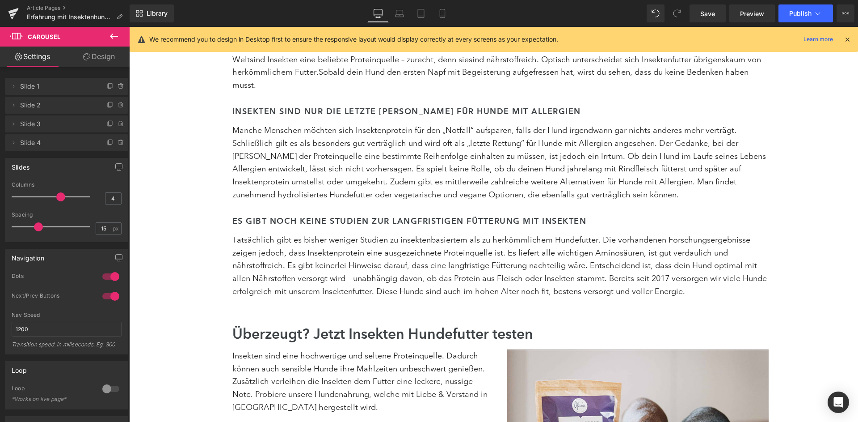
scroll to position [3283, 0]
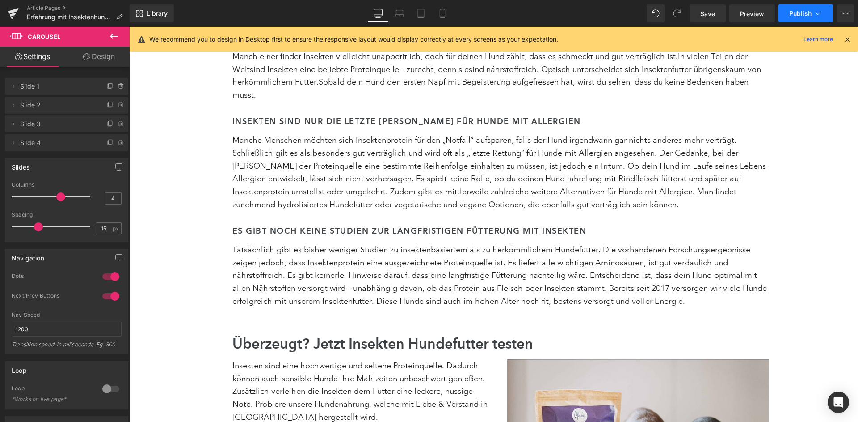
click at [797, 18] on button "Publish" at bounding box center [806, 13] width 55 height 18
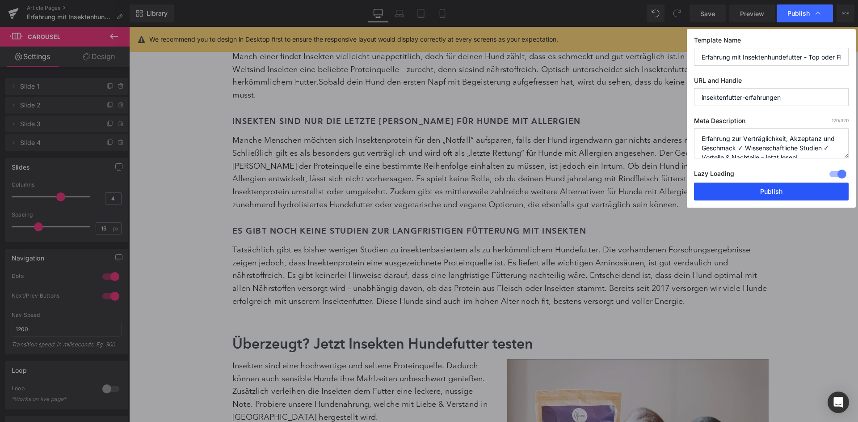
click at [770, 182] on button "Publish" at bounding box center [771, 191] width 155 height 18
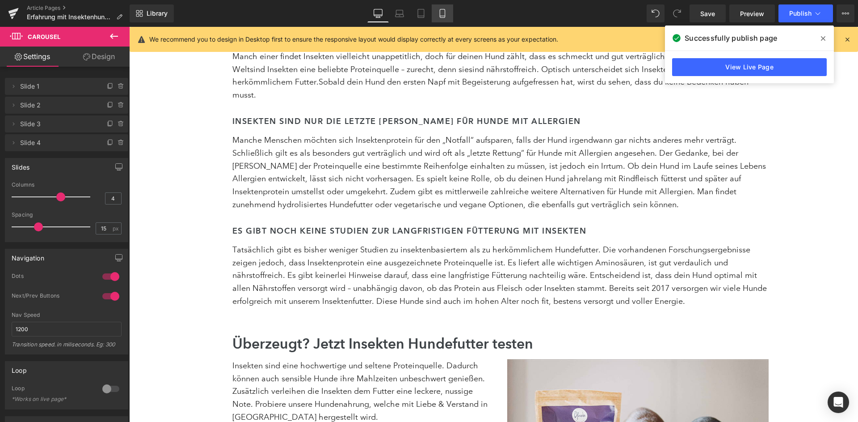
click at [447, 7] on link "Mobile" at bounding box center [442, 13] width 21 height 18
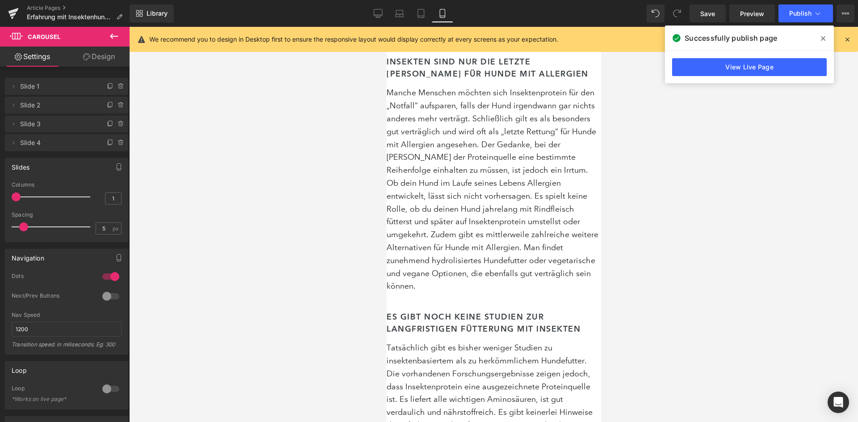
scroll to position [5253, 0]
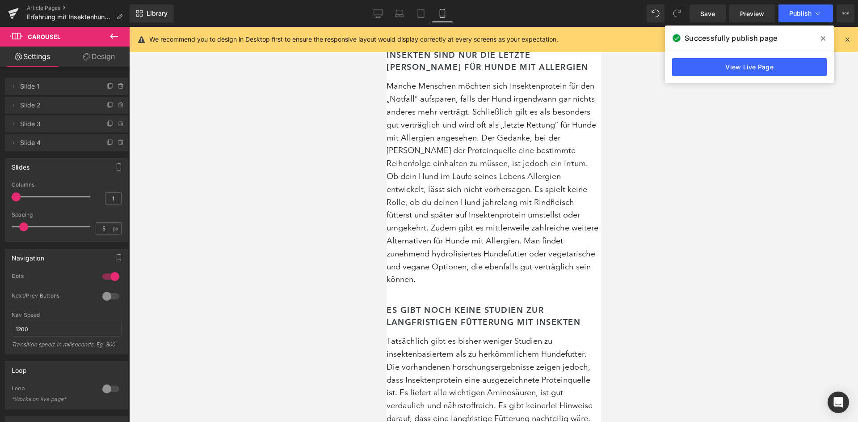
click at [95, 56] on link "Design" at bounding box center [99, 56] width 65 height 20
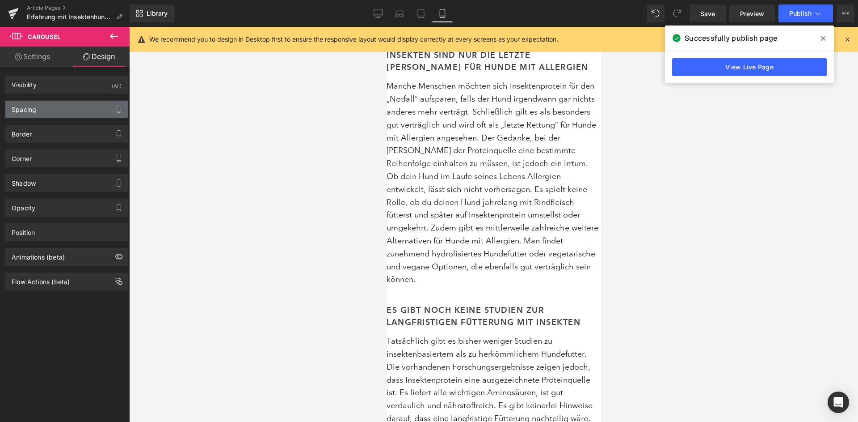
click at [73, 107] on div "Spacing" at bounding box center [66, 109] width 122 height 17
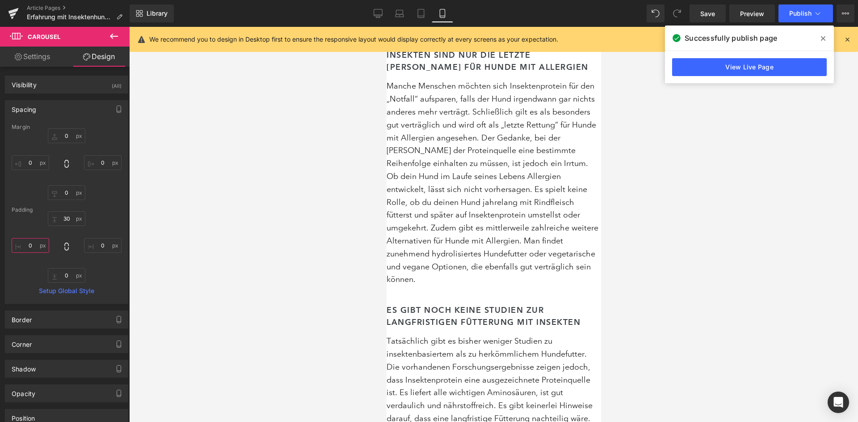
click at [30, 245] on input "0" at bounding box center [31, 245] width 38 height 15
type input "-5"
click at [33, 219] on div "30 0 0 -5" at bounding box center [67, 247] width 110 height 72
click at [32, 166] on input "0" at bounding box center [31, 162] width 38 height 15
type input "-15"
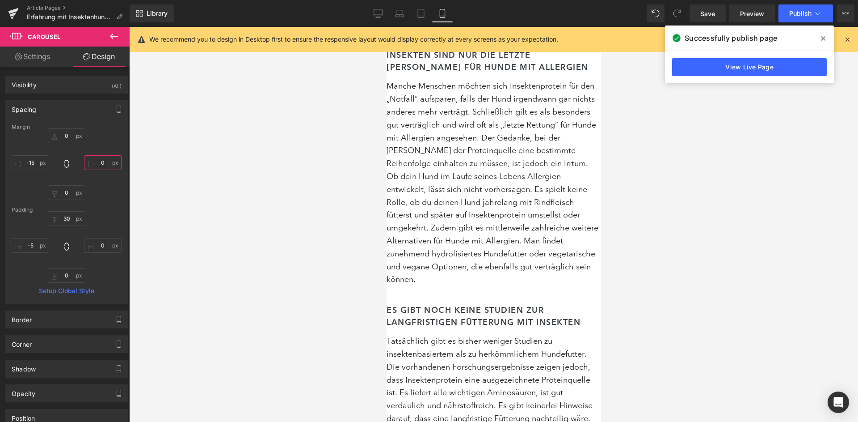
click at [103, 164] on input "0" at bounding box center [103, 162] width 38 height 15
type input "-15"
click at [34, 247] on input "-5" at bounding box center [31, 245] width 38 height 15
type input "-"
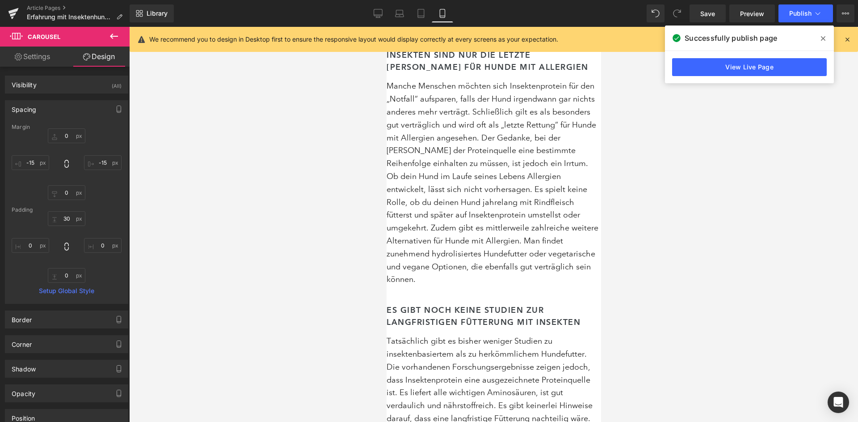
click at [101, 209] on div "Padding" at bounding box center [67, 210] width 110 height 6
click at [30, 162] on input "-15" at bounding box center [31, 162] width 38 height 15
type input "-"
click at [34, 161] on input "-" at bounding box center [31, 162] width 38 height 15
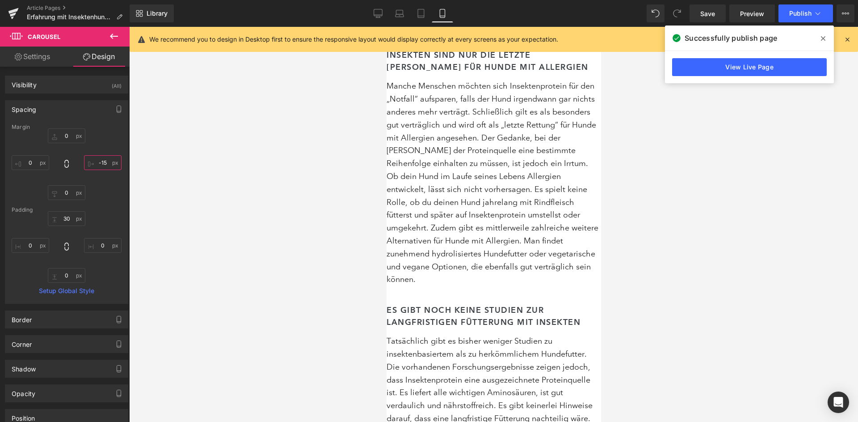
click at [103, 161] on input "-15" at bounding box center [103, 162] width 38 height 15
type input "-"
click at [103, 192] on div "0 0" at bounding box center [67, 164] width 110 height 72
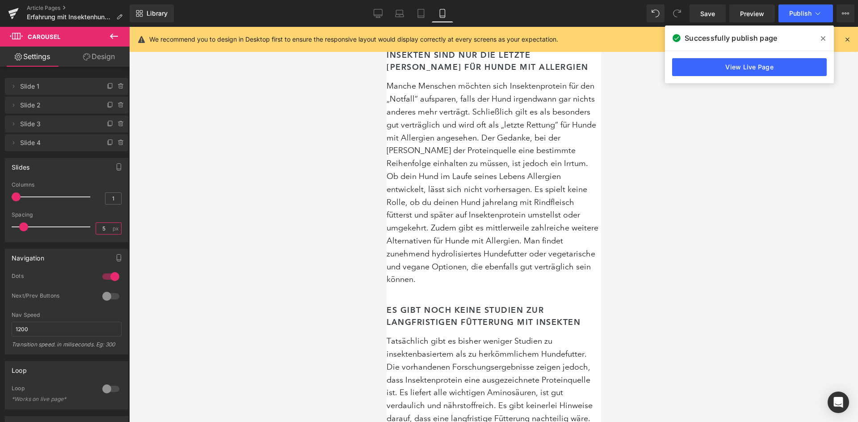
click at [110, 227] on input "5" at bounding box center [104, 228] width 16 height 11
type input "0"
click at [65, 211] on div "Spacing" at bounding box center [67, 214] width 110 height 6
click at [107, 62] on link "Design" at bounding box center [99, 56] width 65 height 20
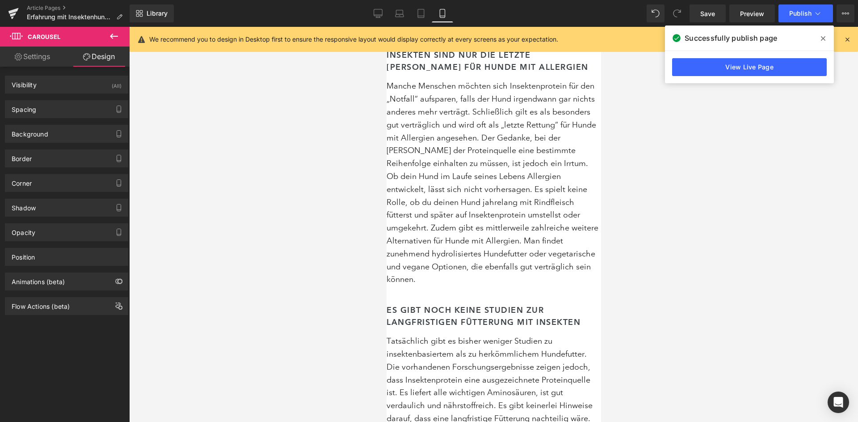
click at [42, 118] on div "Spacing Margin 0 0 0 0 Padding 30 0 0 0 Setup Global Style" at bounding box center [66, 109] width 123 height 18
click at [55, 114] on div "Spacing" at bounding box center [66, 109] width 122 height 17
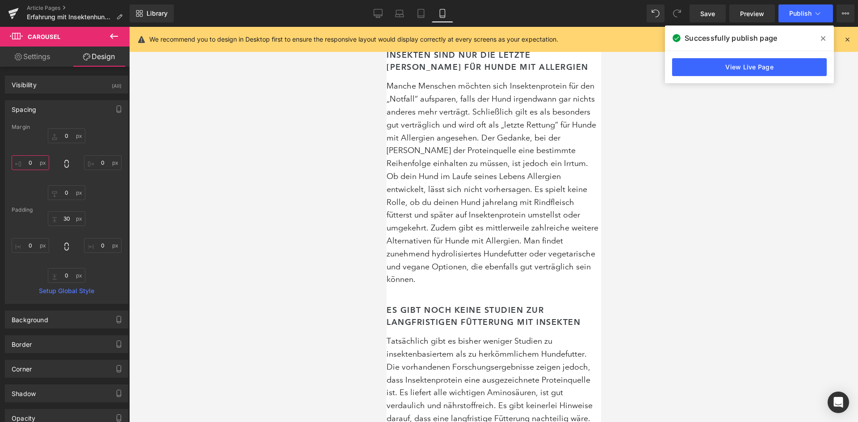
click at [26, 158] on input "0" at bounding box center [31, 162] width 38 height 15
type input "-15"
click at [103, 160] on input "0" at bounding box center [103, 162] width 38 height 15
type input "-15"
click at [822, 22] on button "Publish" at bounding box center [806, 13] width 55 height 18
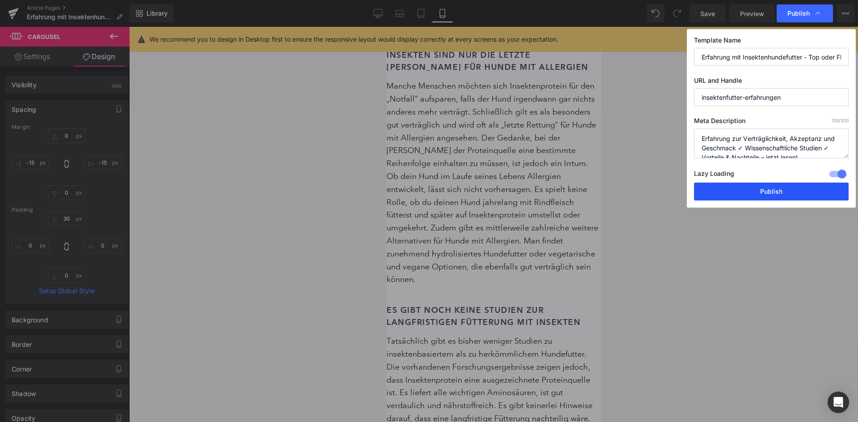
click at [773, 182] on button "Publish" at bounding box center [771, 191] width 155 height 18
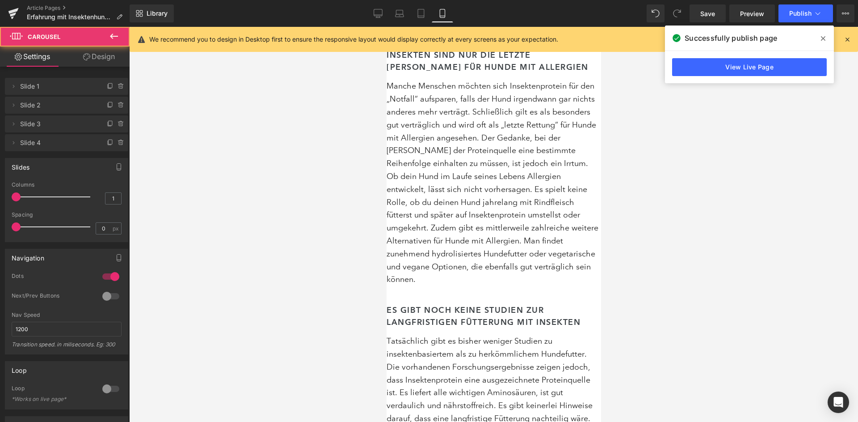
click at [120, 59] on link "Design" at bounding box center [99, 56] width 65 height 20
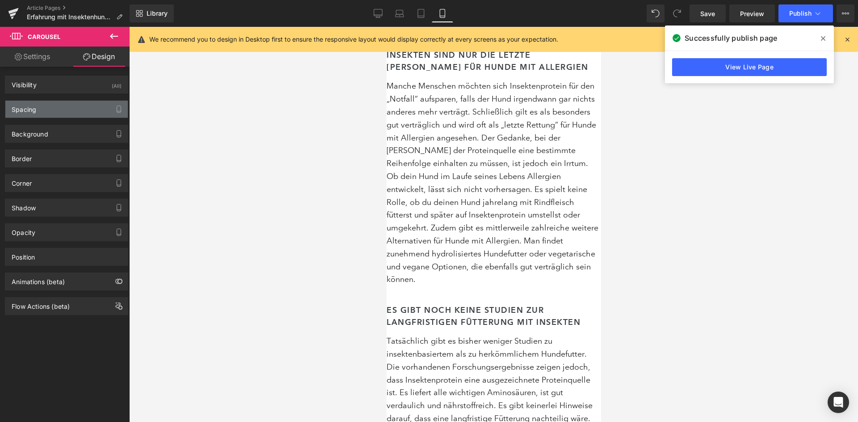
click at [58, 116] on div "Spacing" at bounding box center [66, 109] width 122 height 17
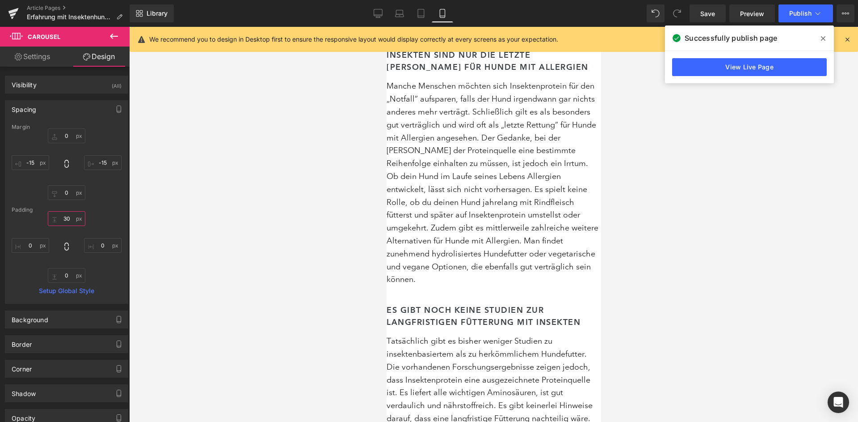
click at [68, 221] on input "30" at bounding box center [67, 218] width 38 height 15
type input "0"
click at [105, 203] on div "Margin 0 -15 0 -15 Padding 0 0 0 0 Setup Global Style" at bounding box center [66, 213] width 122 height 179
click at [68, 194] on input "0" at bounding box center [67, 192] width 38 height 15
type input "5"
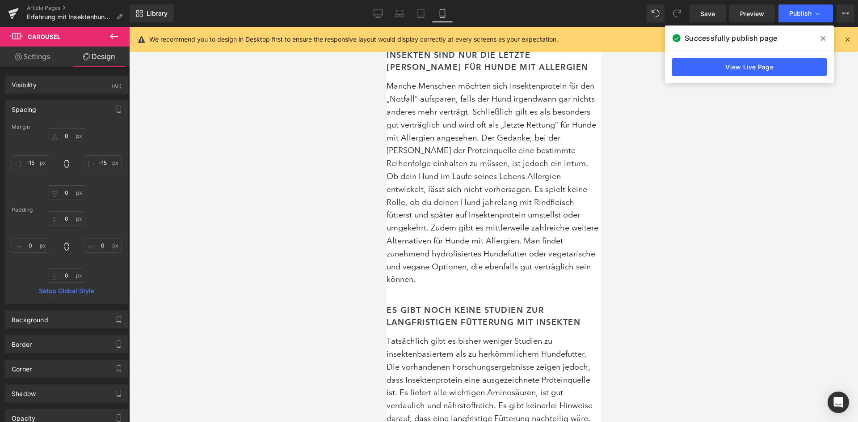
click at [112, 201] on div "Margin 0 -15 -15 Padding 0 0 0 0 Setup Global Style" at bounding box center [66, 213] width 122 height 179
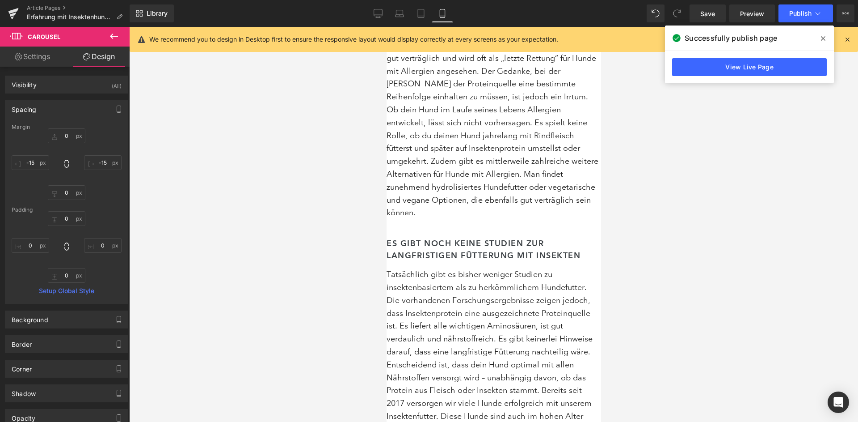
scroll to position [5278, 0]
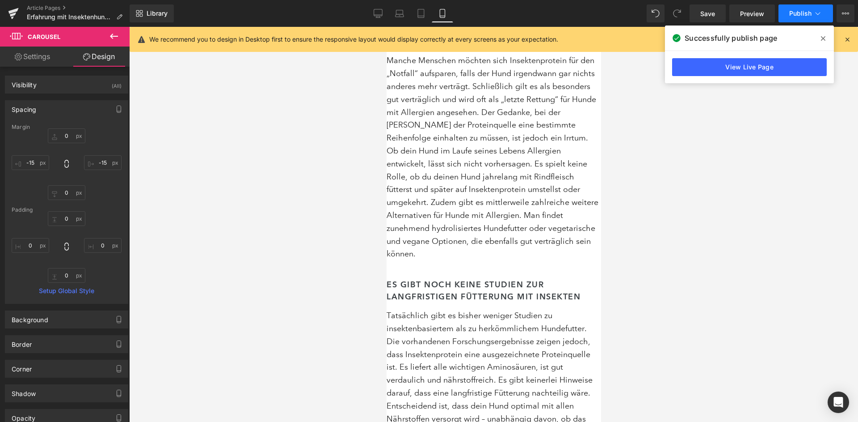
click at [811, 13] on span "Publish" at bounding box center [800, 13] width 22 height 7
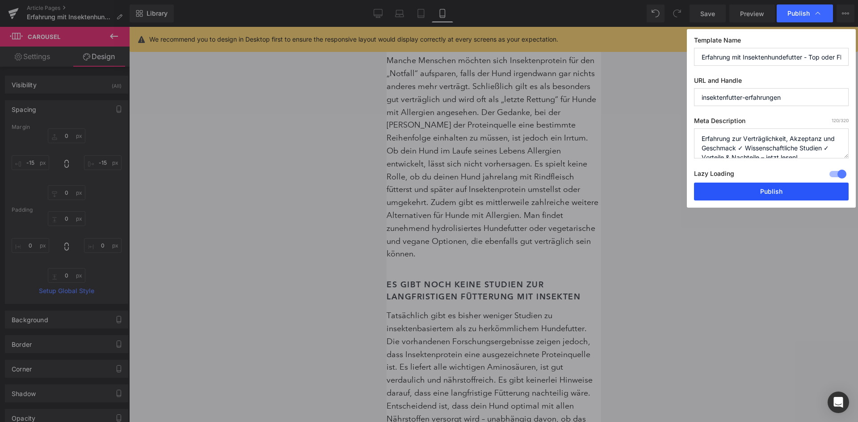
click at [746, 183] on button "Publish" at bounding box center [771, 191] width 155 height 18
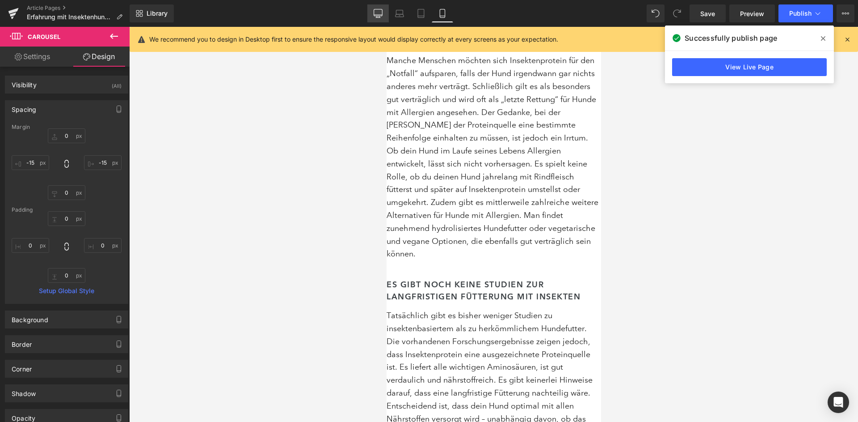
click at [378, 17] on icon at bounding box center [378, 13] width 9 height 9
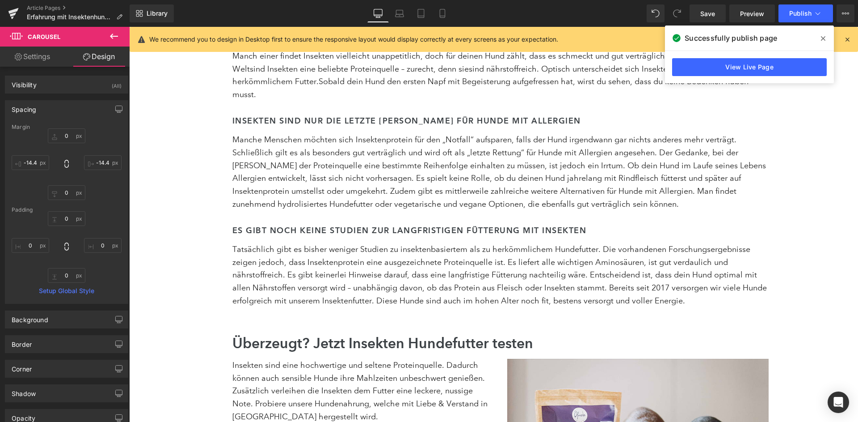
scroll to position [3320, 0]
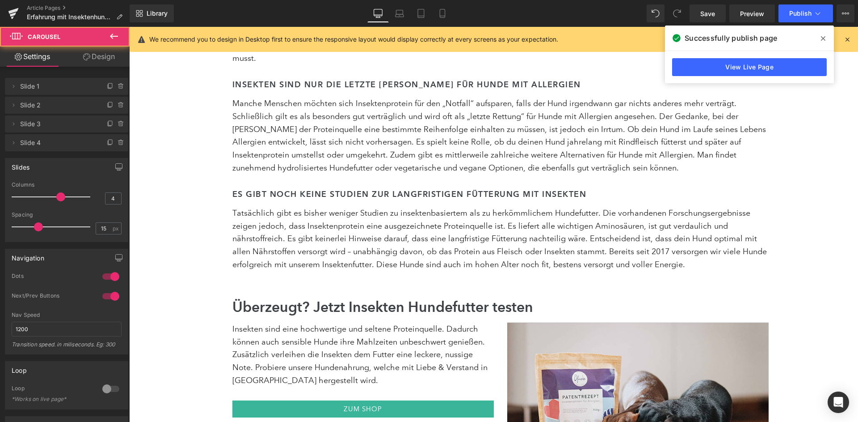
click at [97, 63] on link "Design" at bounding box center [99, 56] width 65 height 20
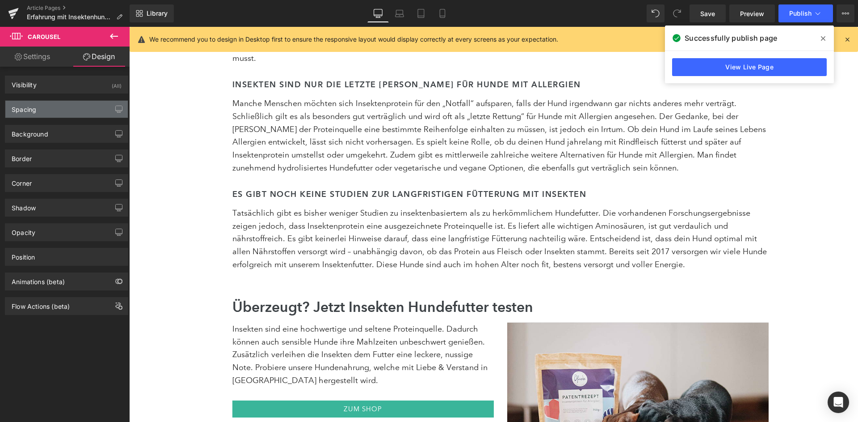
click at [56, 110] on div "Spacing" at bounding box center [66, 109] width 122 height 17
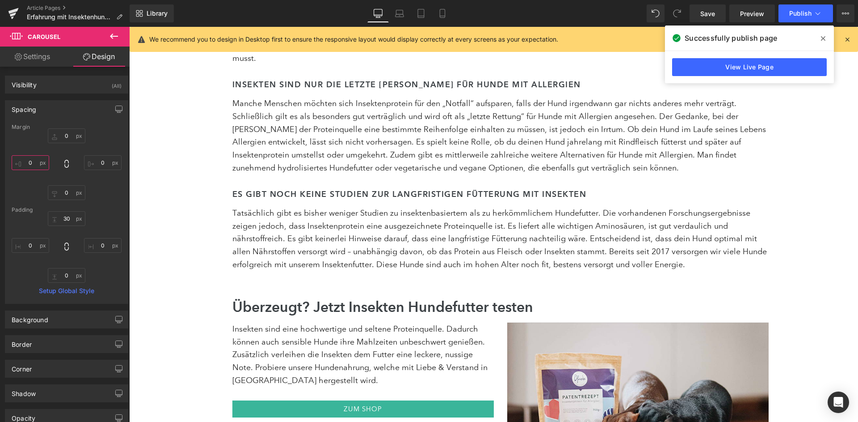
click at [28, 163] on input "0" at bounding box center [31, 162] width 38 height 15
type input "-15"
click at [100, 164] on input "0" at bounding box center [103, 162] width 38 height 15
type input "-15"
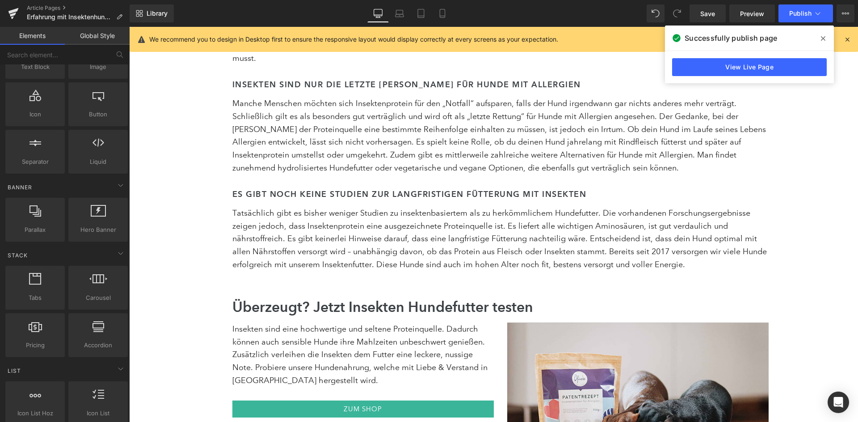
scroll to position [99, 0]
click at [807, 14] on span "Publish" at bounding box center [800, 13] width 22 height 7
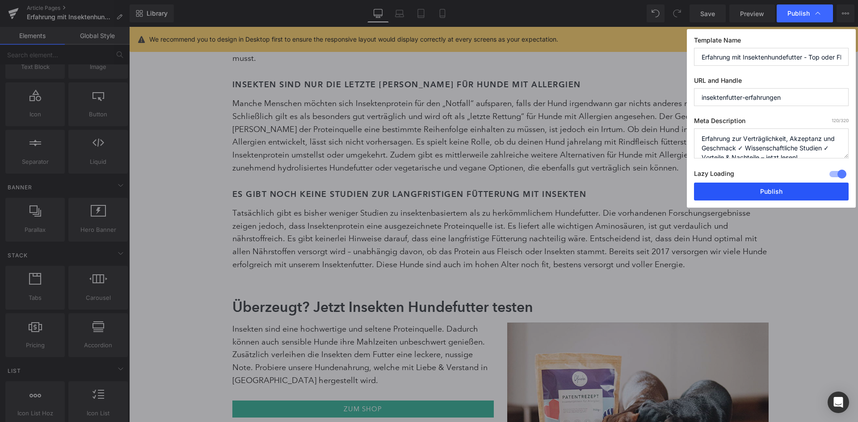
click at [770, 182] on button "Publish" at bounding box center [771, 191] width 155 height 18
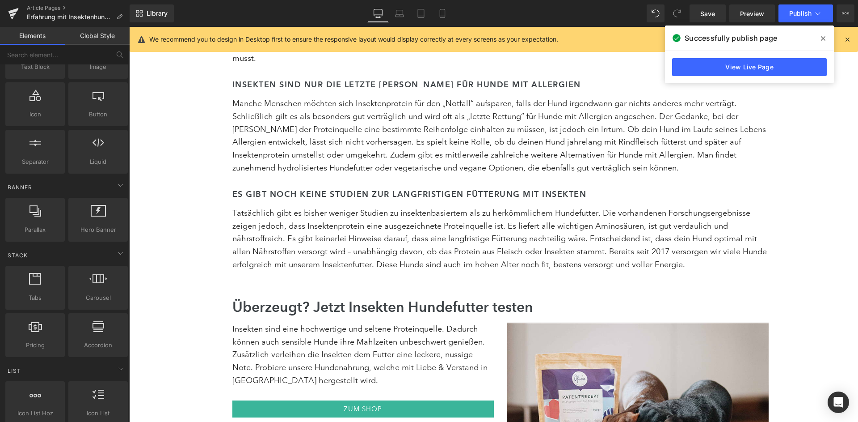
click at [843, 405] on icon "Open Intercom Messenger" at bounding box center [838, 402] width 10 height 12
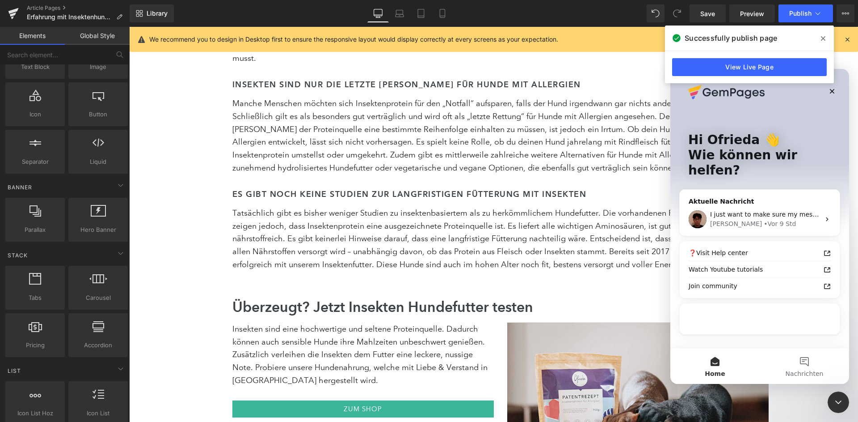
scroll to position [0, 0]
click at [756, 209] on div "I just want to make sure my message went through. May I ask if everything is ok…" at bounding box center [760, 219] width 160 height 33
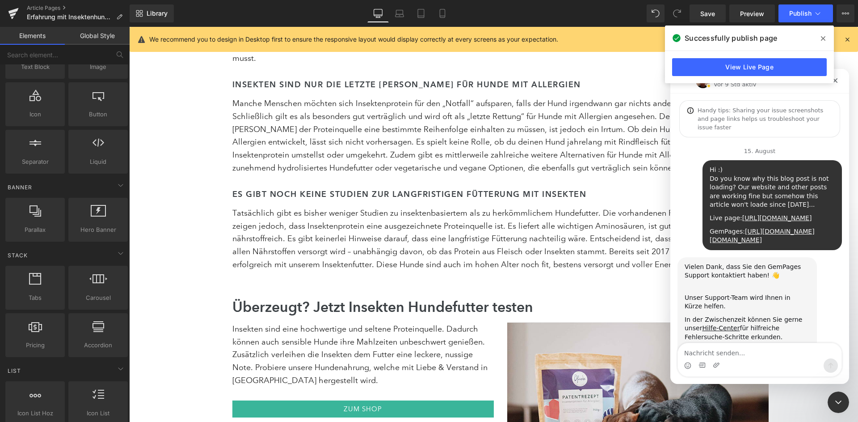
scroll to position [3539, 0]
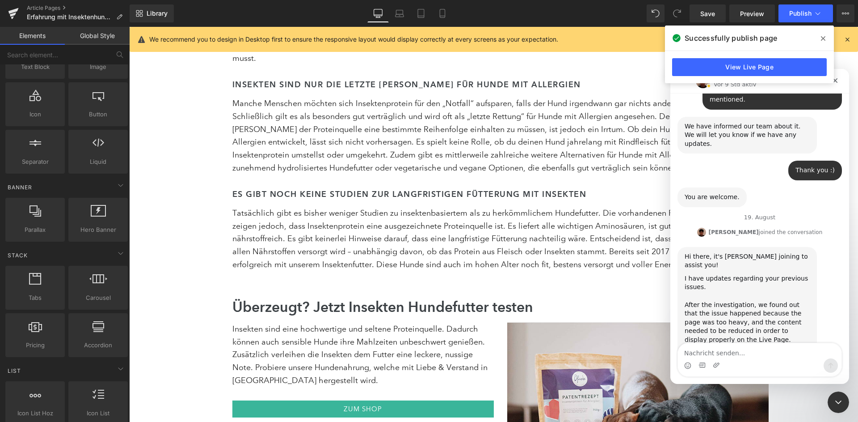
click at [700, 352] on textarea "Nachricht senden..." at bounding box center [760, 350] width 164 height 15
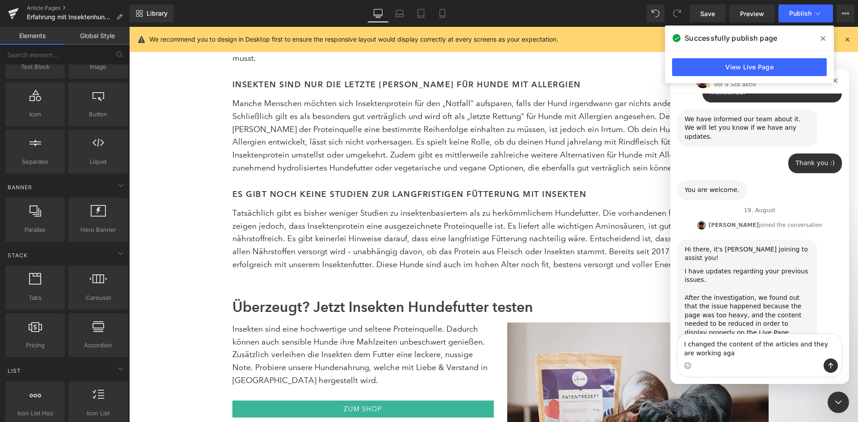
scroll to position [3547, 0]
type textarea "I changed the content of the articles and they are working again :)"
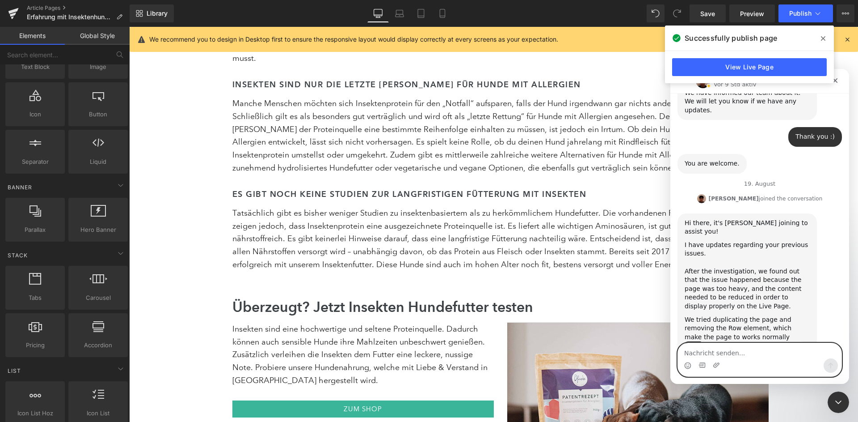
scroll to position [3573, 0]
click at [822, 44] on span at bounding box center [823, 38] width 14 height 14
